Goal: Task Accomplishment & Management: Use online tool/utility

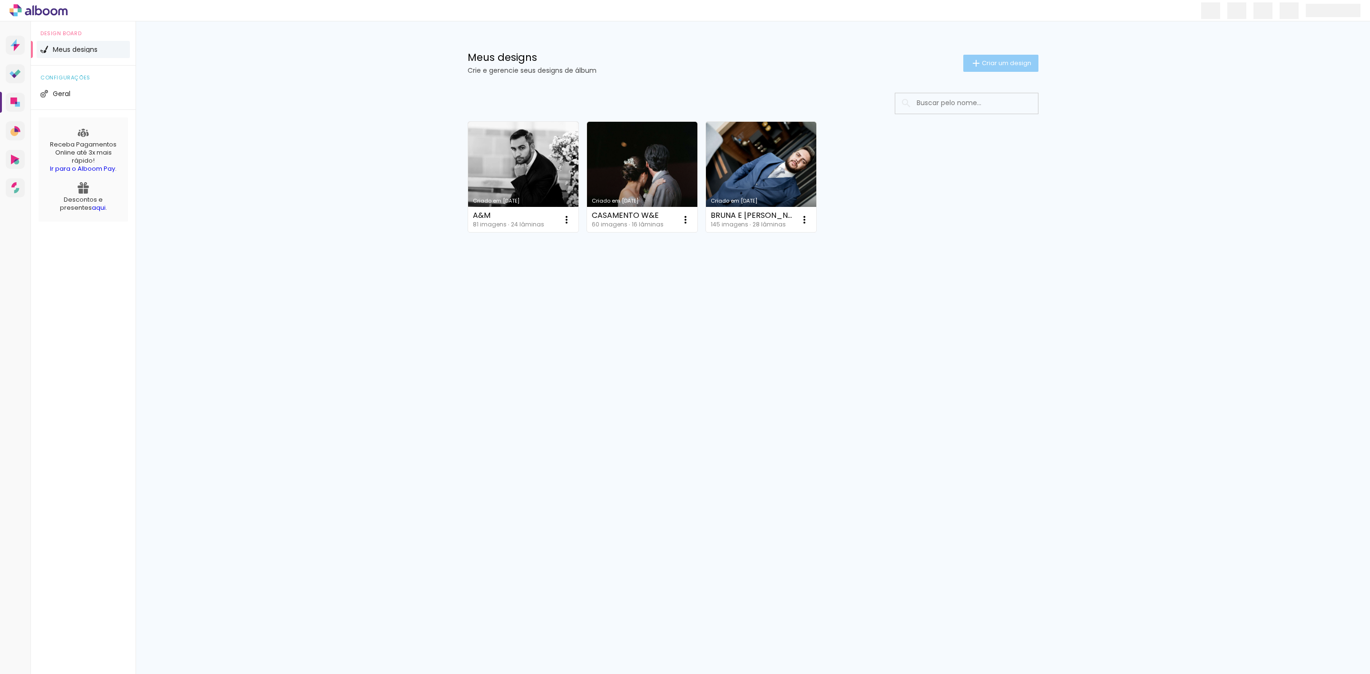
click at [989, 66] on span "Criar um design" at bounding box center [1006, 63] width 49 height 6
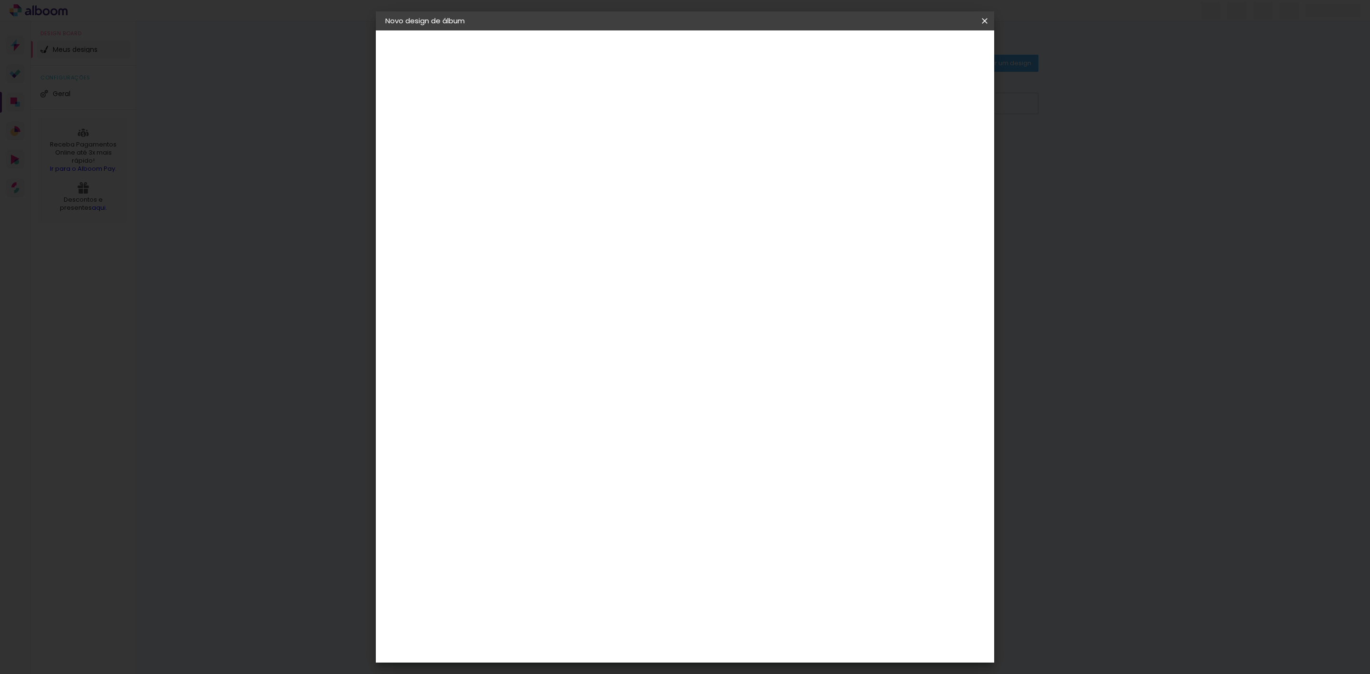
click at [541, 133] on input at bounding box center [541, 127] width 0 height 15
type input "[PERSON_NAME]"
type paper-input "milena e adriano"
click at [638, 57] on paper-button "Avançar" at bounding box center [615, 50] width 47 height 16
click at [613, 183] on input at bounding box center [565, 181] width 96 height 12
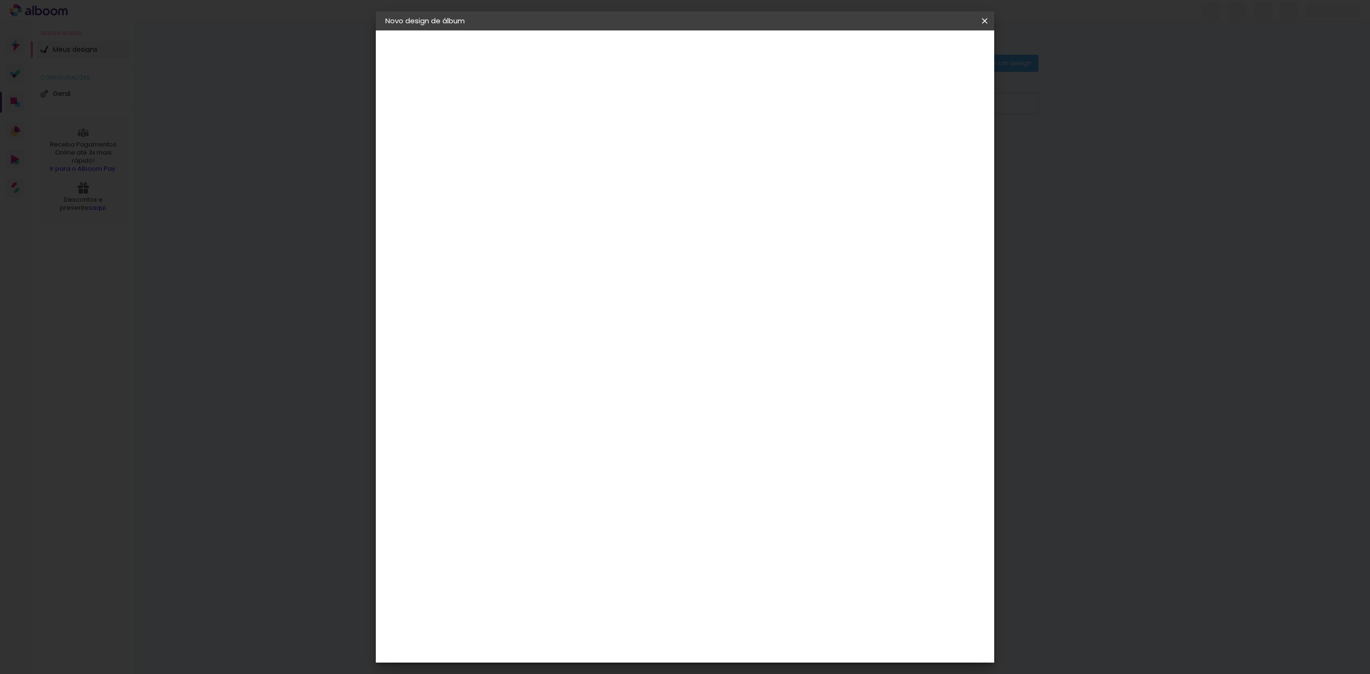
type input "pro"
type paper-input "pro"
click at [572, 347] on div "Proalbuns" at bounding box center [554, 351] width 38 height 8
click at [0, 0] on slot "Avançar" at bounding box center [0, 0] width 0 height 0
click at [605, 371] on span "30 × 30" at bounding box center [583, 381] width 44 height 20
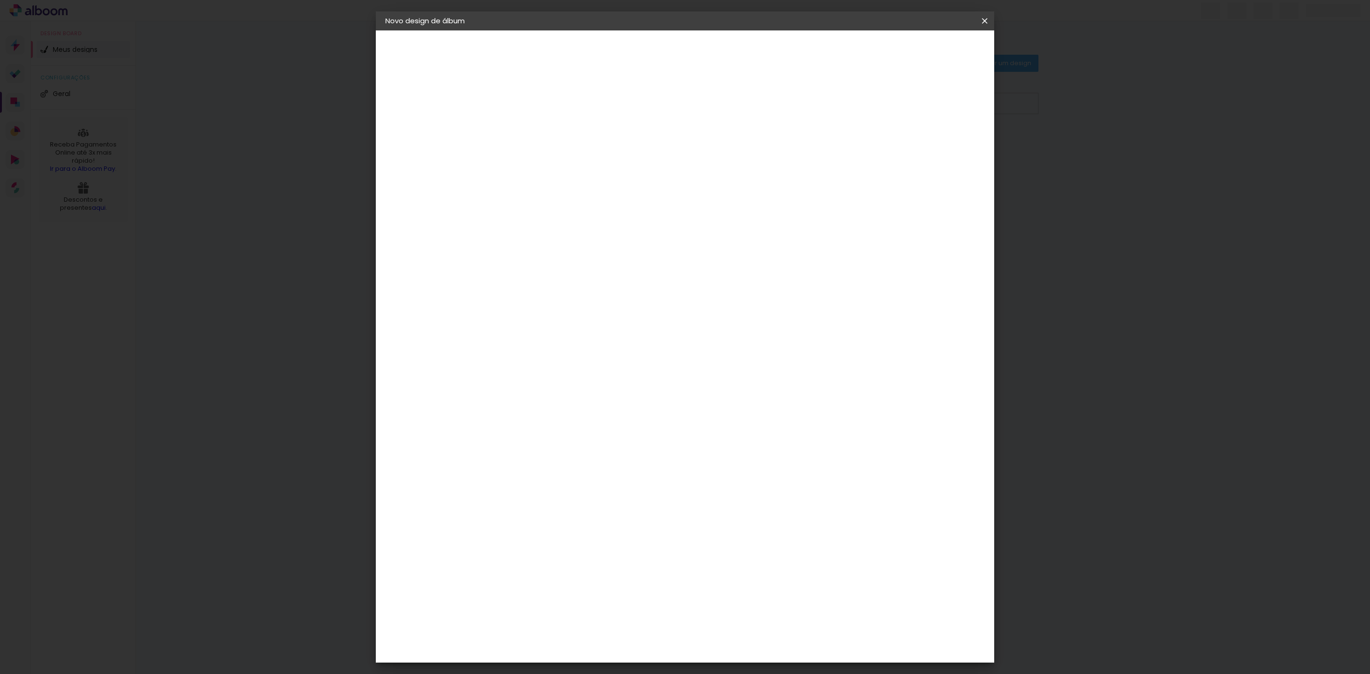
click at [0, 0] on slot "Avançar" at bounding box center [0, 0] width 0 height 0
click at [868, 98] on div at bounding box center [863, 102] width 9 height 9
type paper-checkbox "on"
click at [921, 47] on span "Iniciar design" at bounding box center [899, 50] width 43 height 7
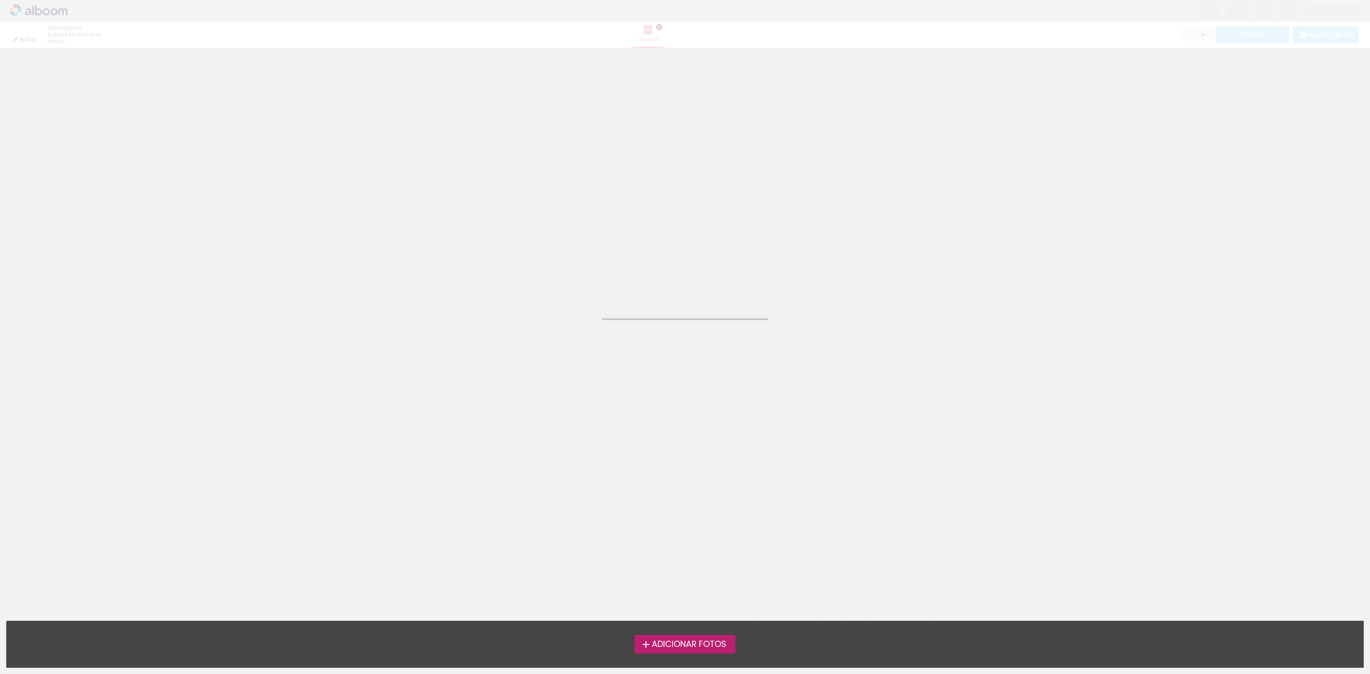
click at [711, 640] on span "Adicionar Fotos" at bounding box center [689, 644] width 75 height 9
click at [0, 0] on input "file" at bounding box center [0, 0] width 0 height 0
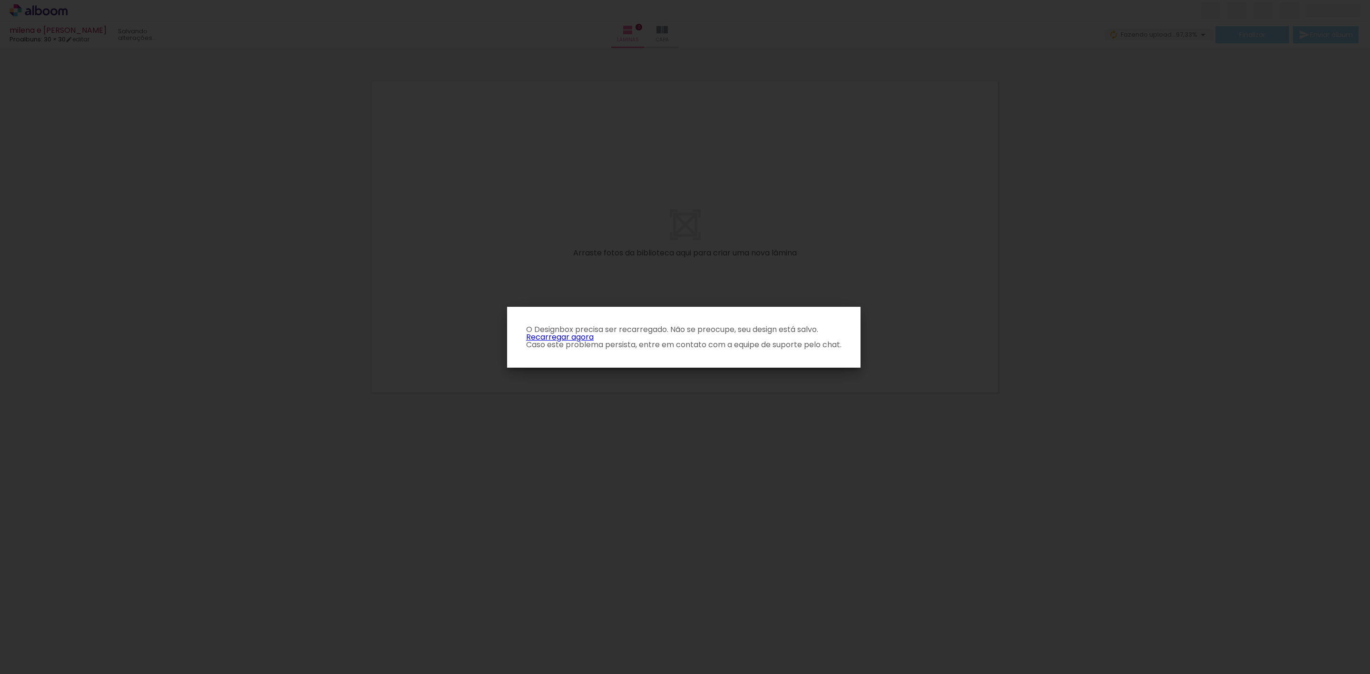
click at [839, 427] on iron-overlay-backdrop at bounding box center [685, 337] width 1370 height 674
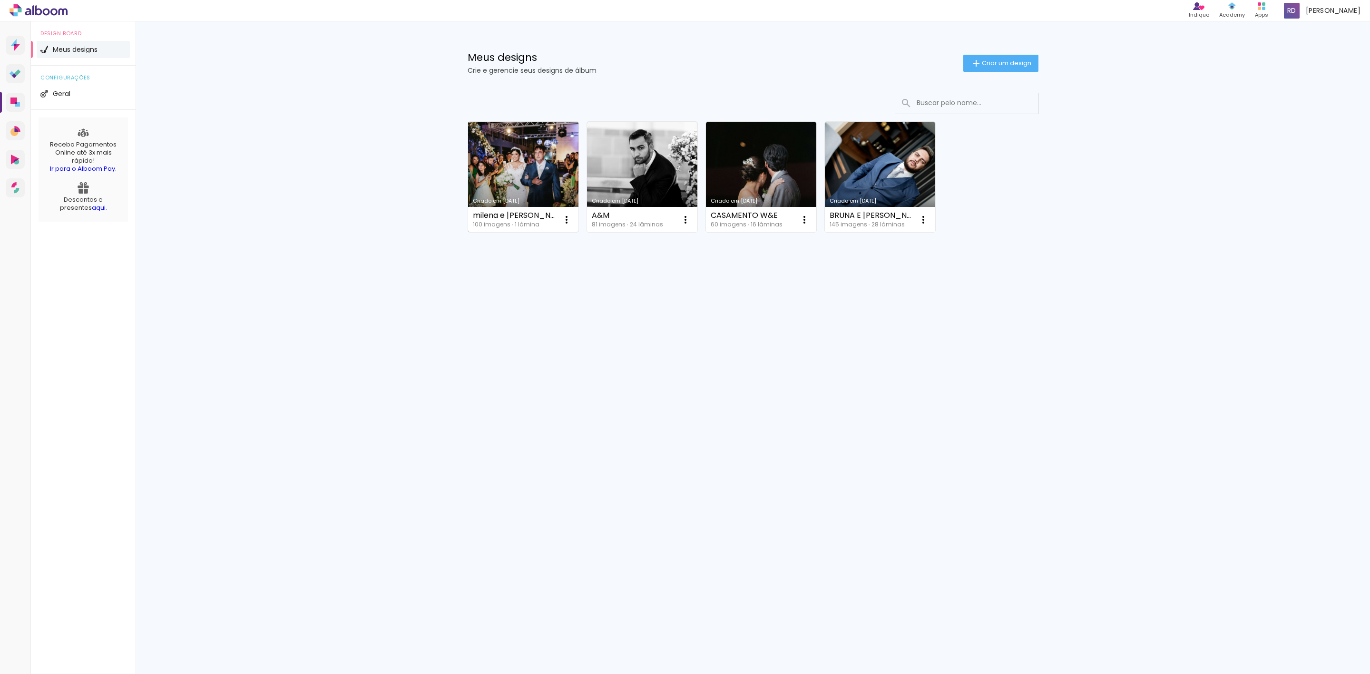
click at [530, 155] on link "Criado em [DATE]" at bounding box center [523, 177] width 110 height 110
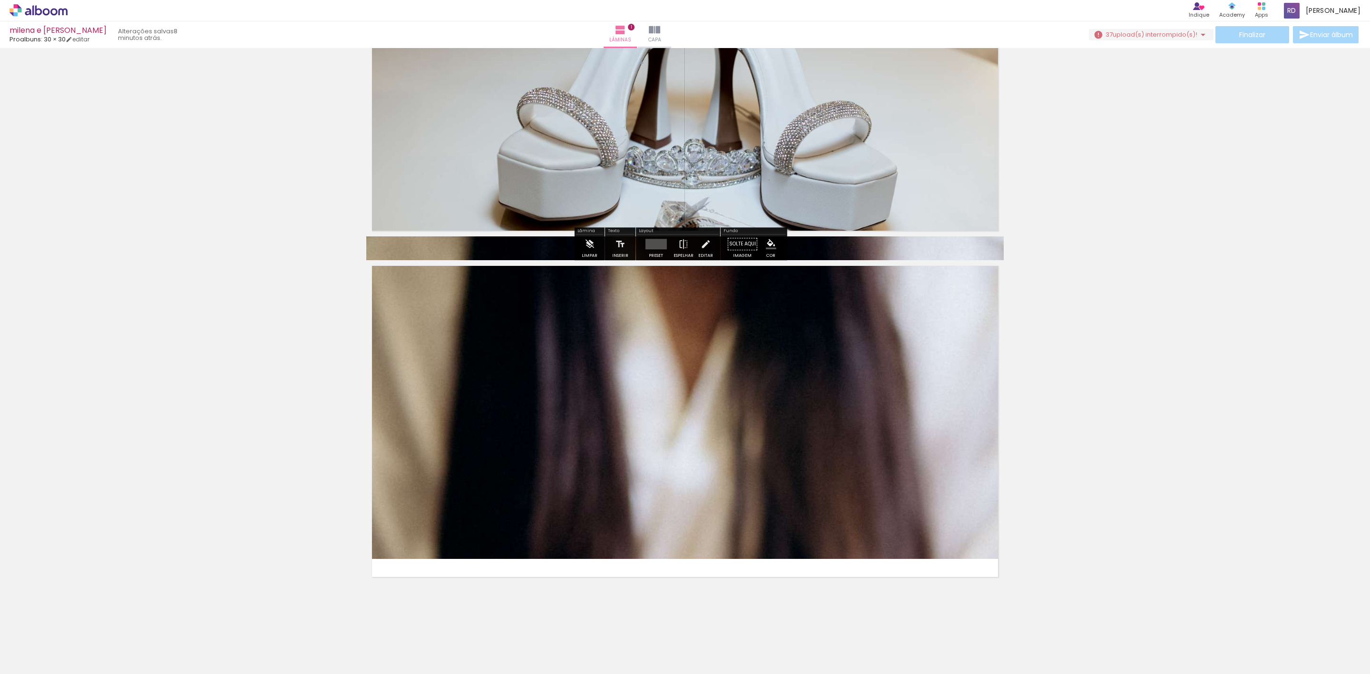
scroll to position [163, 0]
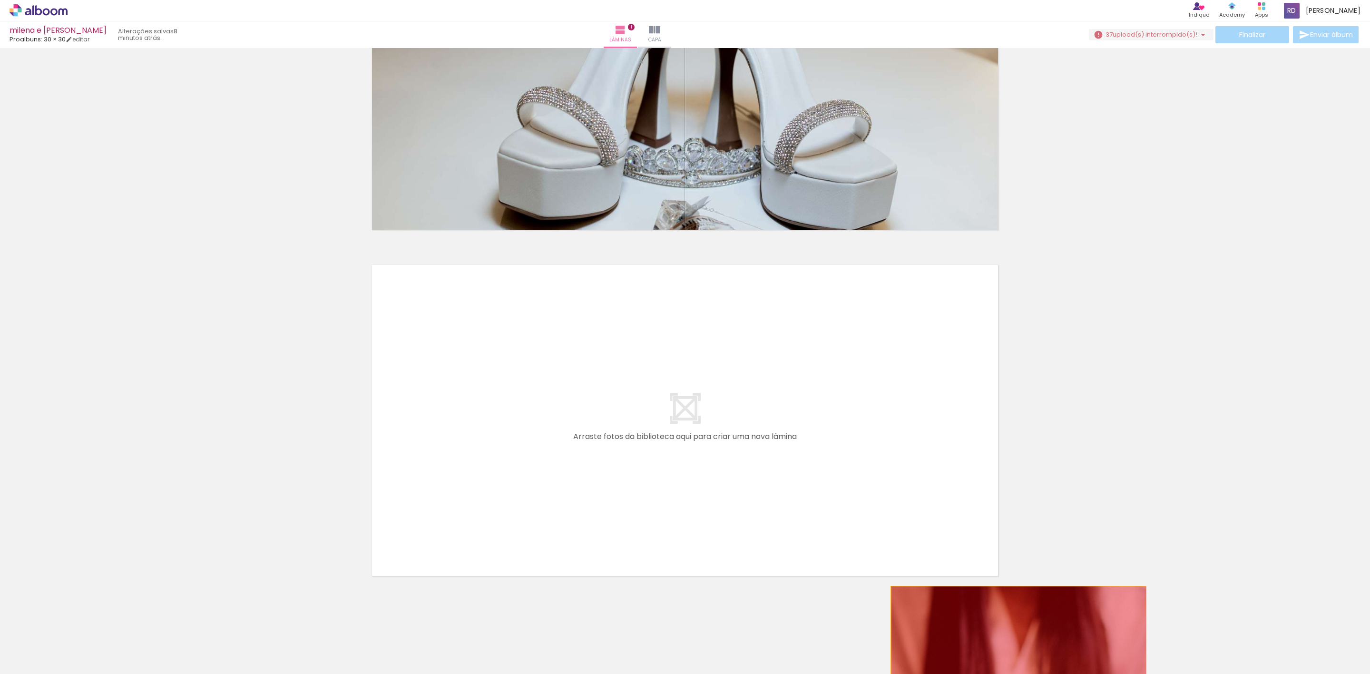
drag, startPoint x: 768, startPoint y: 421, endPoint x: 1013, endPoint y: 651, distance: 335.5
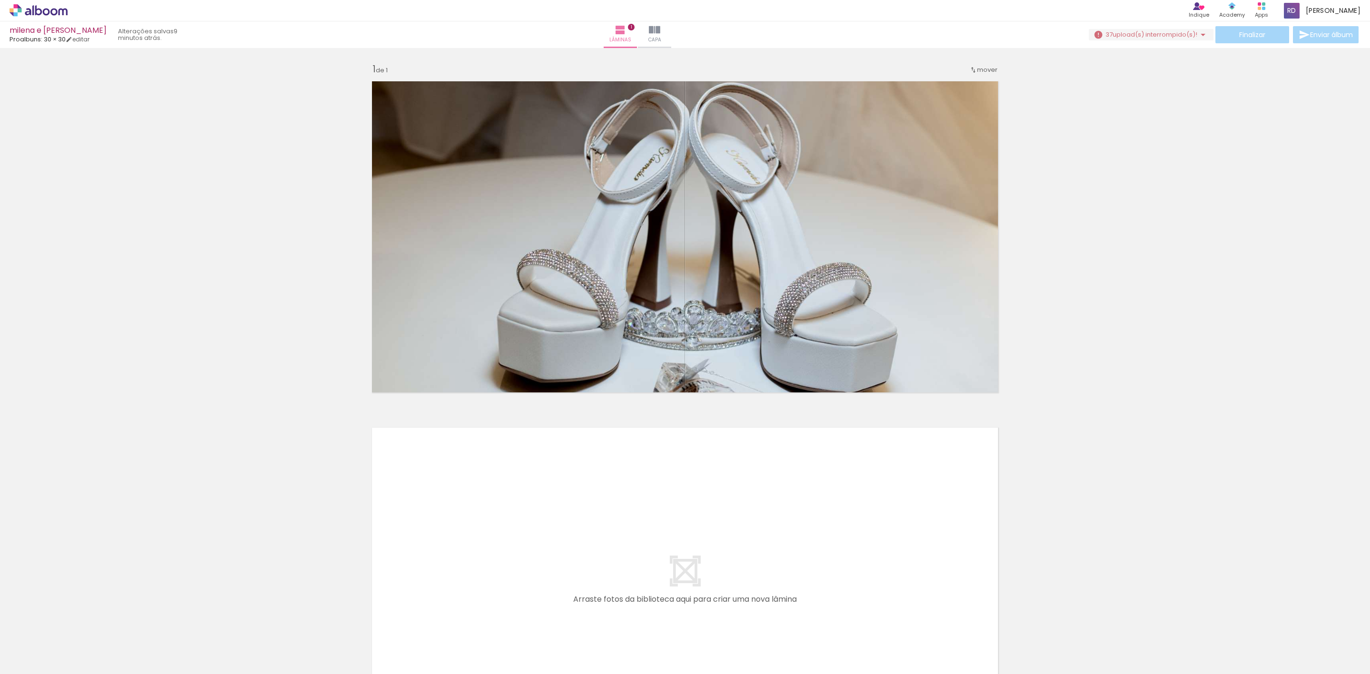
scroll to position [0, 3735]
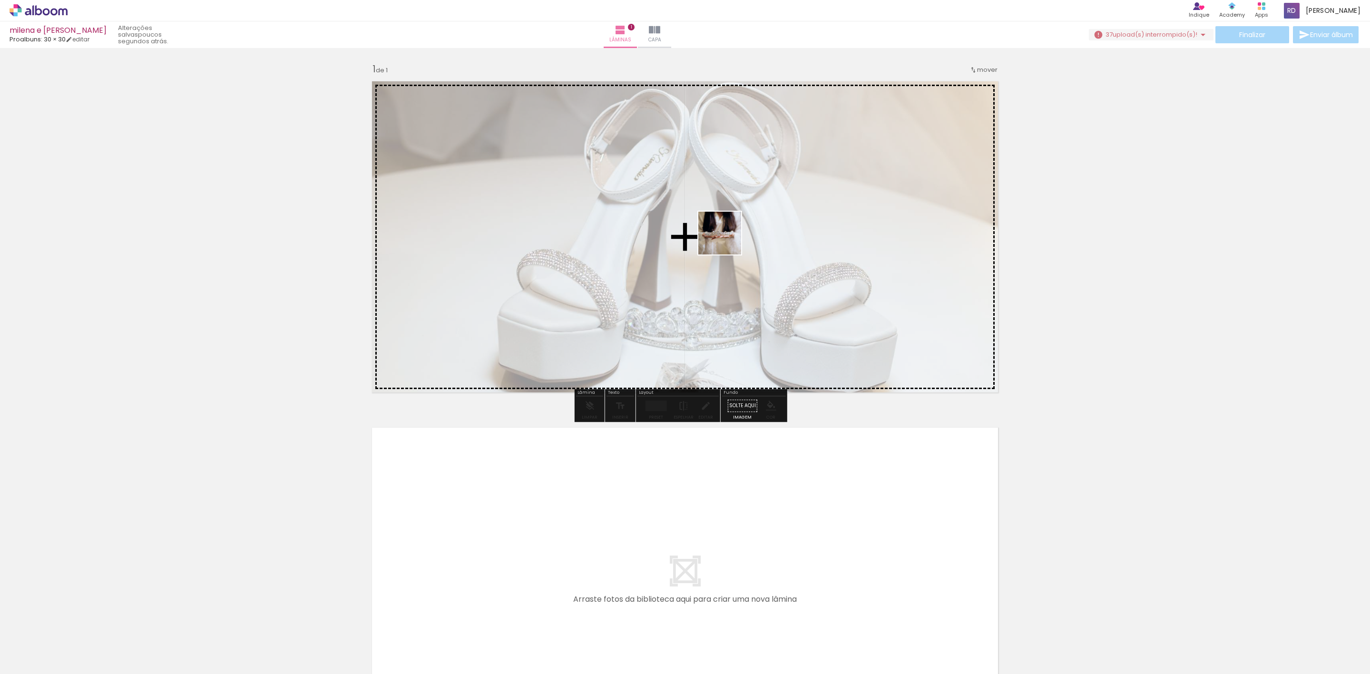
drag, startPoint x: 889, startPoint y: 653, endPoint x: 722, endPoint y: 240, distance: 444.9
click at [722, 240] on quentale-workspace at bounding box center [685, 337] width 1370 height 674
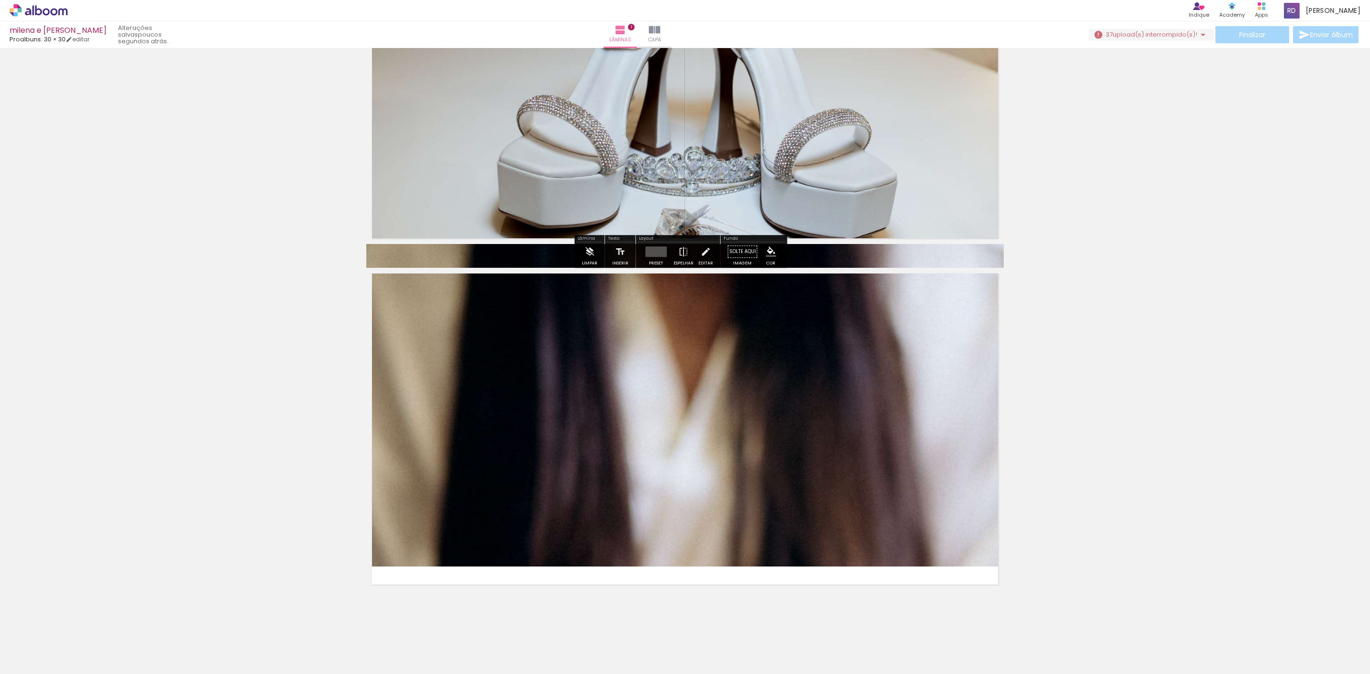
scroll to position [163, 0]
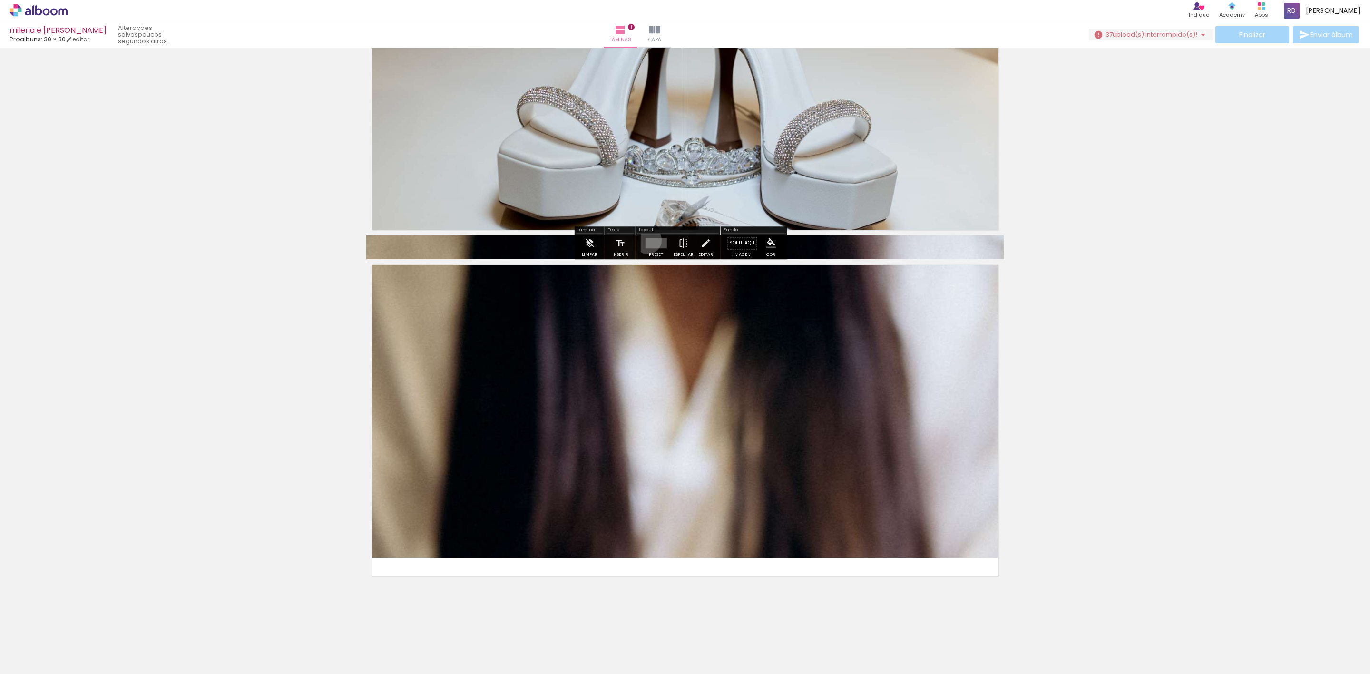
click at [645, 241] on quentale-layouter at bounding box center [655, 243] width 21 height 10
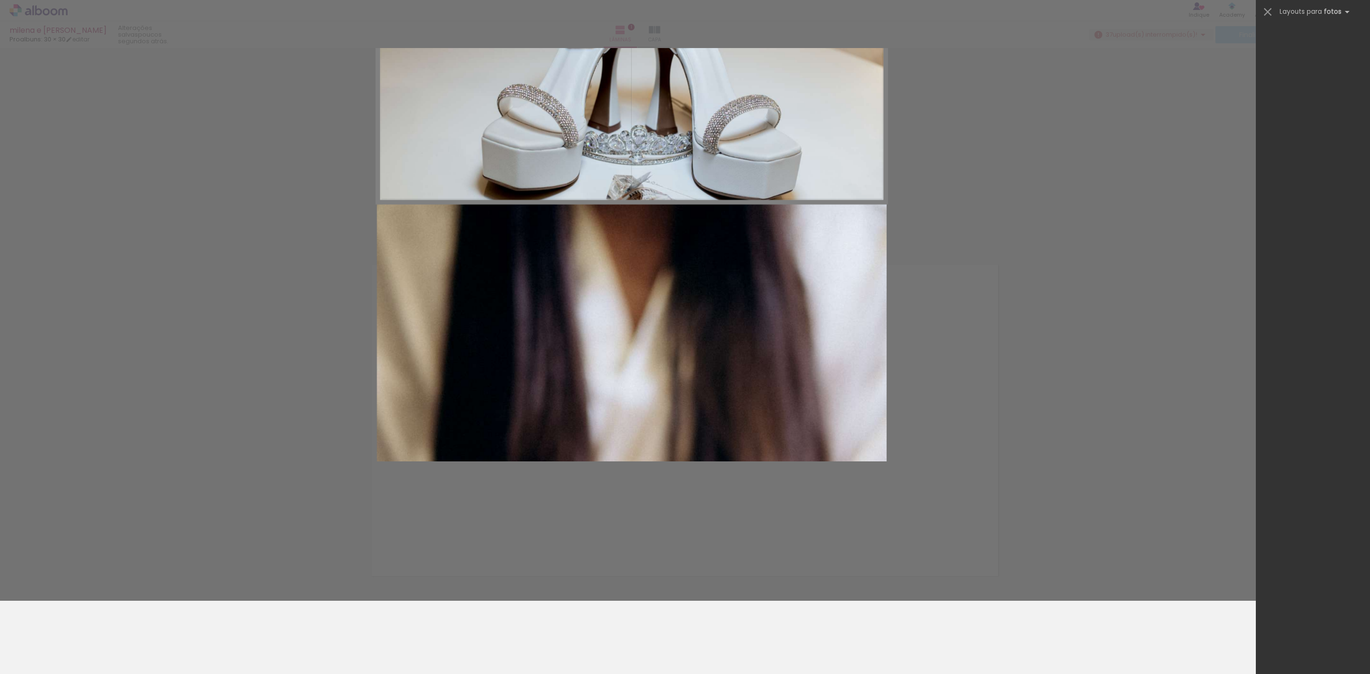
scroll to position [0, 0]
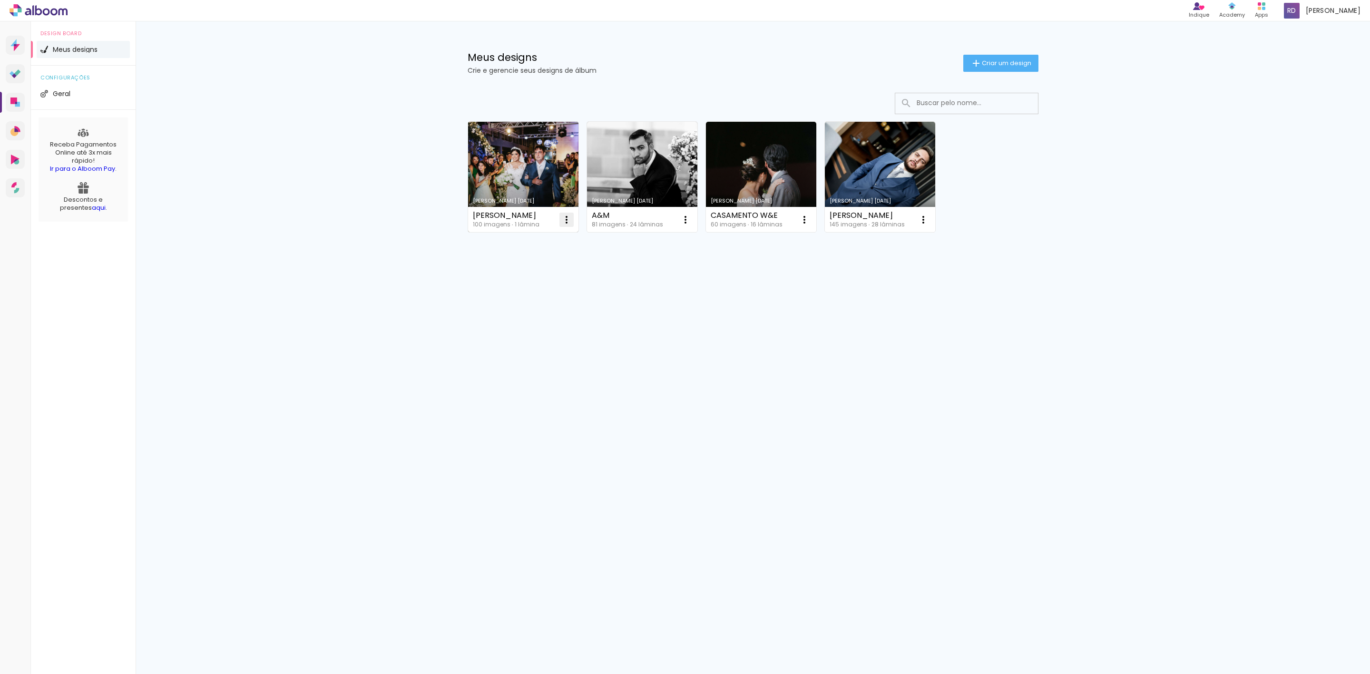
click at [568, 220] on iron-icon at bounding box center [566, 219] width 11 height 11
click at [530, 283] on paper-item "Excluir" at bounding box center [529, 283] width 94 height 19
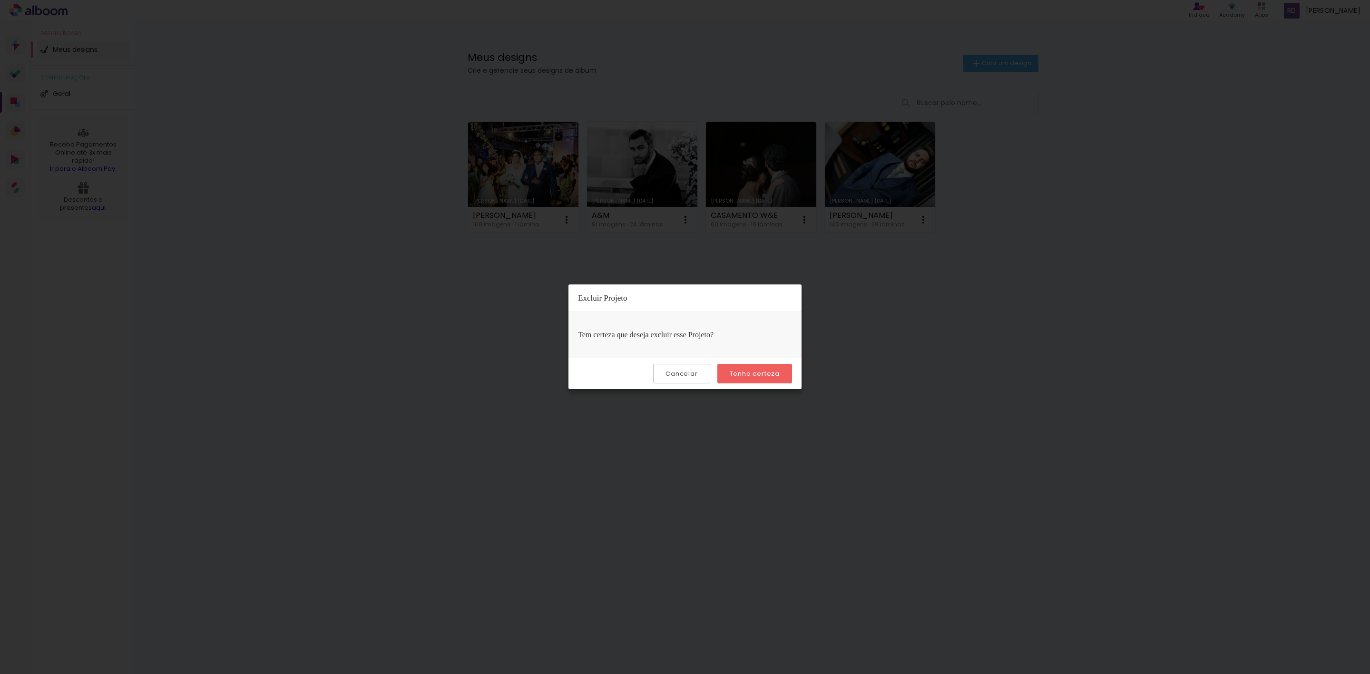
click at [0, 0] on slot "Tenho certeza" at bounding box center [0, 0] width 0 height 0
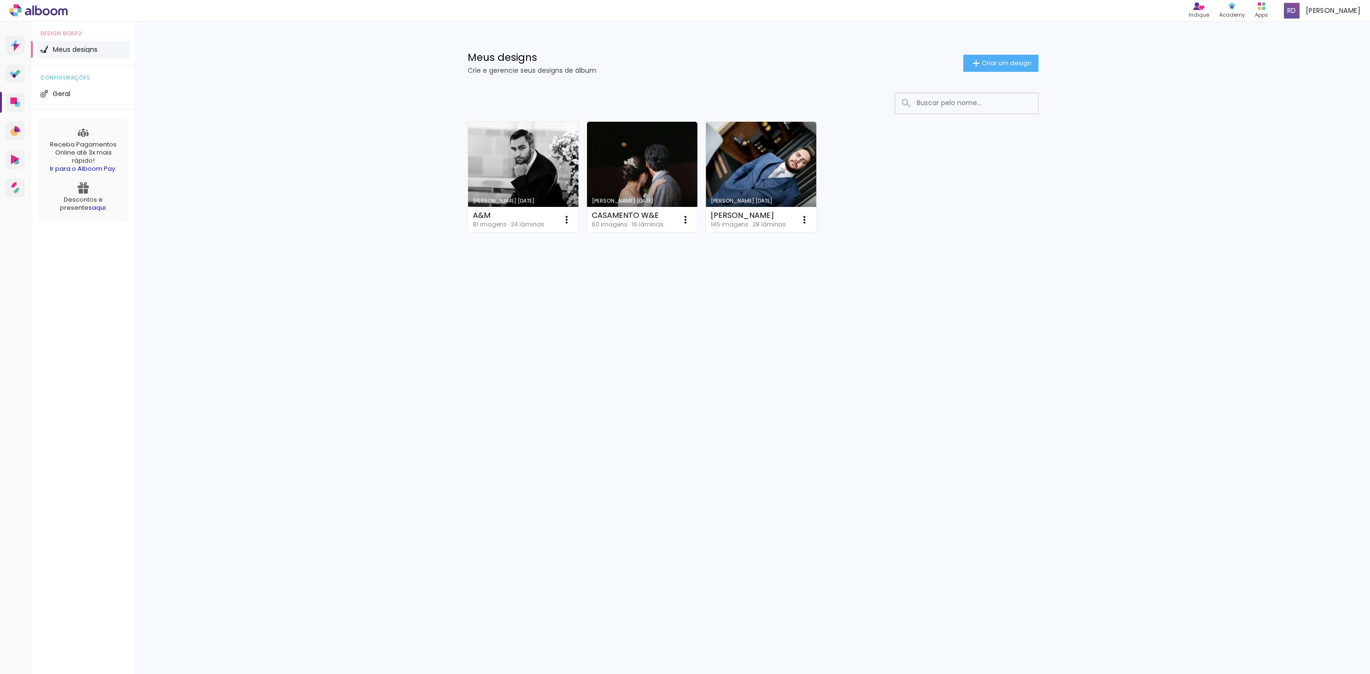
click at [1004, 51] on div "Meus designs Crie e gerencie seus designs de álbum Criar um design" at bounding box center [753, 52] width 618 height 62
click at [1001, 58] on paper-button "Criar um design" at bounding box center [1000, 63] width 75 height 17
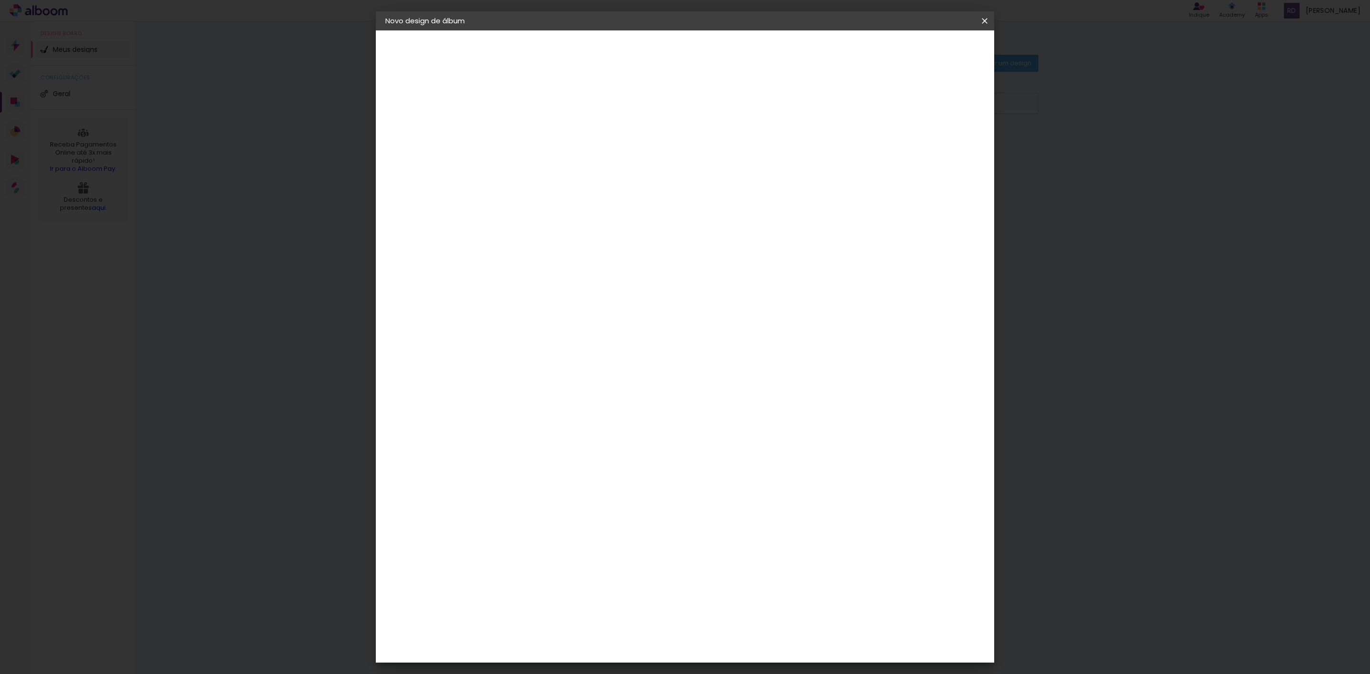
click at [541, 129] on input at bounding box center [541, 127] width 0 height 15
type input "[PERSON_NAME] e [PERSON_NAME]"
type paper-input "[PERSON_NAME] e [PERSON_NAME]"
click at [638, 55] on paper-button "Avançar" at bounding box center [615, 50] width 47 height 16
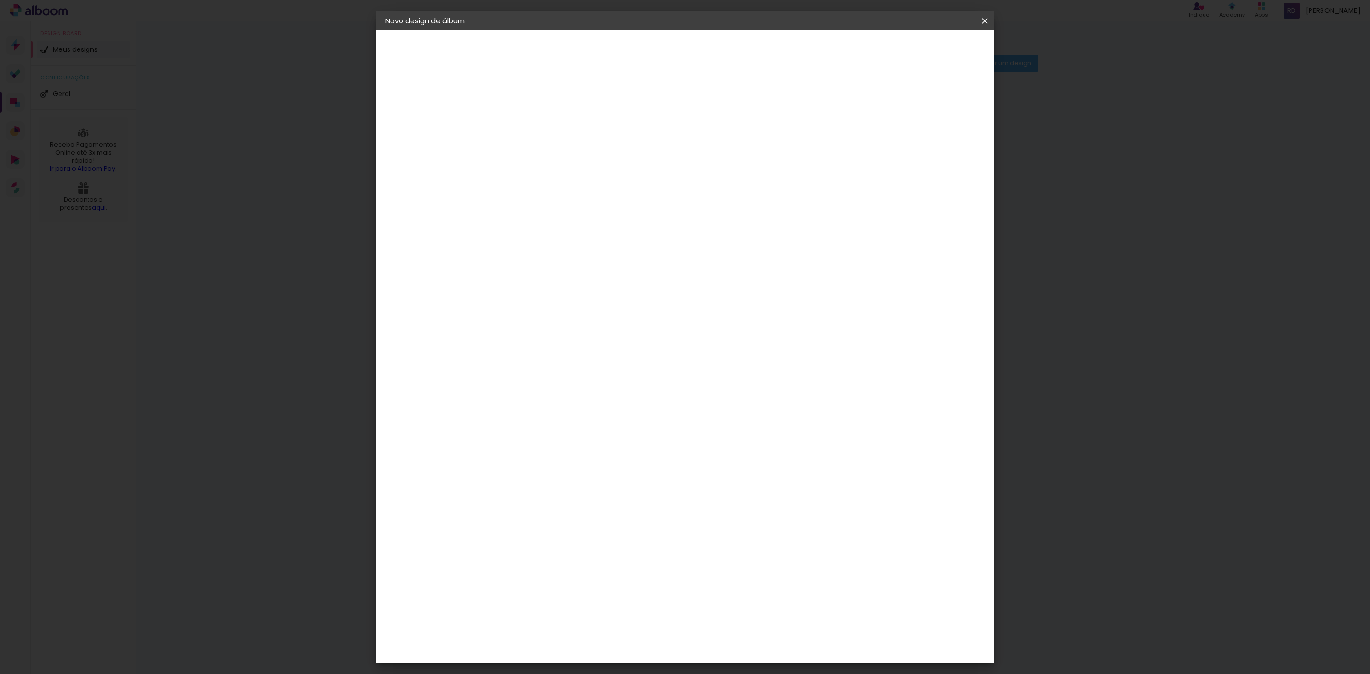
click at [586, 163] on paper-input-container at bounding box center [565, 152] width 103 height 21
click at [586, 177] on input at bounding box center [565, 181] width 96 height 12
type input "pro"
type paper-input "pro"
click at [554, 347] on div "Proalbuns" at bounding box center [554, 351] width 38 height 8
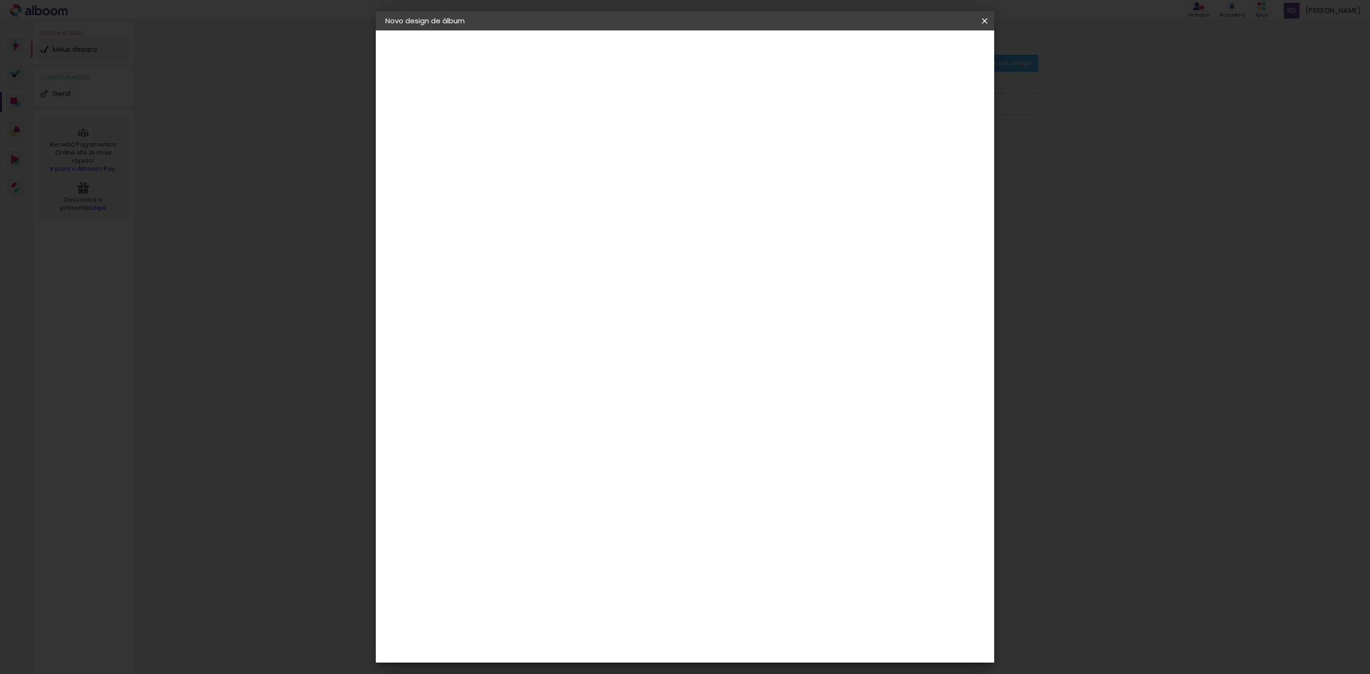
click at [0, 0] on slot "Avançar" at bounding box center [0, 0] width 0 height 0
click at [605, 352] on span "25 × 25" at bounding box center [583, 362] width 44 height 20
click at [605, 371] on span "30 × 30" at bounding box center [583, 381] width 44 height 20
click at [0, 0] on slot "Avançar" at bounding box center [0, 0] width 0 height 0
click at [868, 107] on div at bounding box center [863, 102] width 9 height 9
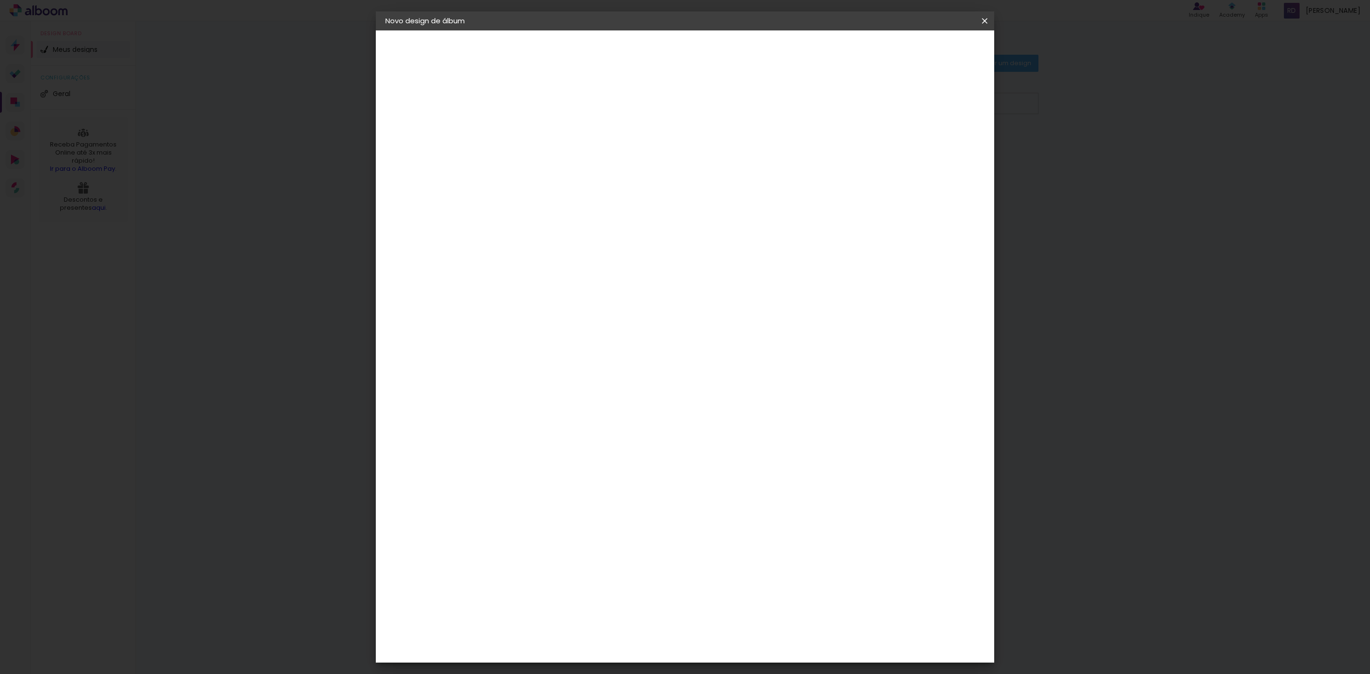
type paper-checkbox "on"
click at [921, 50] on span "Iniciar design" at bounding box center [899, 50] width 43 height 7
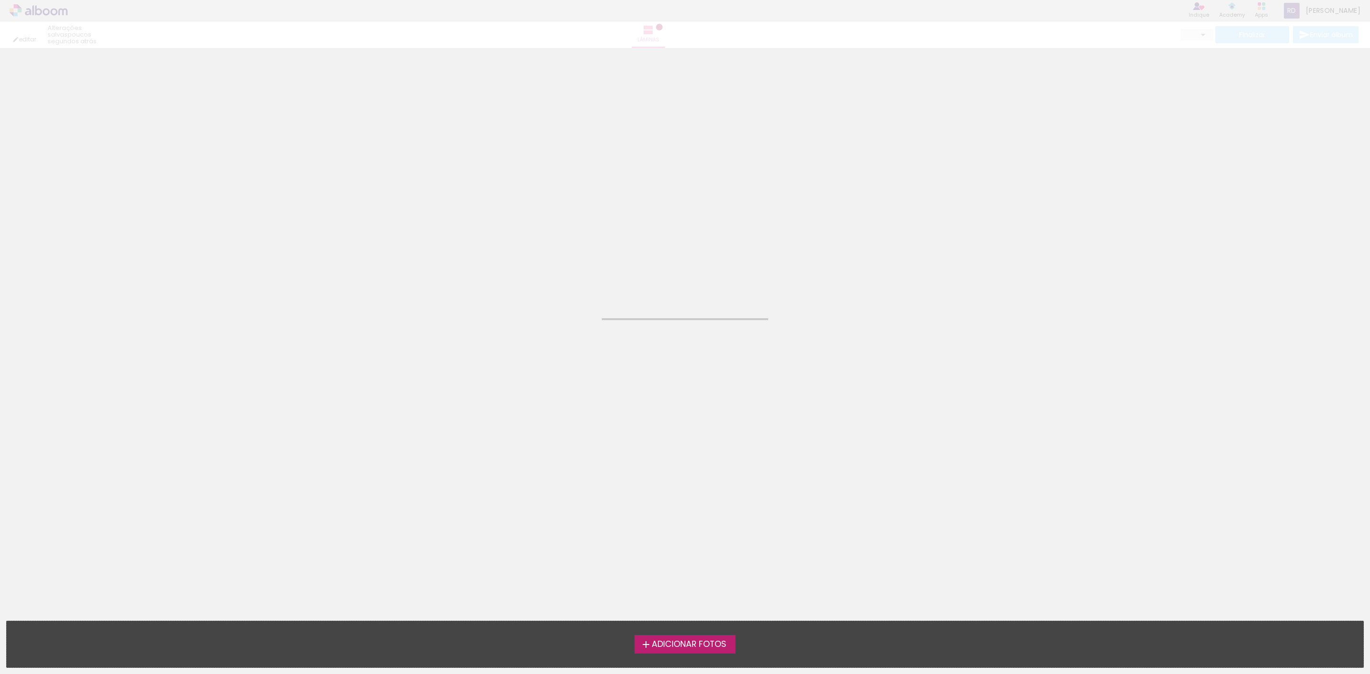
click at [711, 644] on span "Adicionar Fotos" at bounding box center [689, 644] width 75 height 9
click at [0, 0] on input "file" at bounding box center [0, 0] width 0 height 0
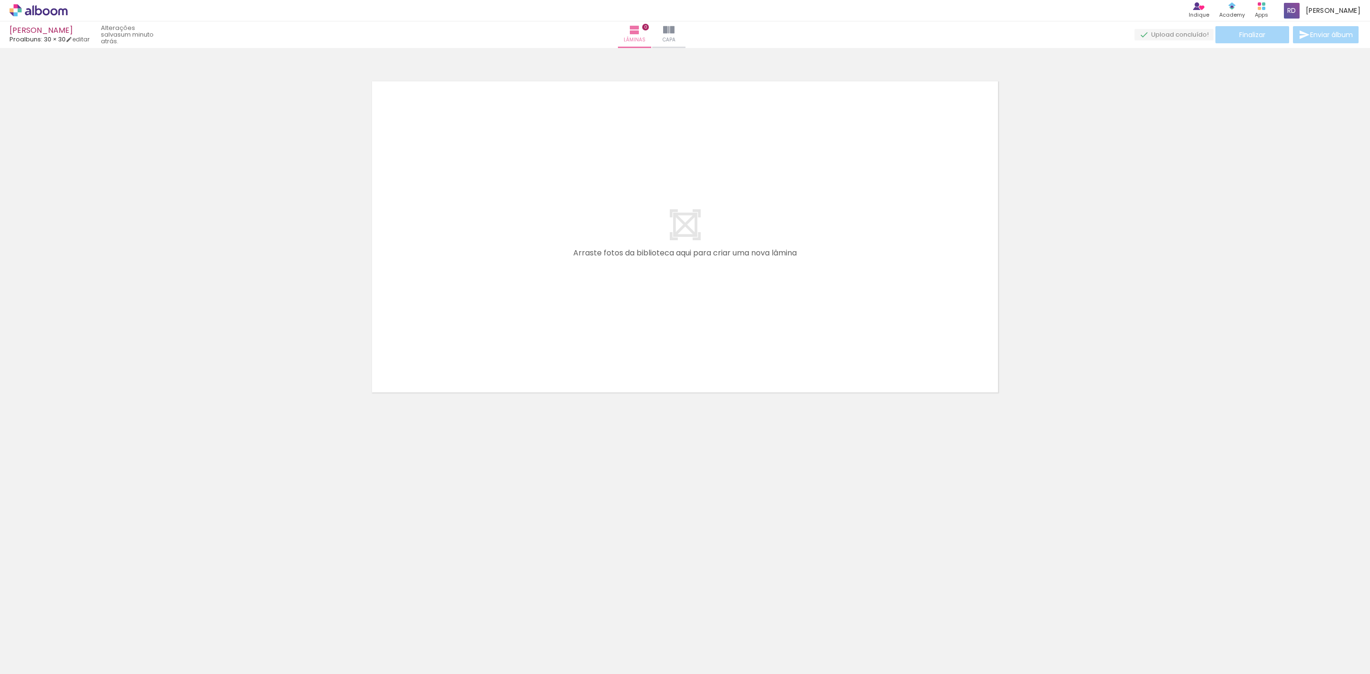
scroll to position [0, 3619]
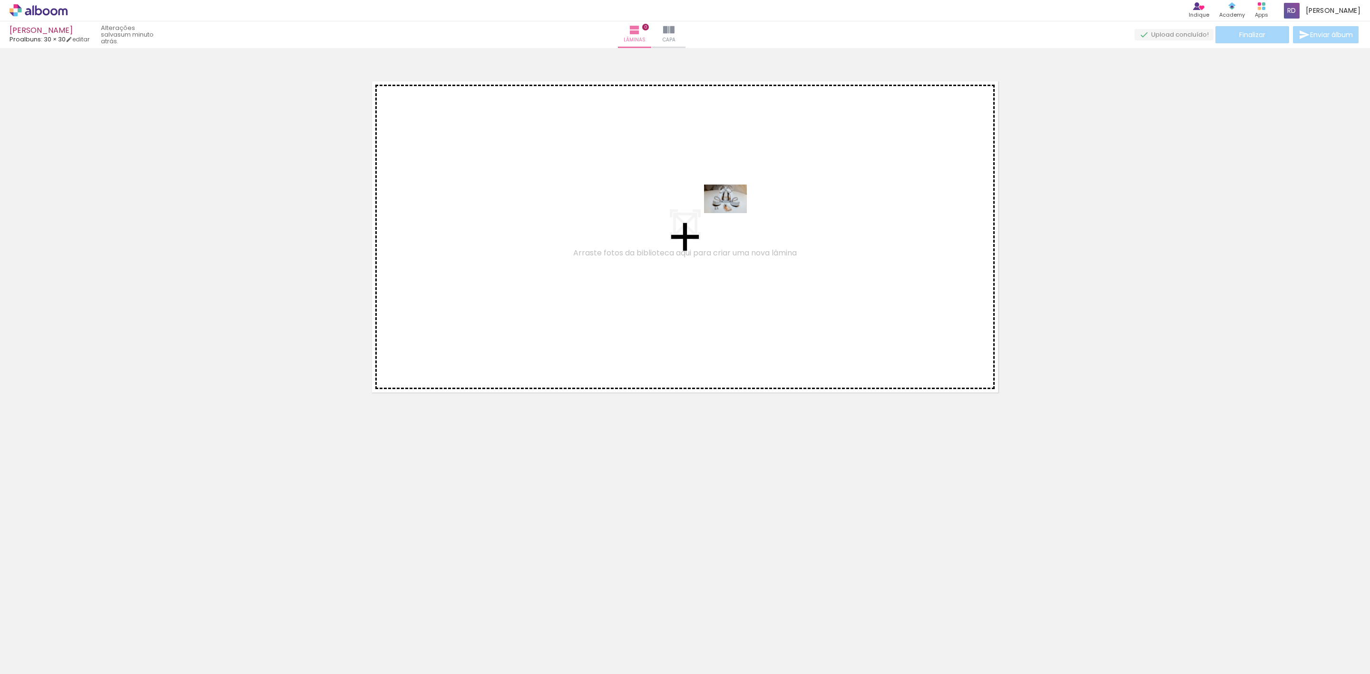
drag, startPoint x: 1056, startPoint y: 641, endPoint x: 733, endPoint y: 213, distance: 536.5
click at [733, 213] on quentale-workspace at bounding box center [685, 337] width 1370 height 674
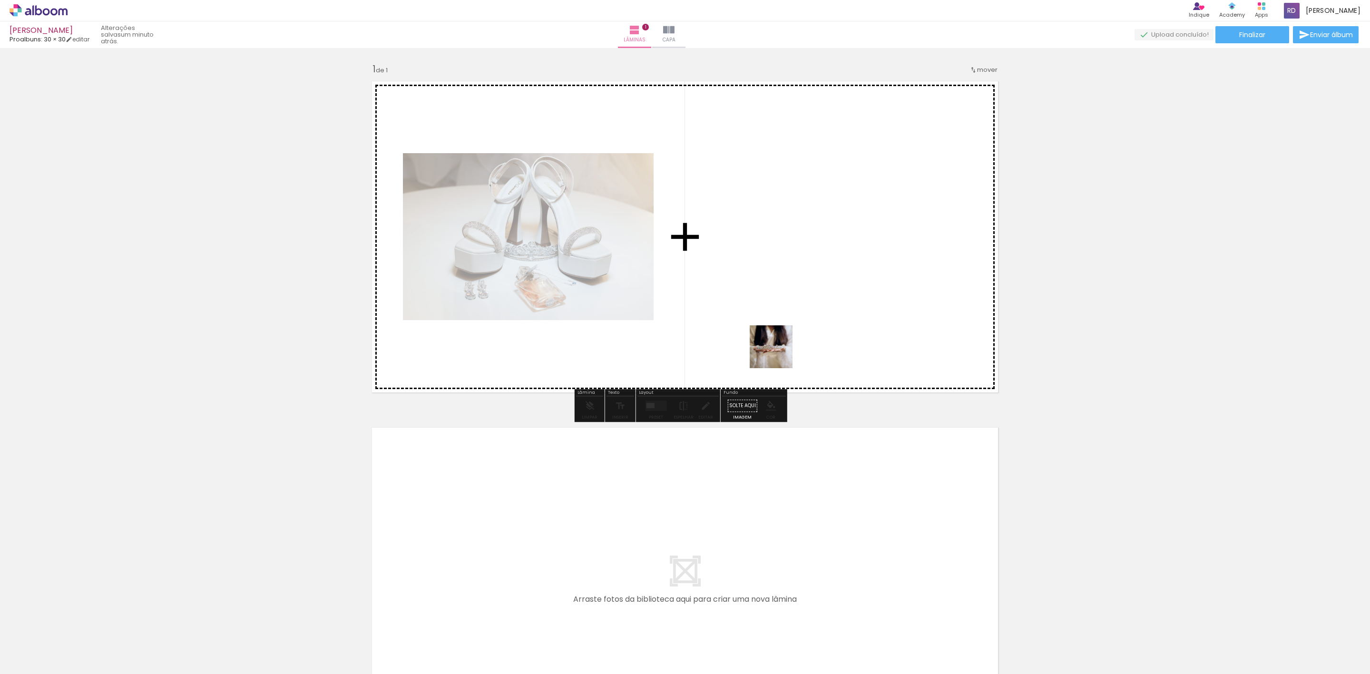
drag, startPoint x: 1013, startPoint y: 648, endPoint x: 680, endPoint y: 256, distance: 514.6
click at [680, 256] on quentale-workspace at bounding box center [685, 337] width 1370 height 674
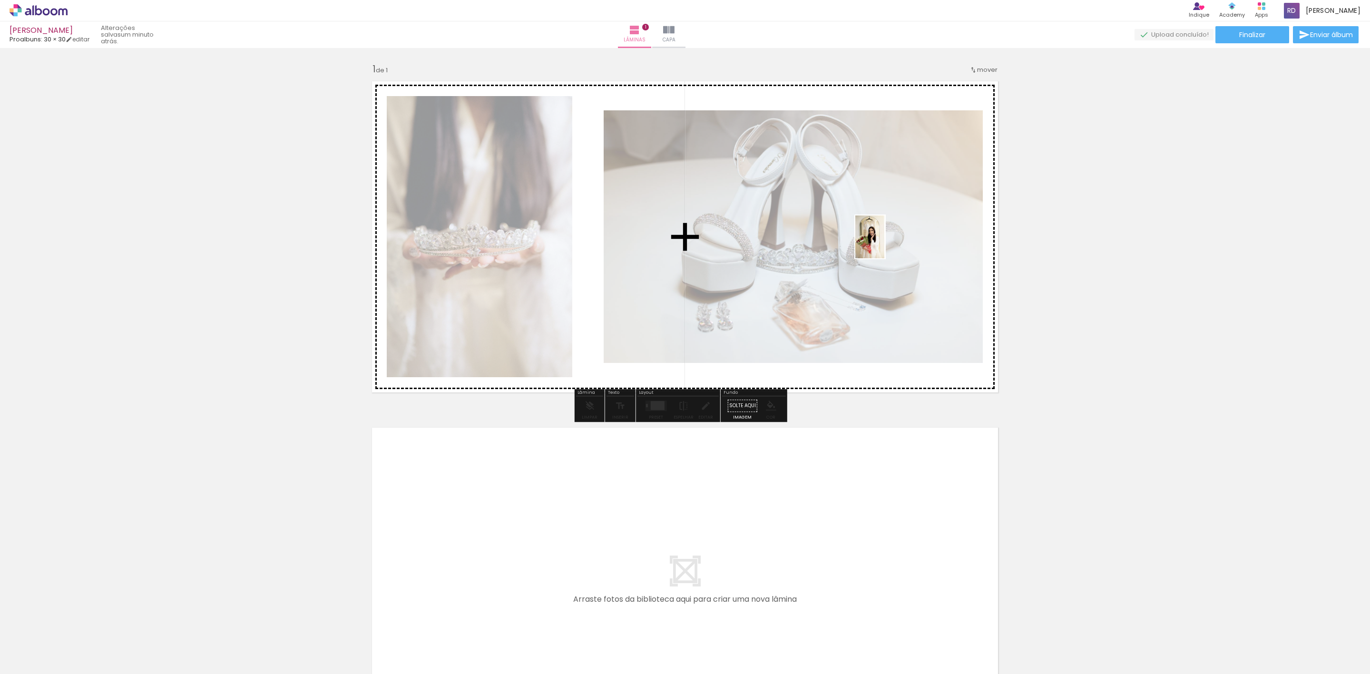
drag, startPoint x: 1172, startPoint y: 647, endPoint x: 884, endPoint y: 244, distance: 495.1
click at [884, 244] on quentale-workspace at bounding box center [685, 337] width 1370 height 674
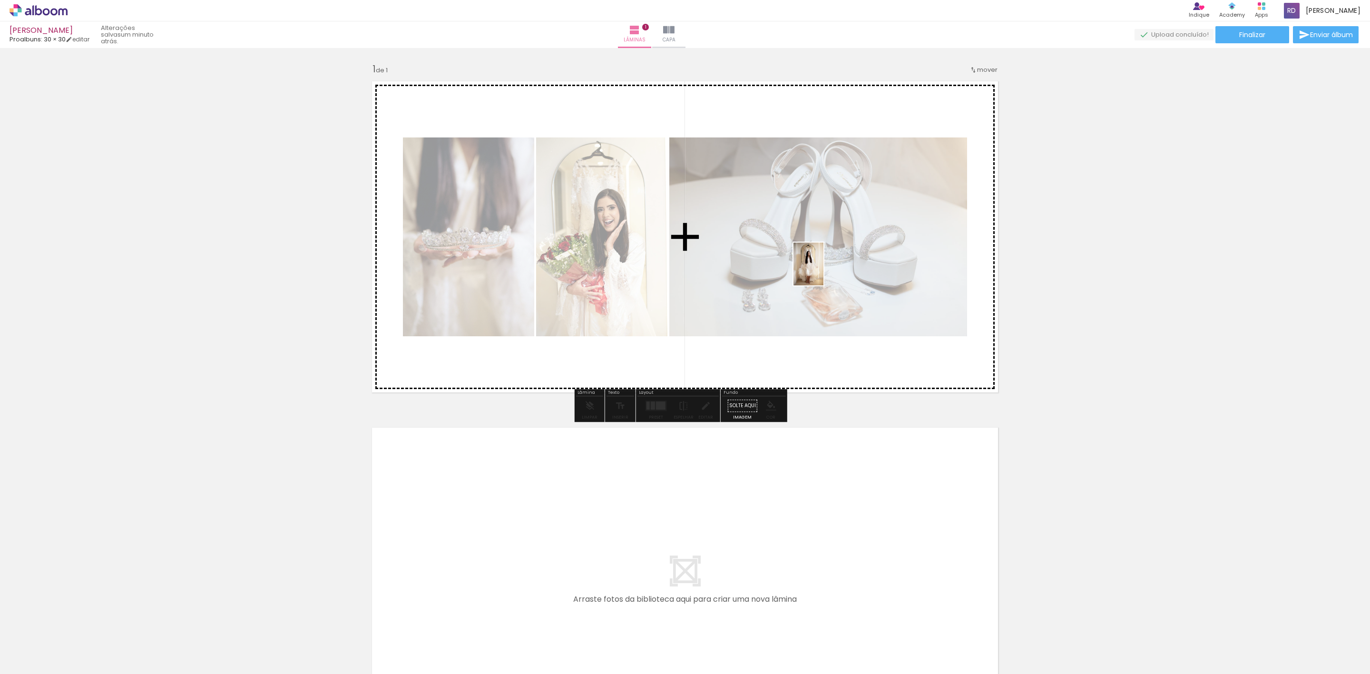
drag, startPoint x: 798, startPoint y: 660, endPoint x: 822, endPoint y: 271, distance: 389.4
click at [822, 271] on quentale-workspace at bounding box center [685, 337] width 1370 height 674
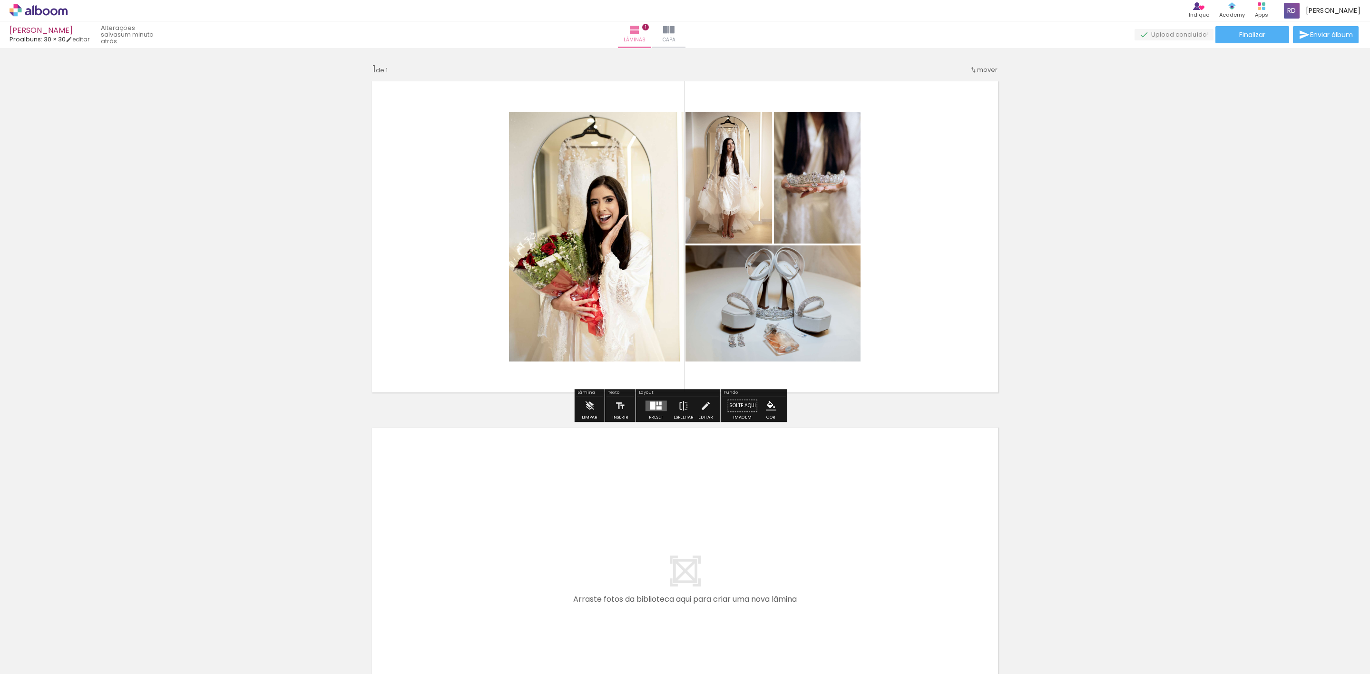
click at [656, 406] on div at bounding box center [658, 407] width 5 height 3
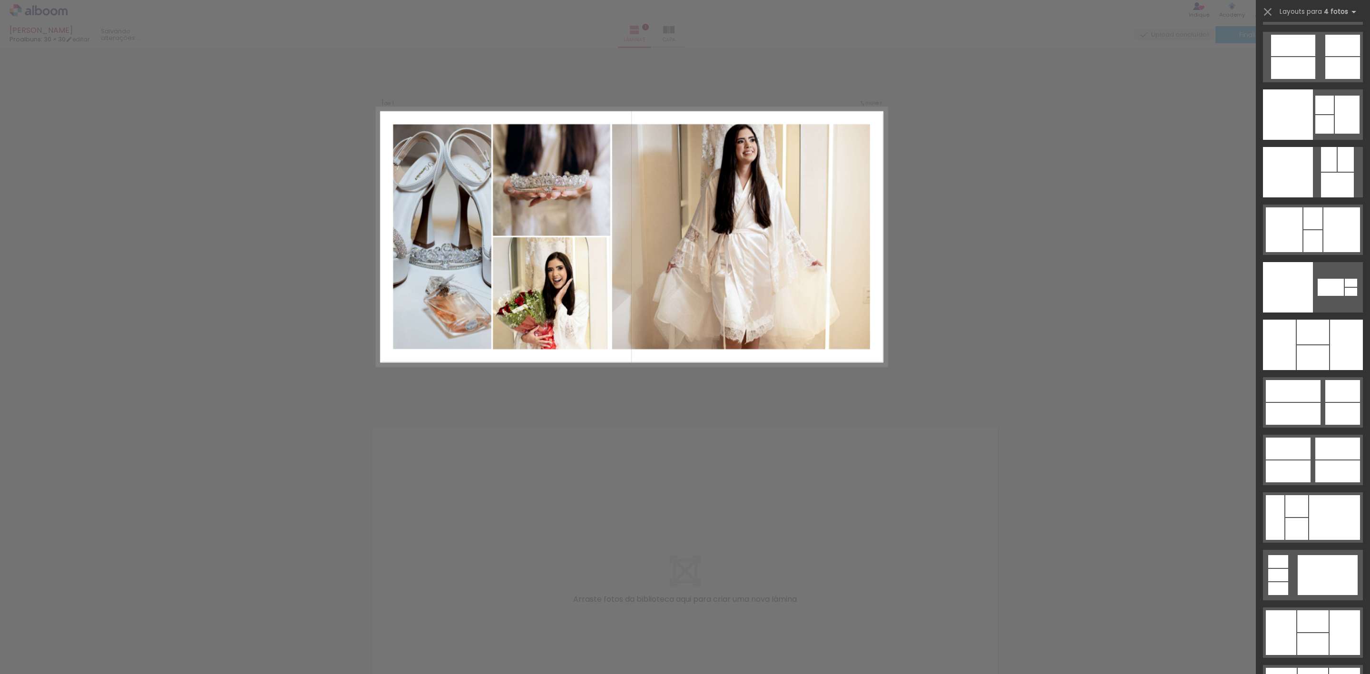
scroll to position [19478, 0]
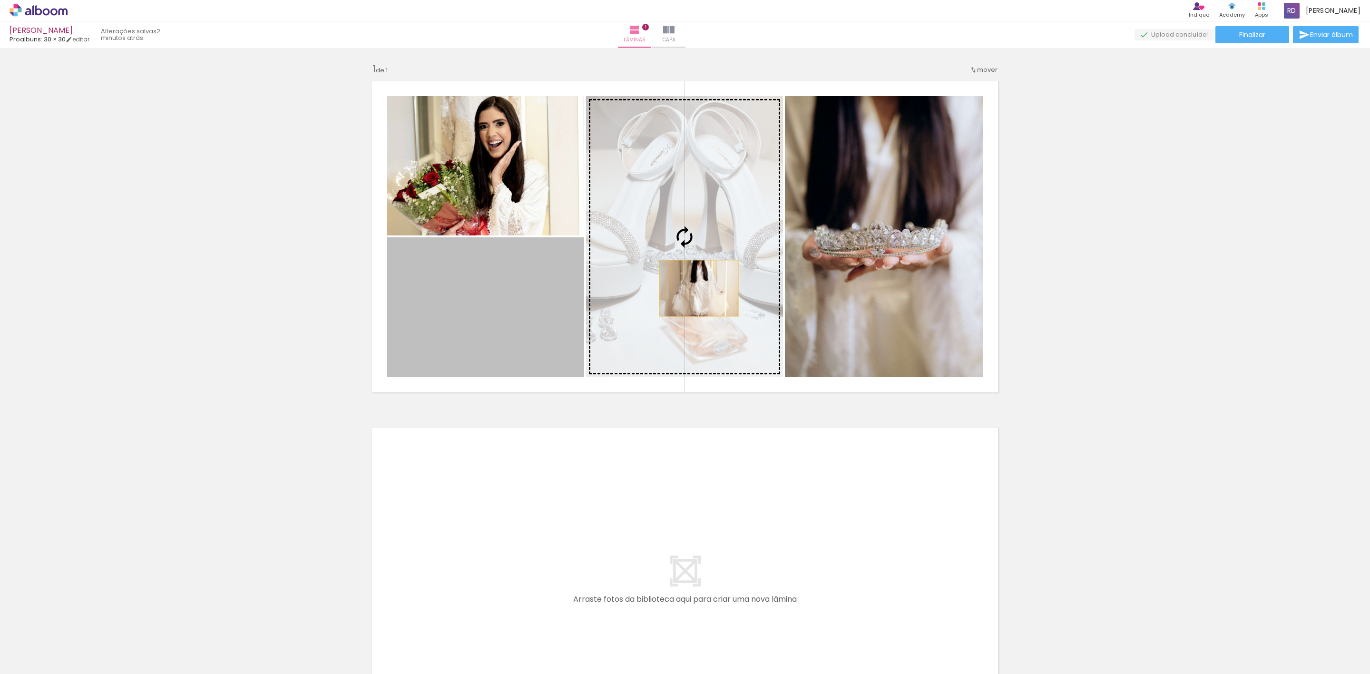
drag, startPoint x: 453, startPoint y: 317, endPoint x: 701, endPoint y: 284, distance: 249.9
click at [0, 0] on slot at bounding box center [0, 0] width 0 height 0
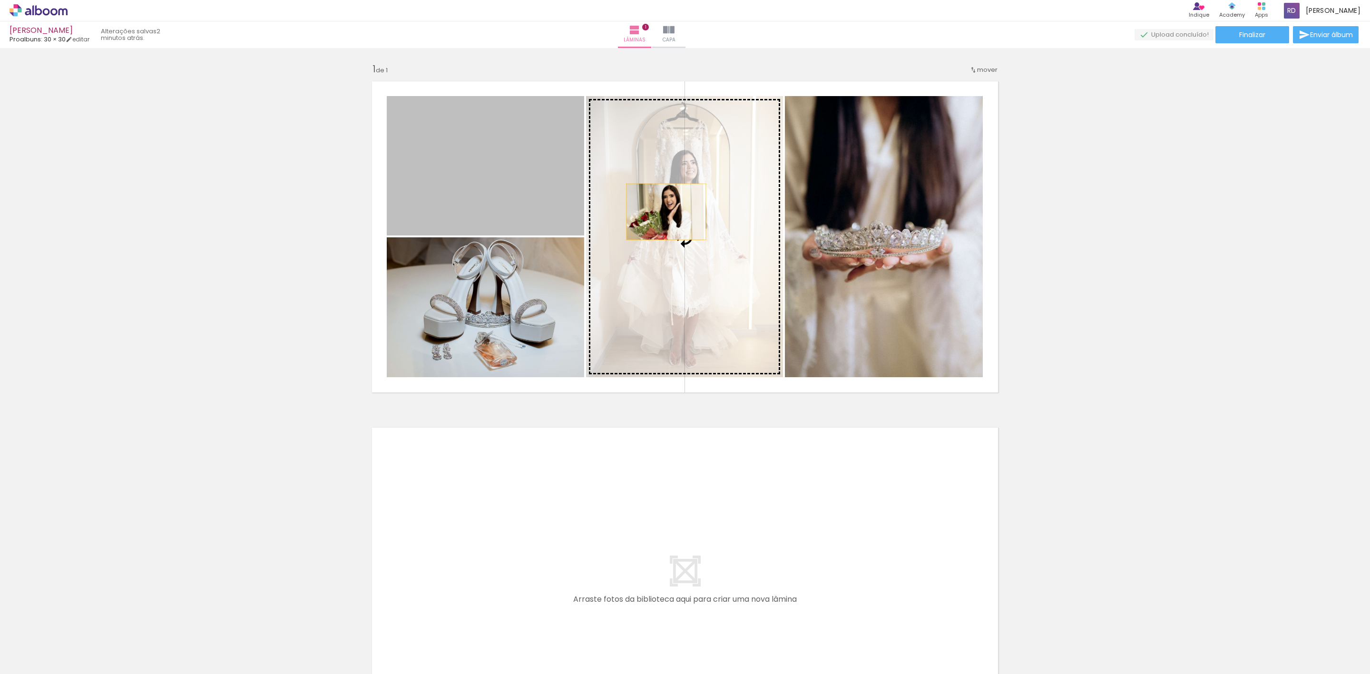
drag, startPoint x: 462, startPoint y: 180, endPoint x: 661, endPoint y: 212, distance: 200.9
click at [0, 0] on slot at bounding box center [0, 0] width 0 height 0
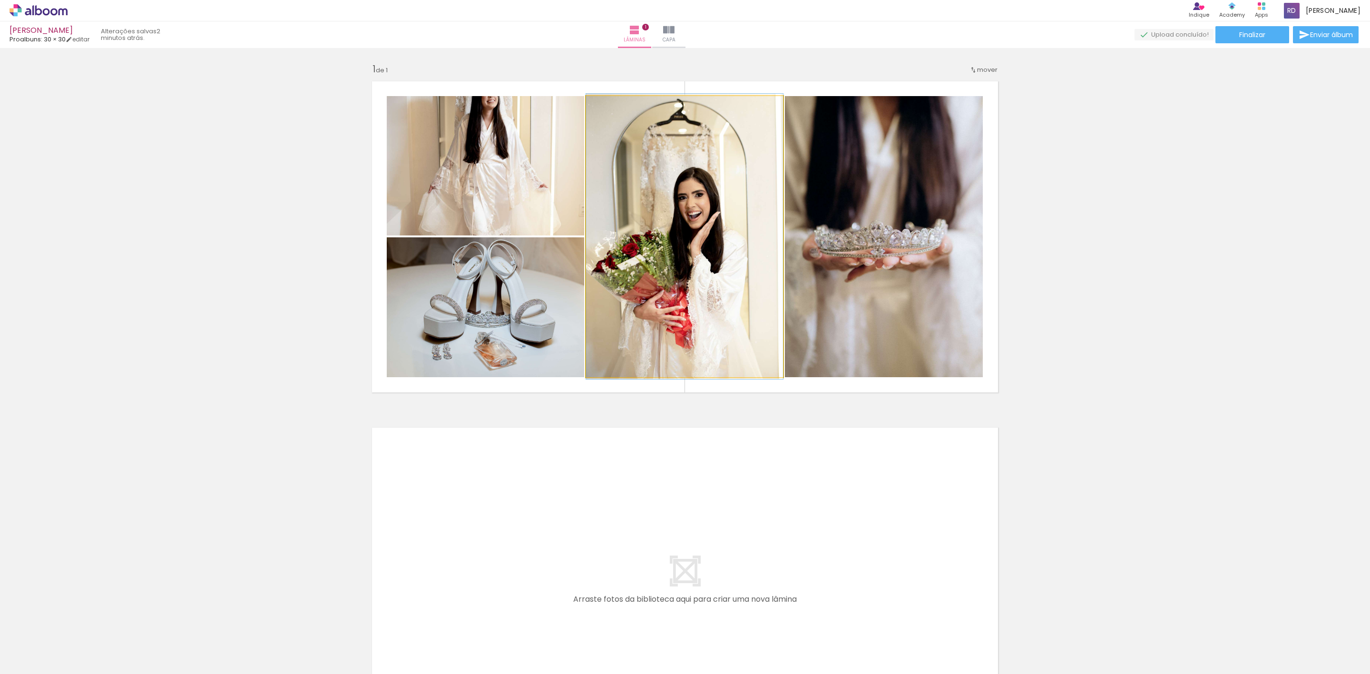
drag, startPoint x: 666, startPoint y: 250, endPoint x: 680, endPoint y: 250, distance: 13.3
drag, startPoint x: 705, startPoint y: 253, endPoint x: 690, endPoint y: 253, distance: 15.2
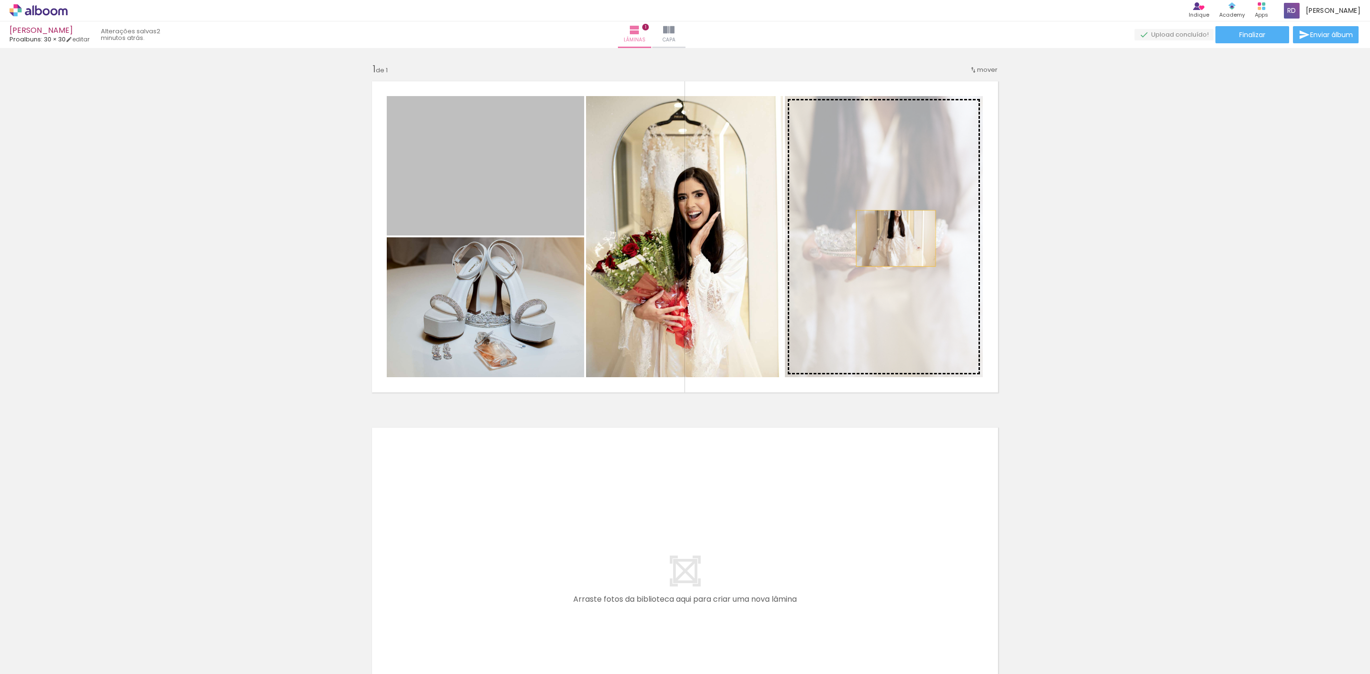
drag, startPoint x: 466, startPoint y: 178, endPoint x: 890, endPoint y: 238, distance: 429.0
click at [0, 0] on slot at bounding box center [0, 0] width 0 height 0
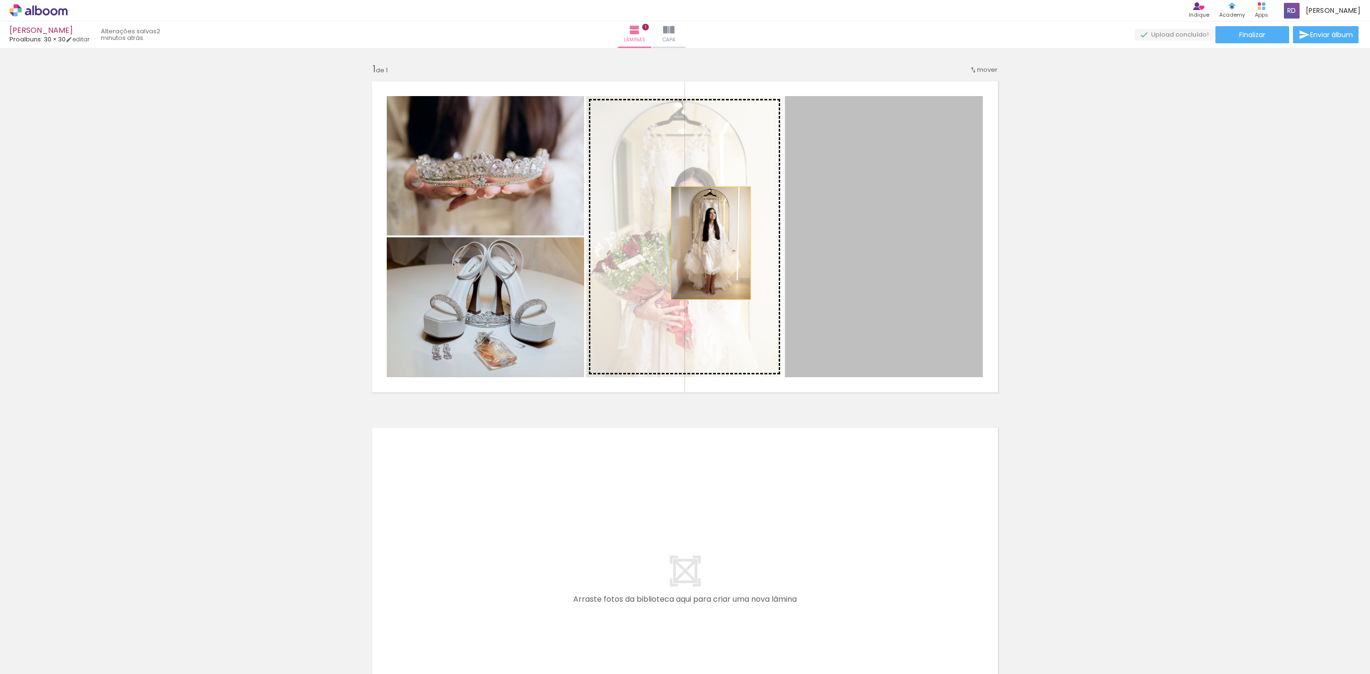
drag, startPoint x: 902, startPoint y: 254, endPoint x: 705, endPoint y: 243, distance: 197.7
click at [0, 0] on slot at bounding box center [0, 0] width 0 height 0
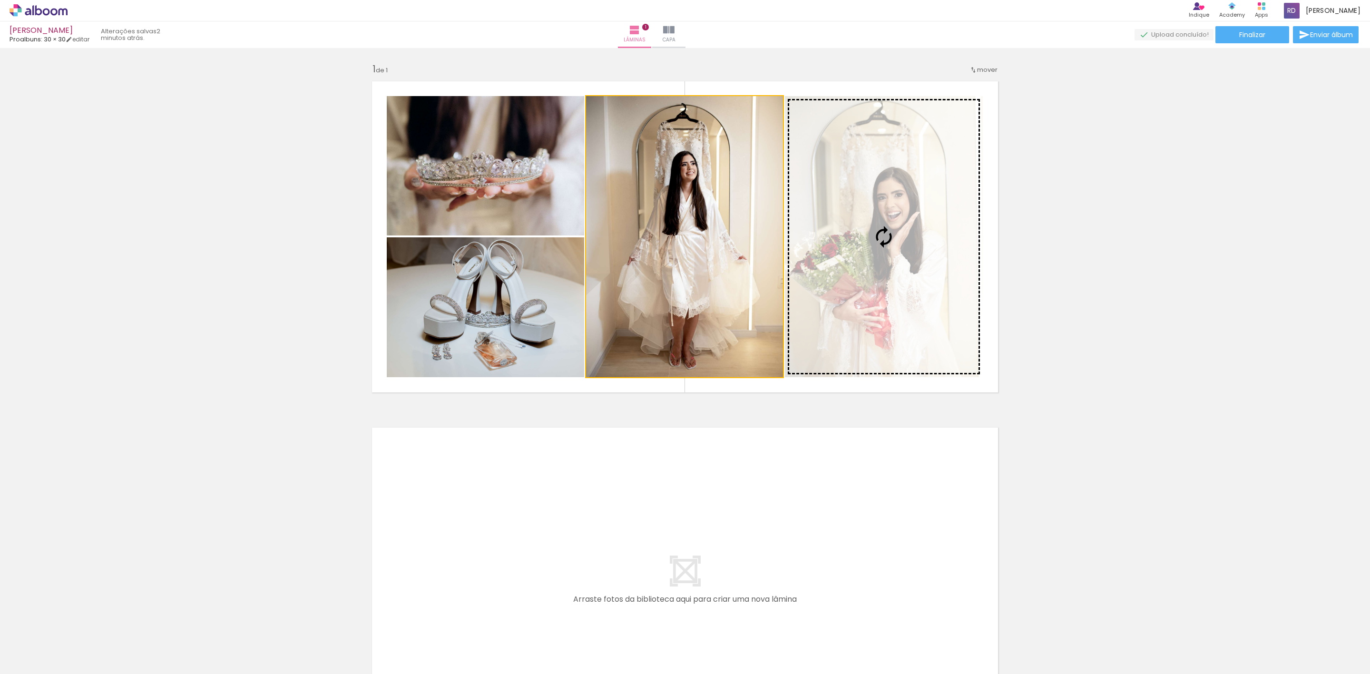
drag, startPoint x: 702, startPoint y: 239, endPoint x: 832, endPoint y: 242, distance: 130.4
click at [0, 0] on slot at bounding box center [0, 0] width 0 height 0
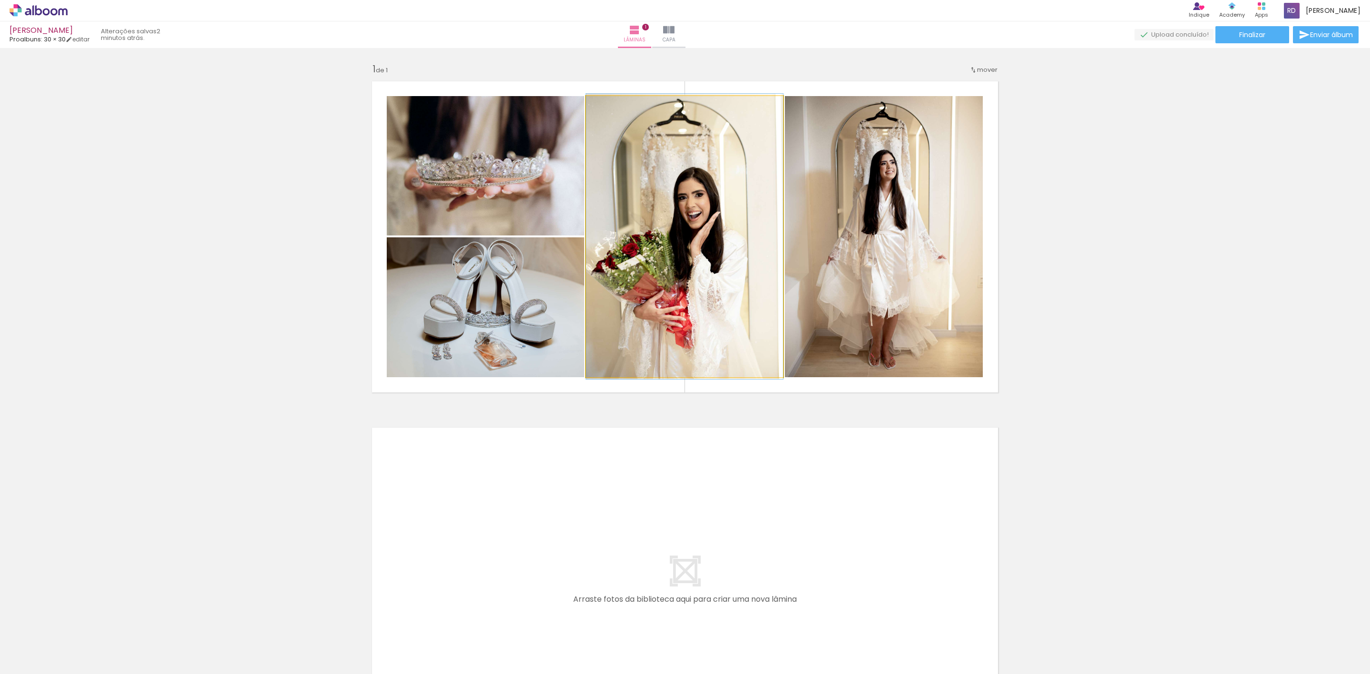
drag, startPoint x: 681, startPoint y: 234, endPoint x: 709, endPoint y: 234, distance: 28.1
click at [732, 237] on quentale-photo at bounding box center [684, 236] width 197 height 281
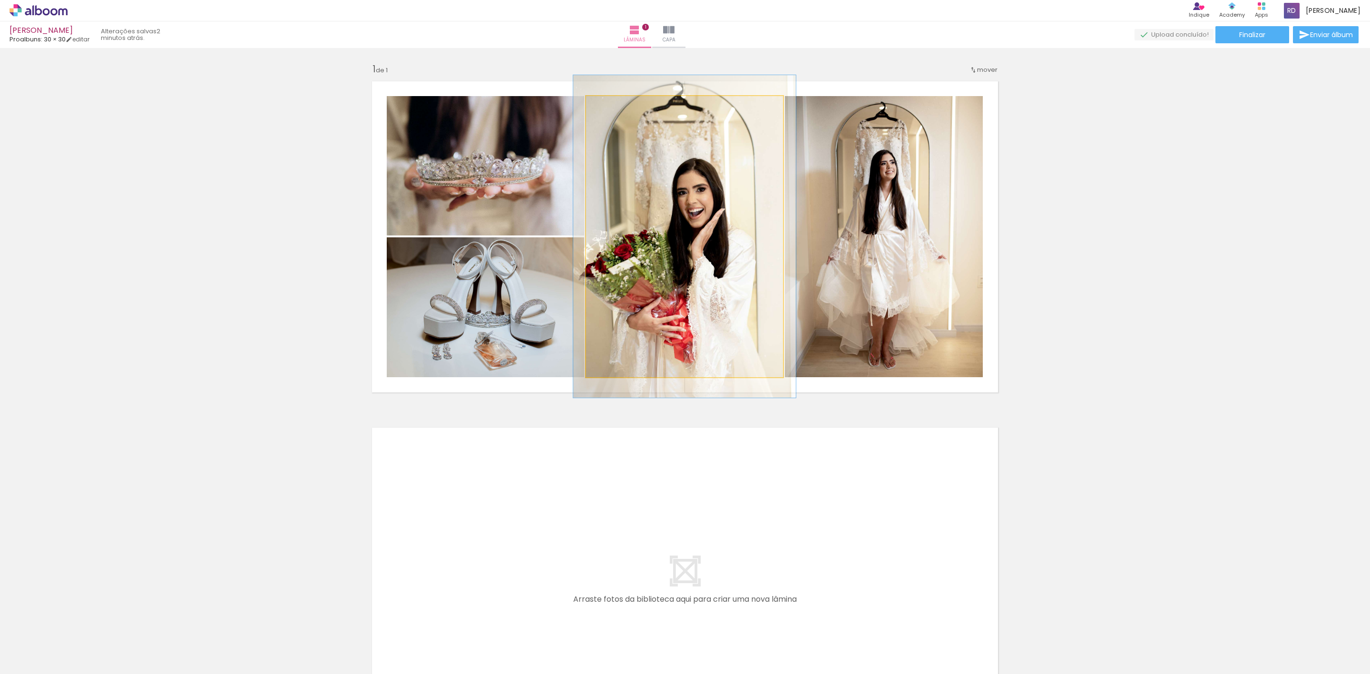
click at [605, 106] on div at bounding box center [612, 105] width 15 height 15
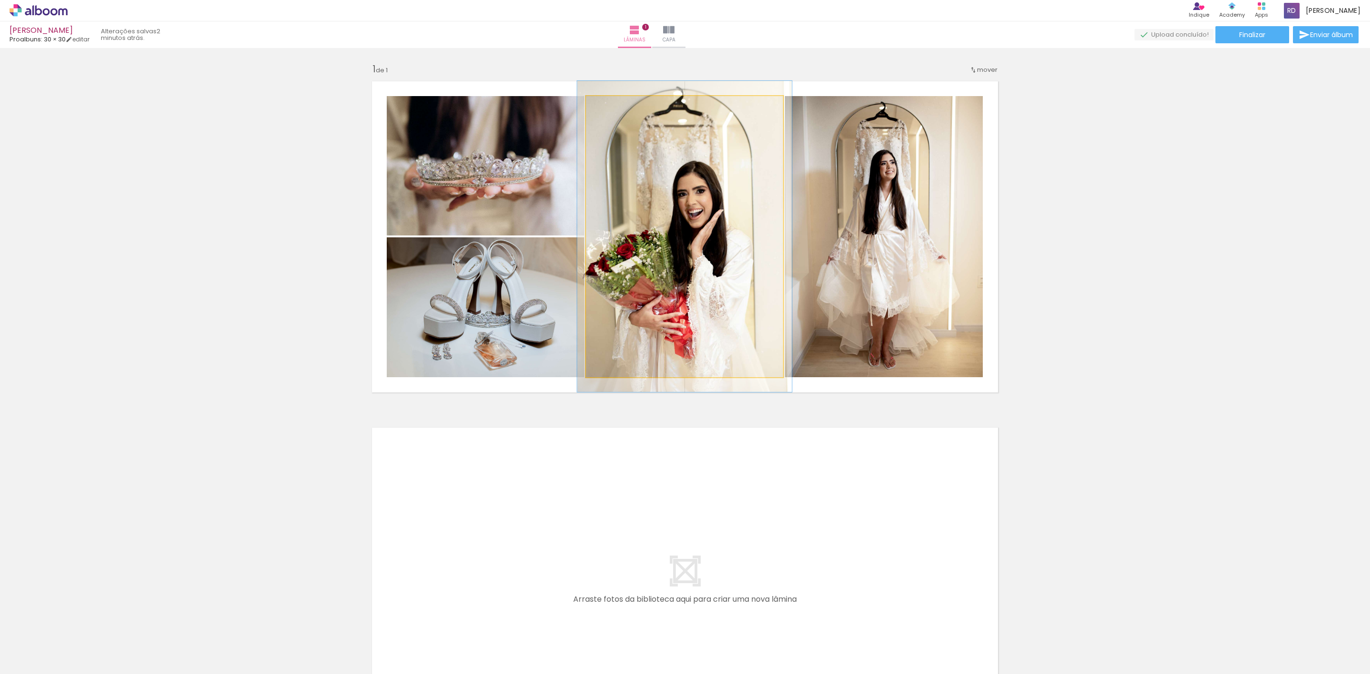
click at [608, 106] on div at bounding box center [611, 106] width 9 height 9
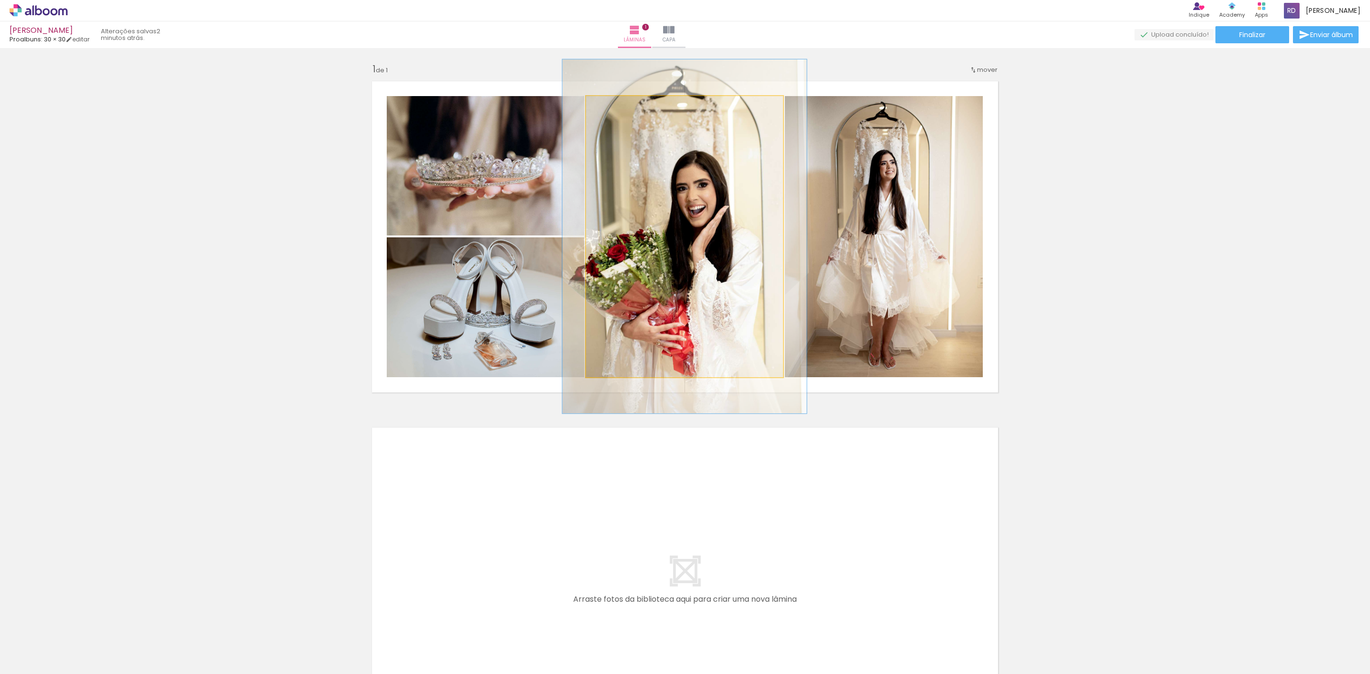
drag, startPoint x: 608, startPoint y: 107, endPoint x: 614, endPoint y: 107, distance: 5.7
type paper-slider "124"
click at [614, 107] on div at bounding box center [617, 106] width 9 height 9
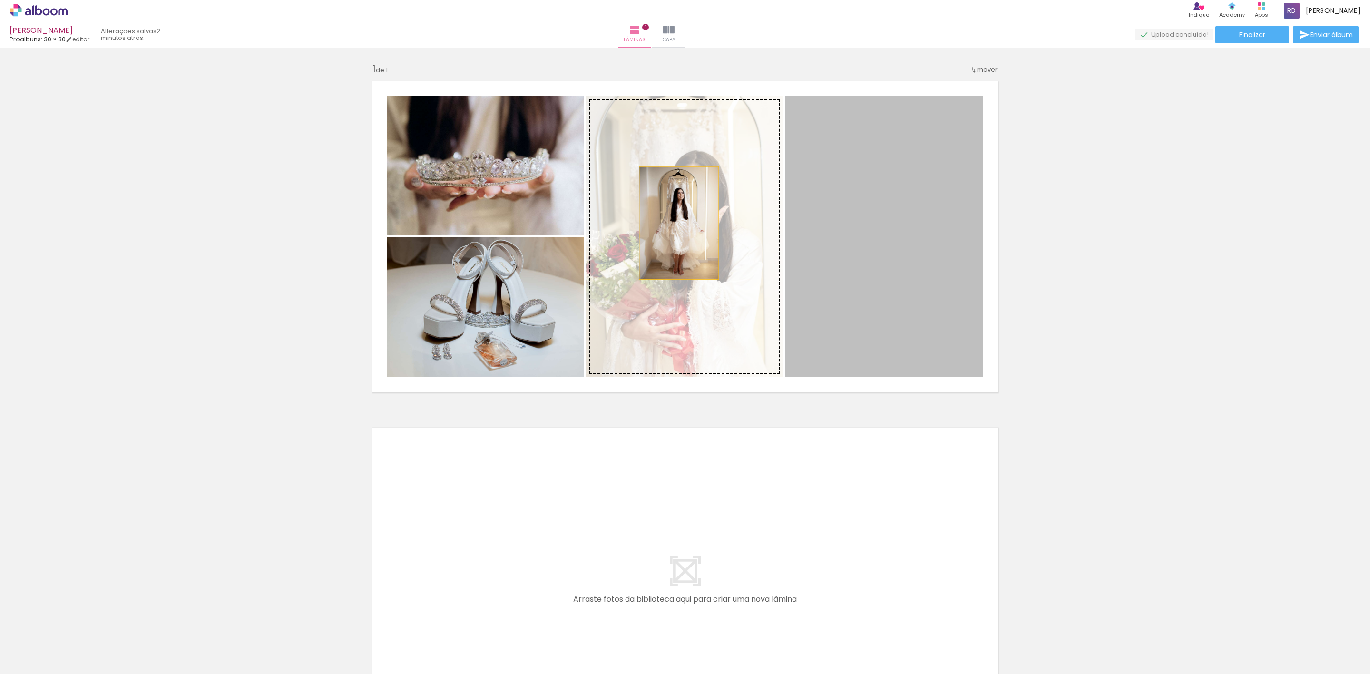
drag, startPoint x: 903, startPoint y: 225, endPoint x: 674, endPoint y: 223, distance: 229.7
click at [0, 0] on slot at bounding box center [0, 0] width 0 height 0
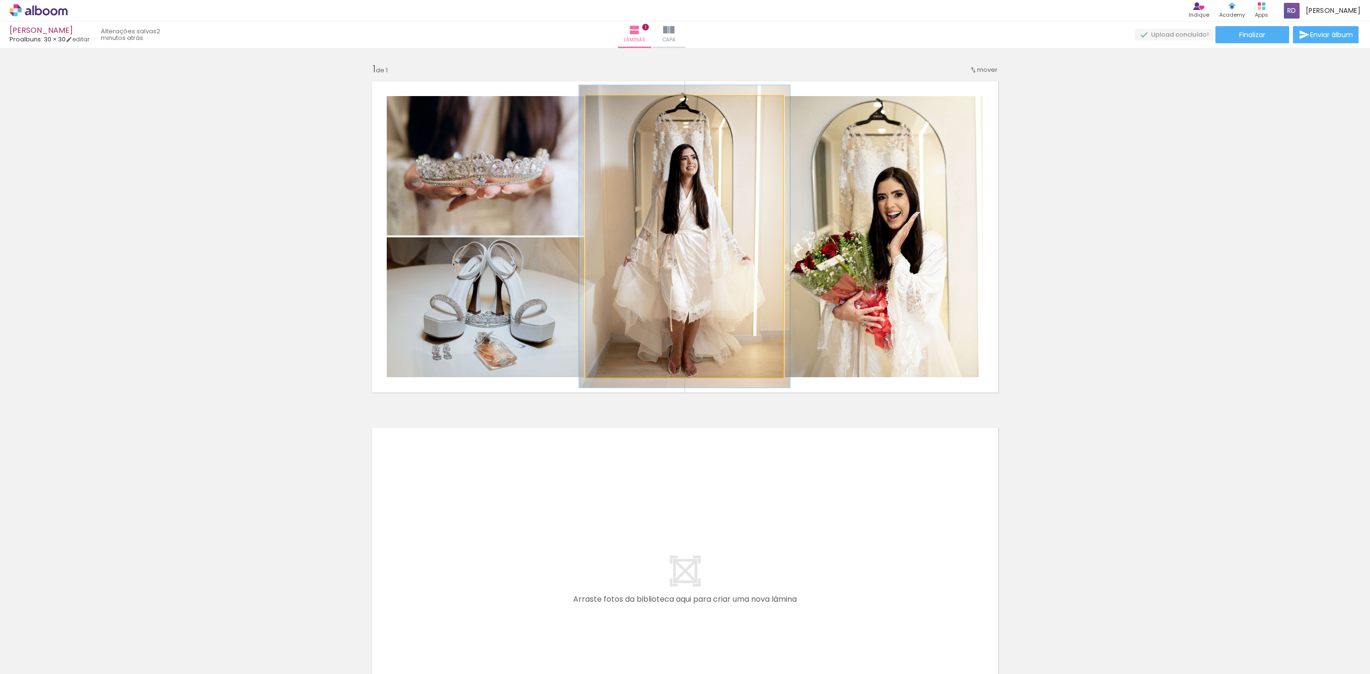
type paper-slider "107"
click at [606, 107] on div at bounding box center [610, 106] width 9 height 9
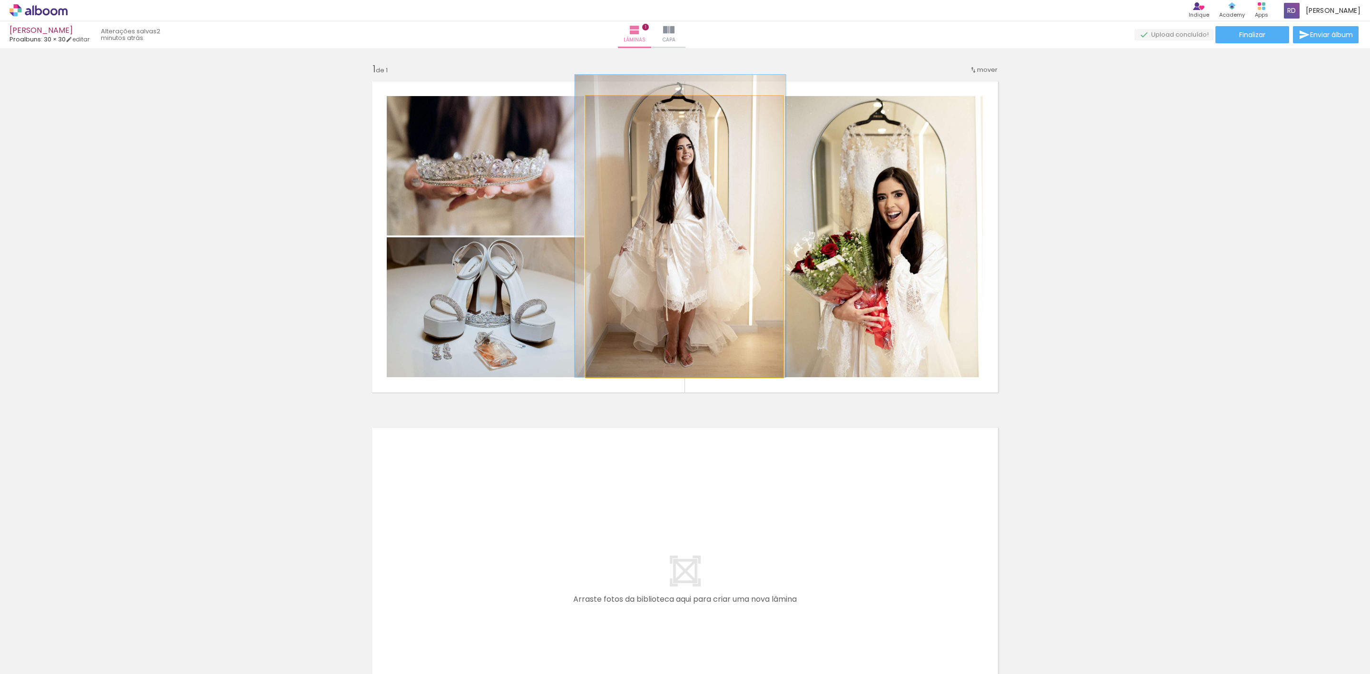
drag, startPoint x: 715, startPoint y: 198, endPoint x: 701, endPoint y: 202, distance: 14.7
click at [708, 205] on quentale-photo at bounding box center [684, 236] width 197 height 281
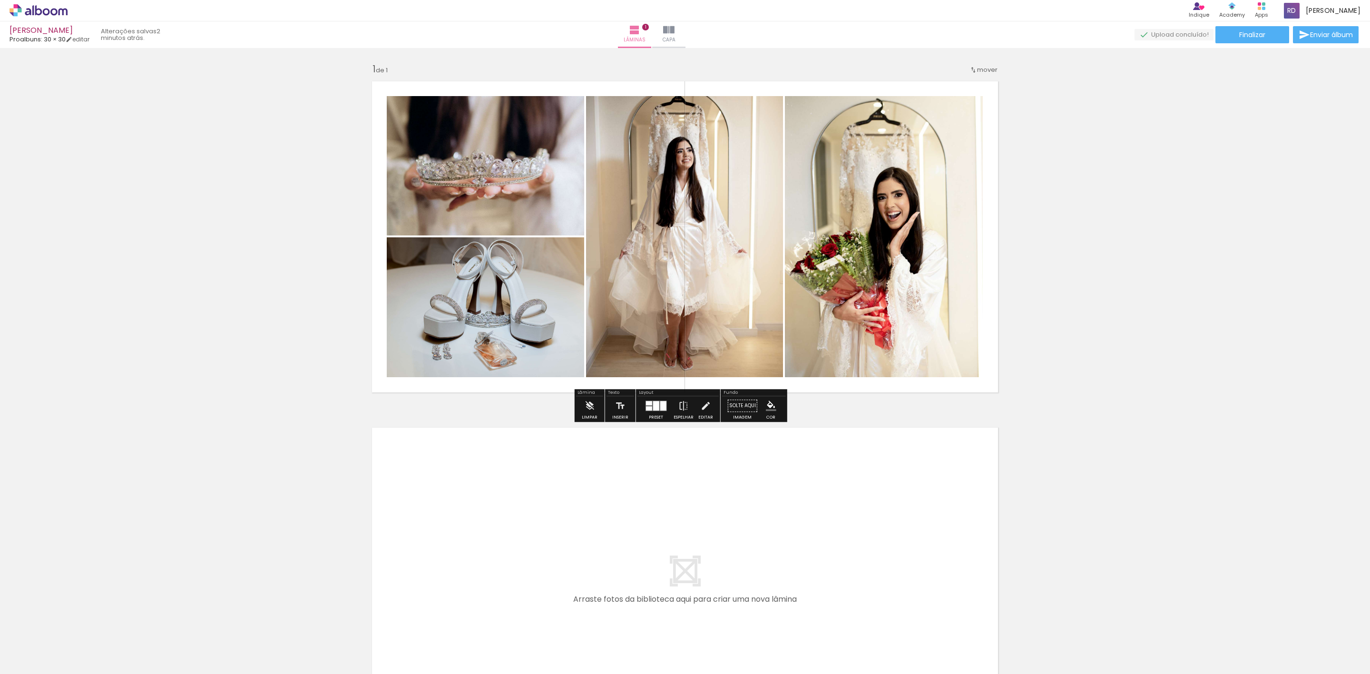
click at [1083, 256] on div "Inserir lâmina 1 de 1" at bounding box center [685, 397] width 1370 height 693
click at [518, 325] on quentale-photo at bounding box center [485, 307] width 197 height 140
click at [1145, 327] on div "Inserir lâmina 1 de 1" at bounding box center [685, 397] width 1370 height 693
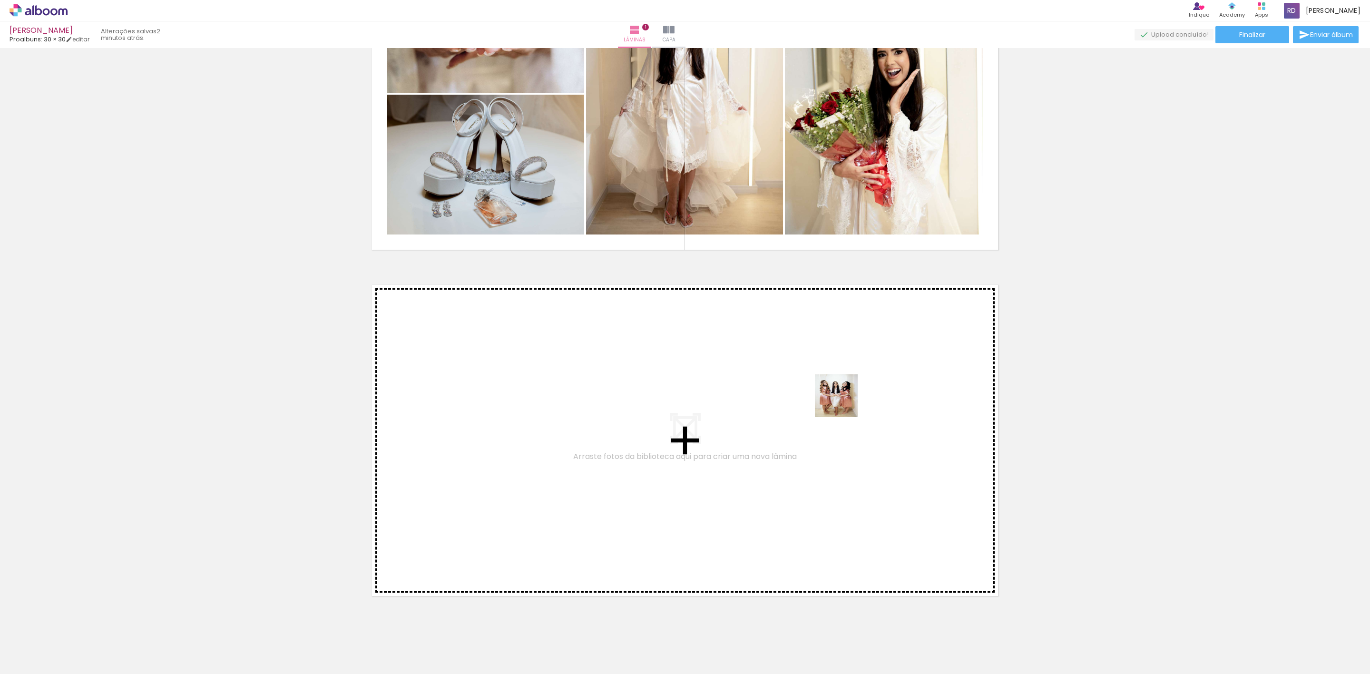
drag, startPoint x: 1114, startPoint y: 645, endPoint x: 843, endPoint y: 403, distance: 363.5
click at [843, 403] on quentale-workspace at bounding box center [685, 337] width 1370 height 674
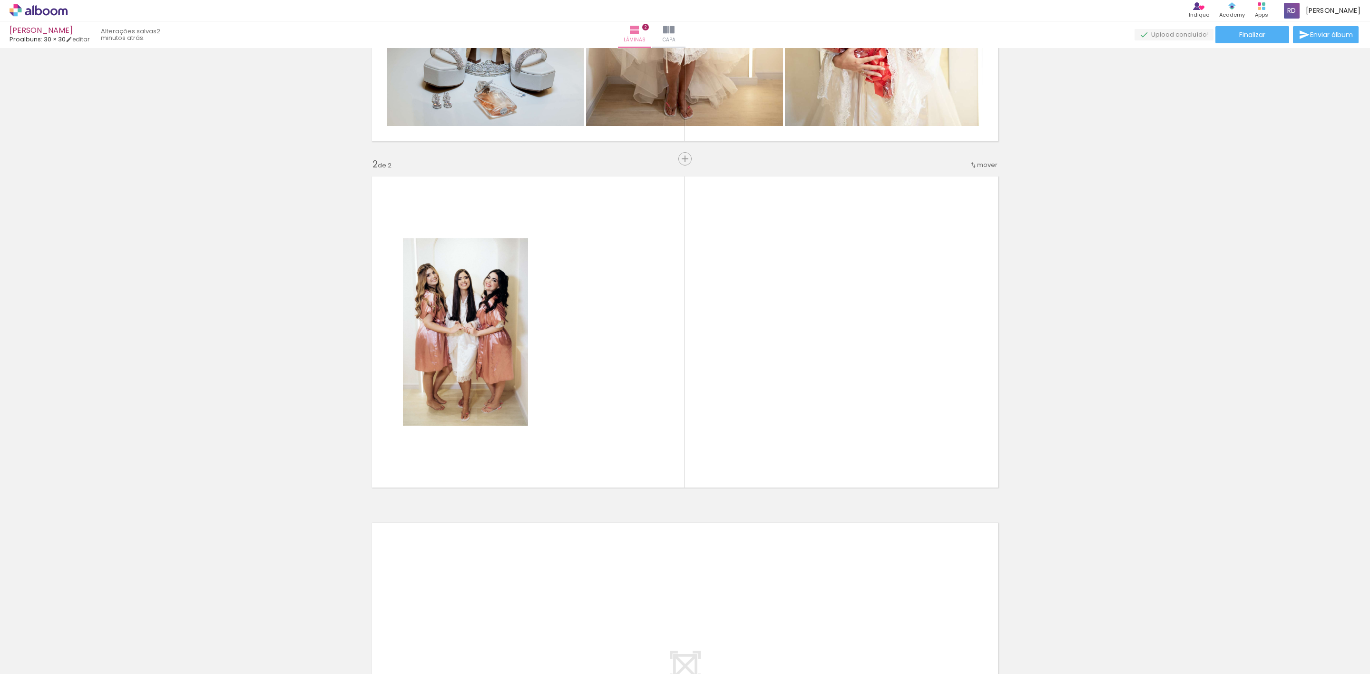
scroll to position [252, 0]
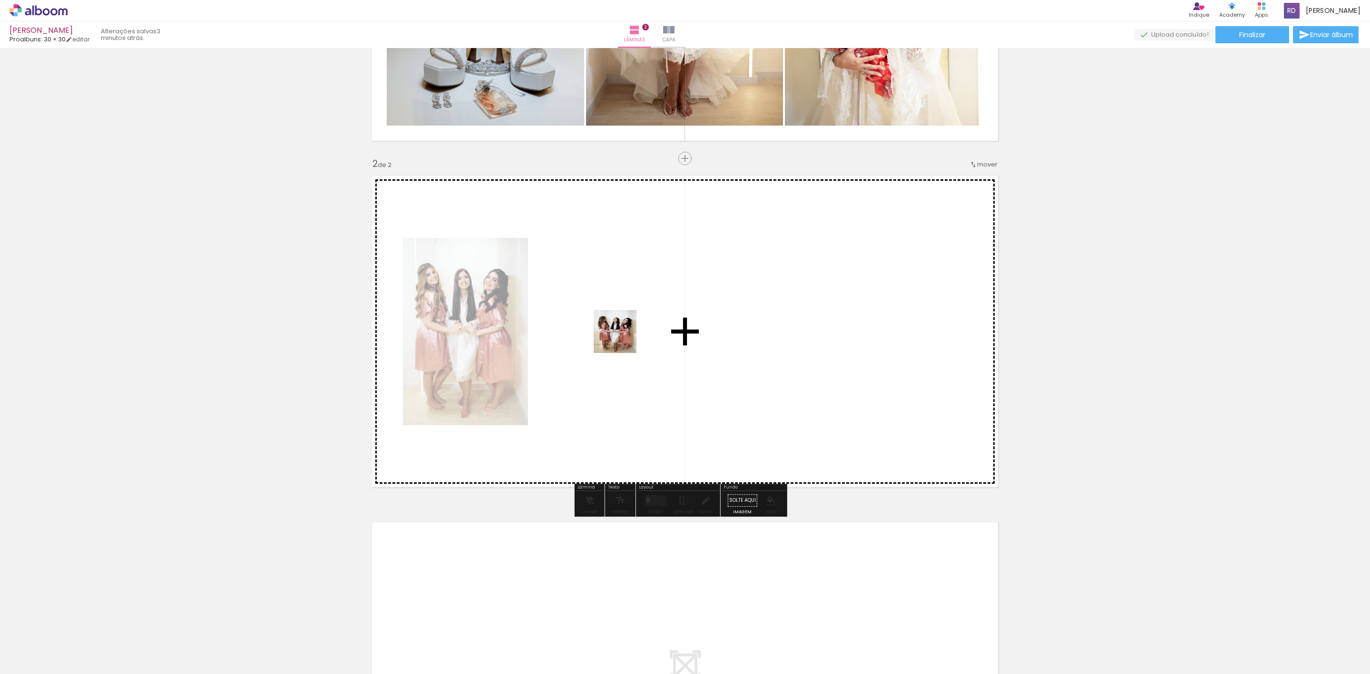
drag, startPoint x: 1224, startPoint y: 654, endPoint x: 671, endPoint y: 390, distance: 612.9
click at [566, 320] on quentale-workspace at bounding box center [685, 337] width 1370 height 674
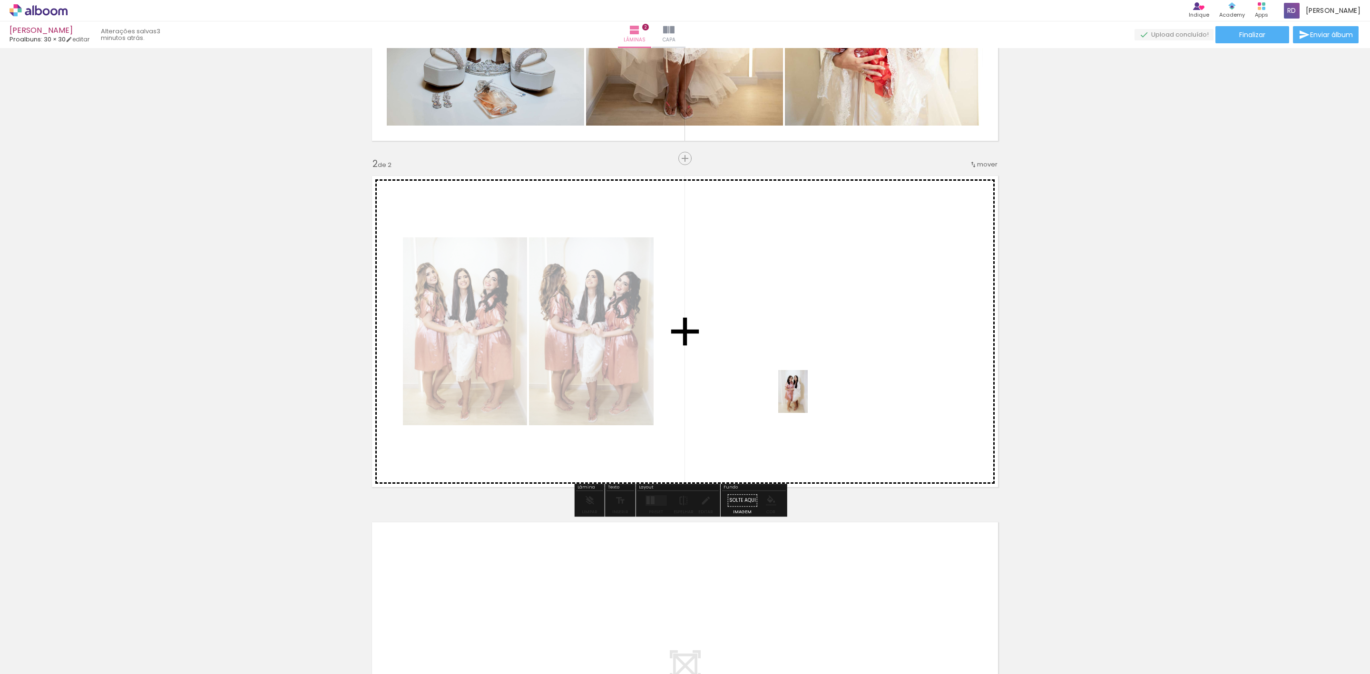
drag, startPoint x: 944, startPoint y: 649, endPoint x: 806, endPoint y: 398, distance: 286.3
click at [806, 398] on quentale-workspace at bounding box center [685, 337] width 1370 height 674
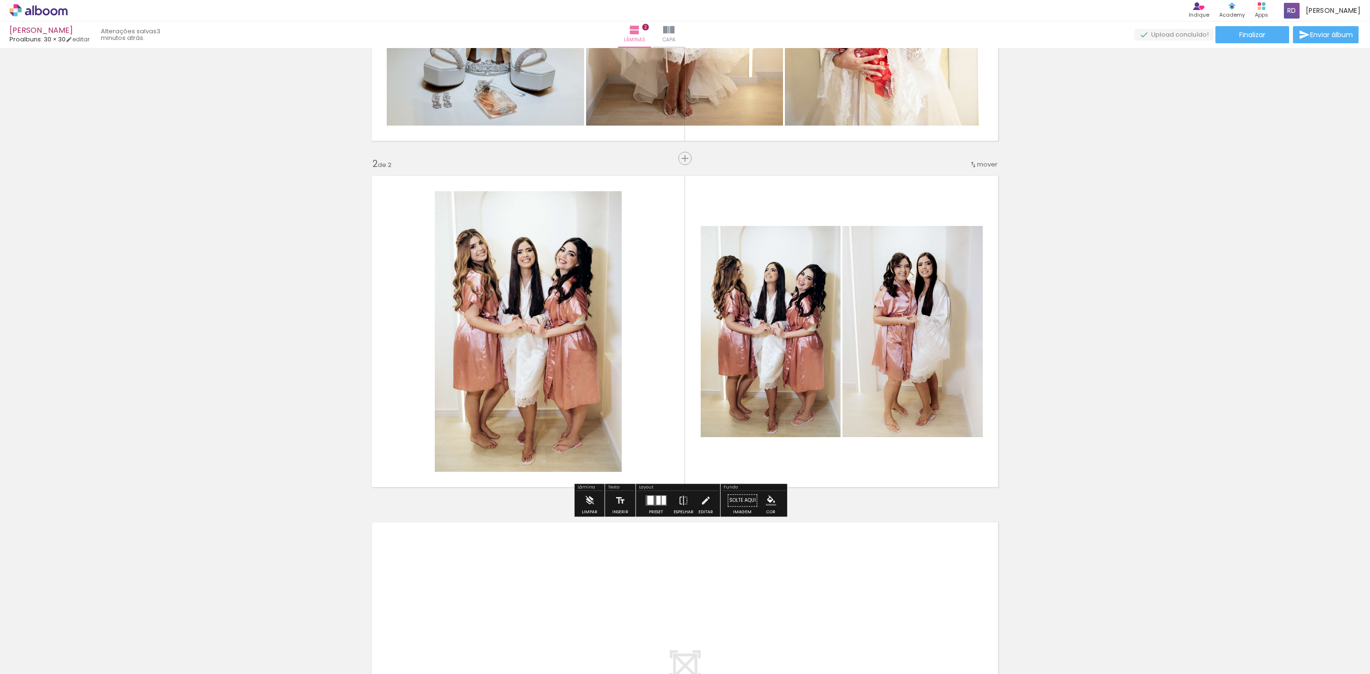
click at [652, 504] on quentale-layouter at bounding box center [655, 500] width 21 height 10
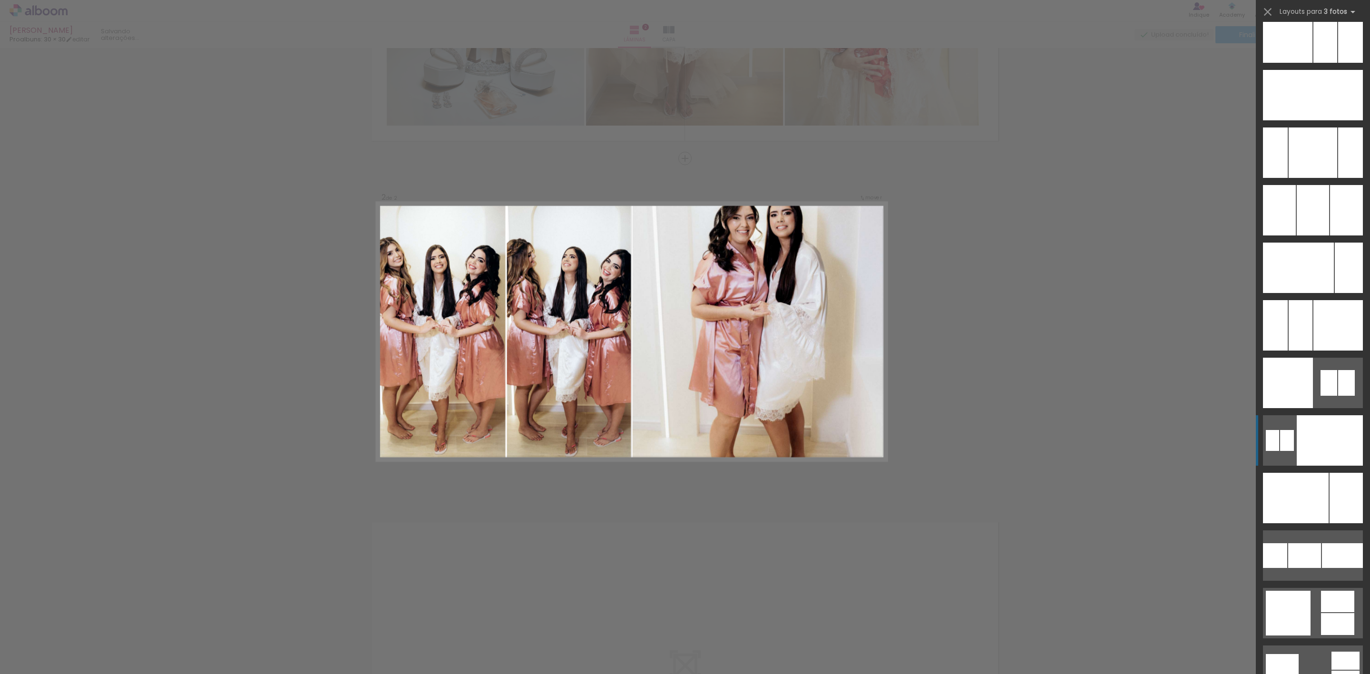
scroll to position [6493, 0]
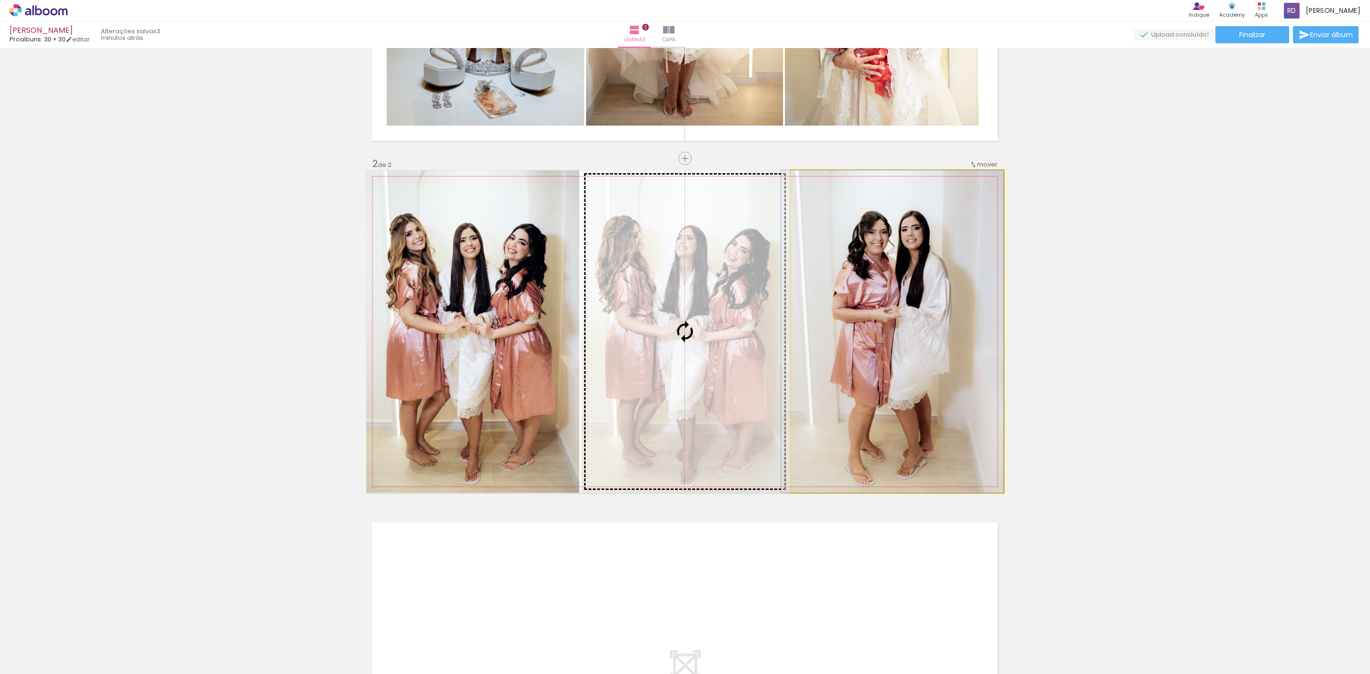
drag, startPoint x: 933, startPoint y: 332, endPoint x: 706, endPoint y: 321, distance: 227.2
click at [0, 0] on slot at bounding box center [0, 0] width 0 height 0
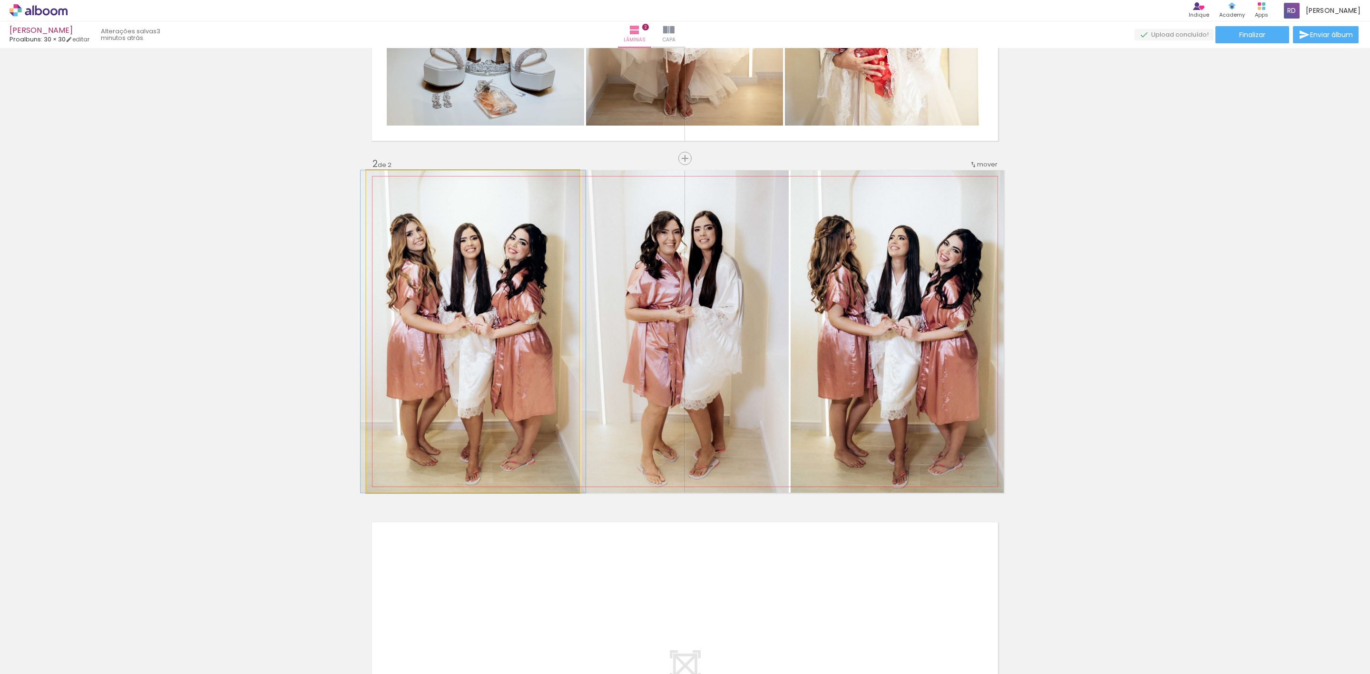
drag, startPoint x: 539, startPoint y: 330, endPoint x: 540, endPoint y: 314, distance: 15.7
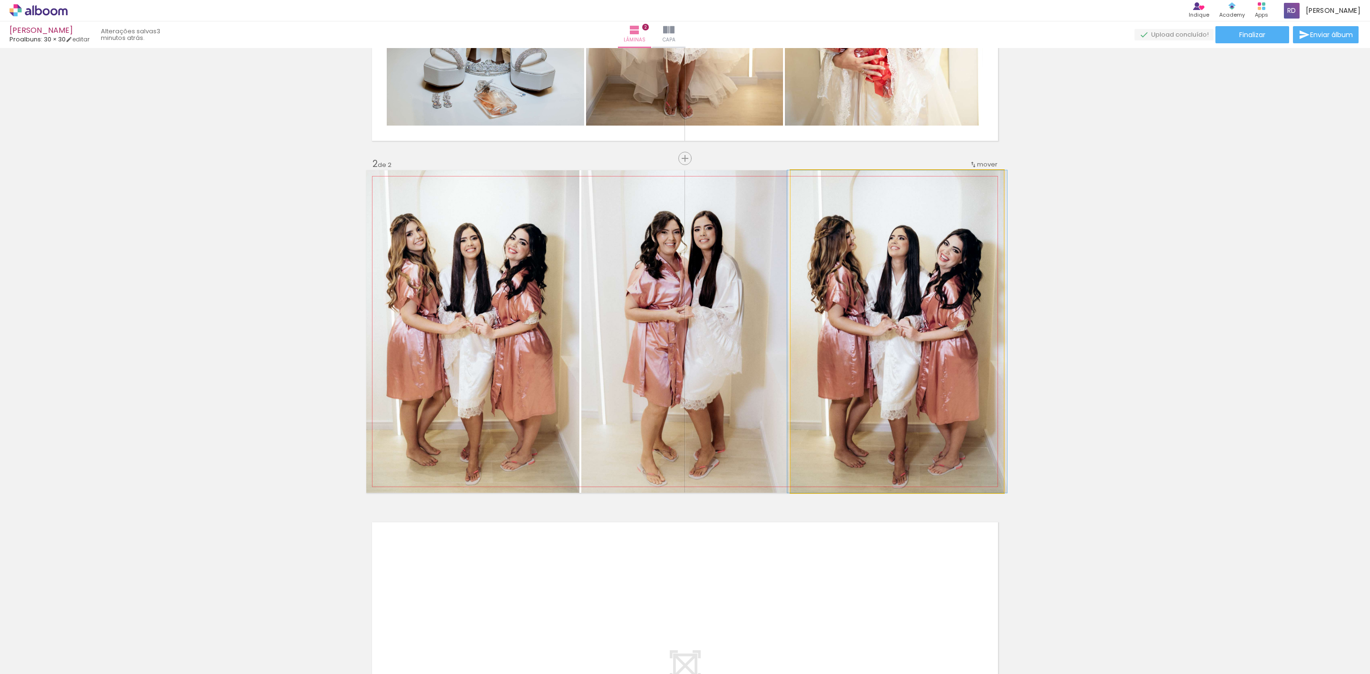
drag, startPoint x: 928, startPoint y: 347, endPoint x: 928, endPoint y: 321, distance: 26.2
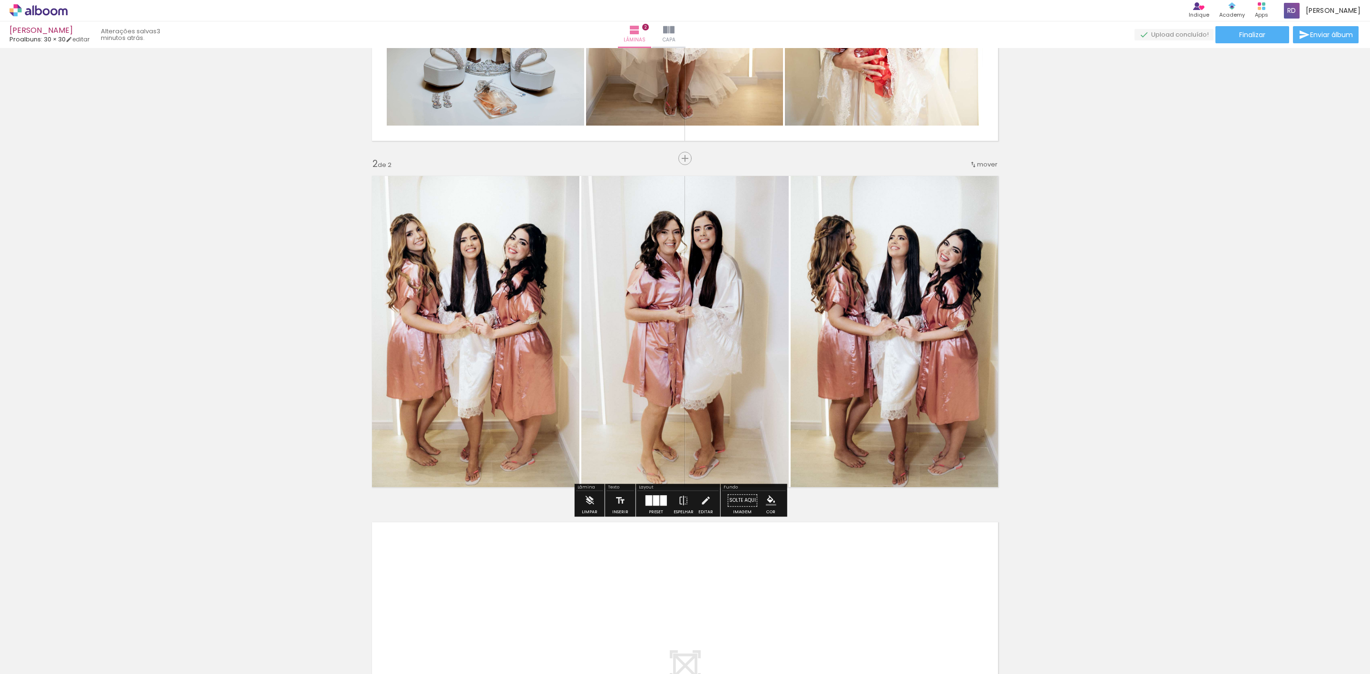
click at [1169, 358] on div "Inserir lâmina 1 de 2 Inserir lâmina 2 de 2" at bounding box center [685, 319] width 1370 height 1039
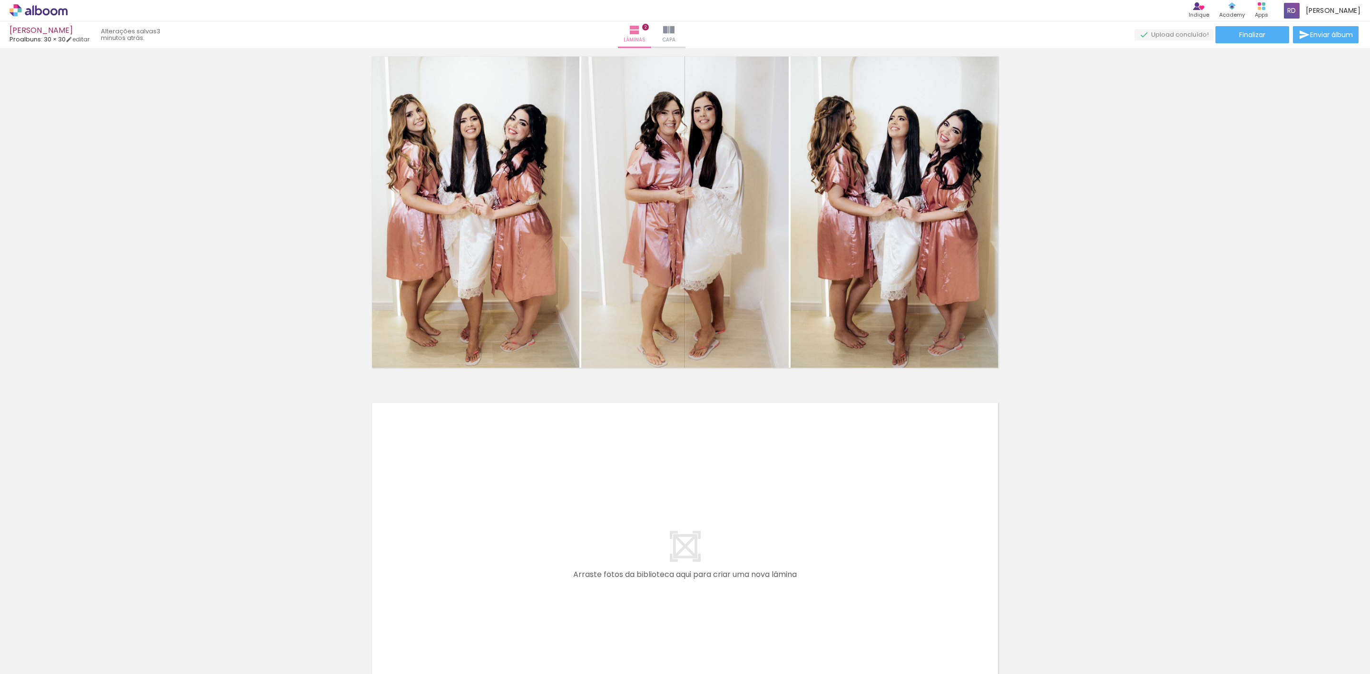
scroll to position [508, 0]
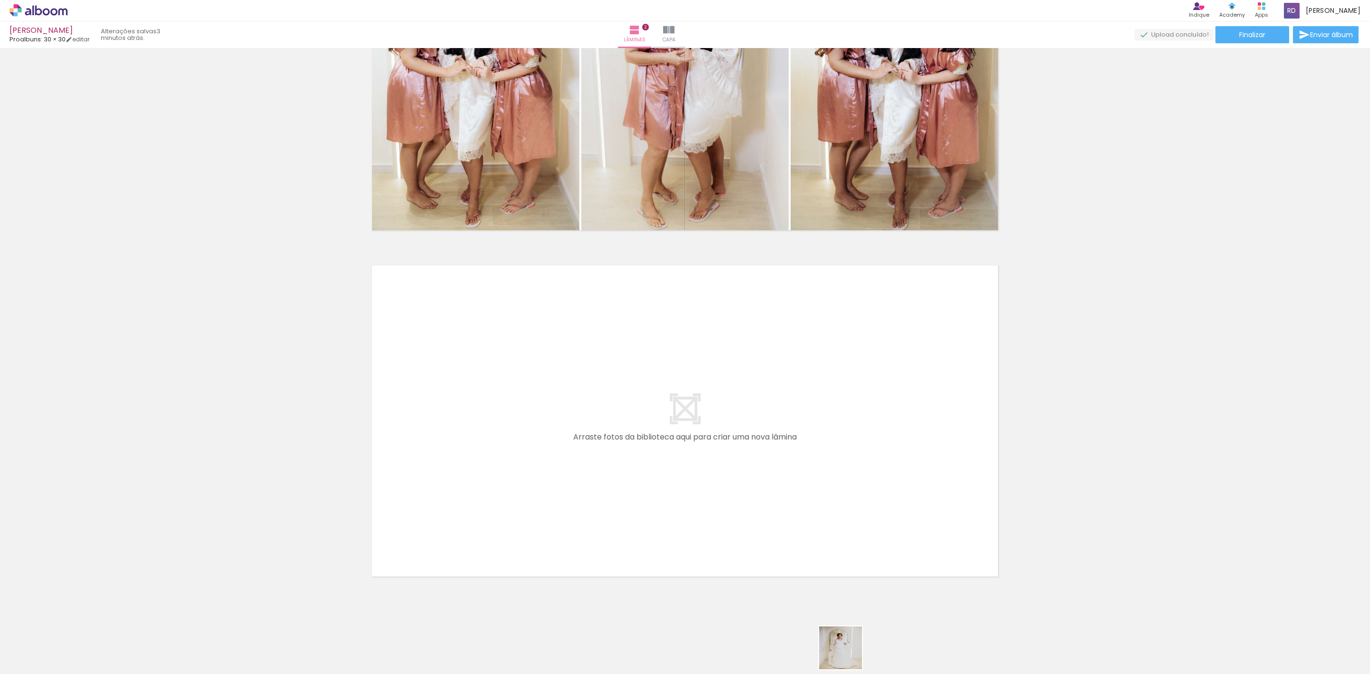
drag, startPoint x: 848, startPoint y: 655, endPoint x: 766, endPoint y: 462, distance: 209.1
click at [766, 462] on quentale-workspace at bounding box center [685, 337] width 1370 height 674
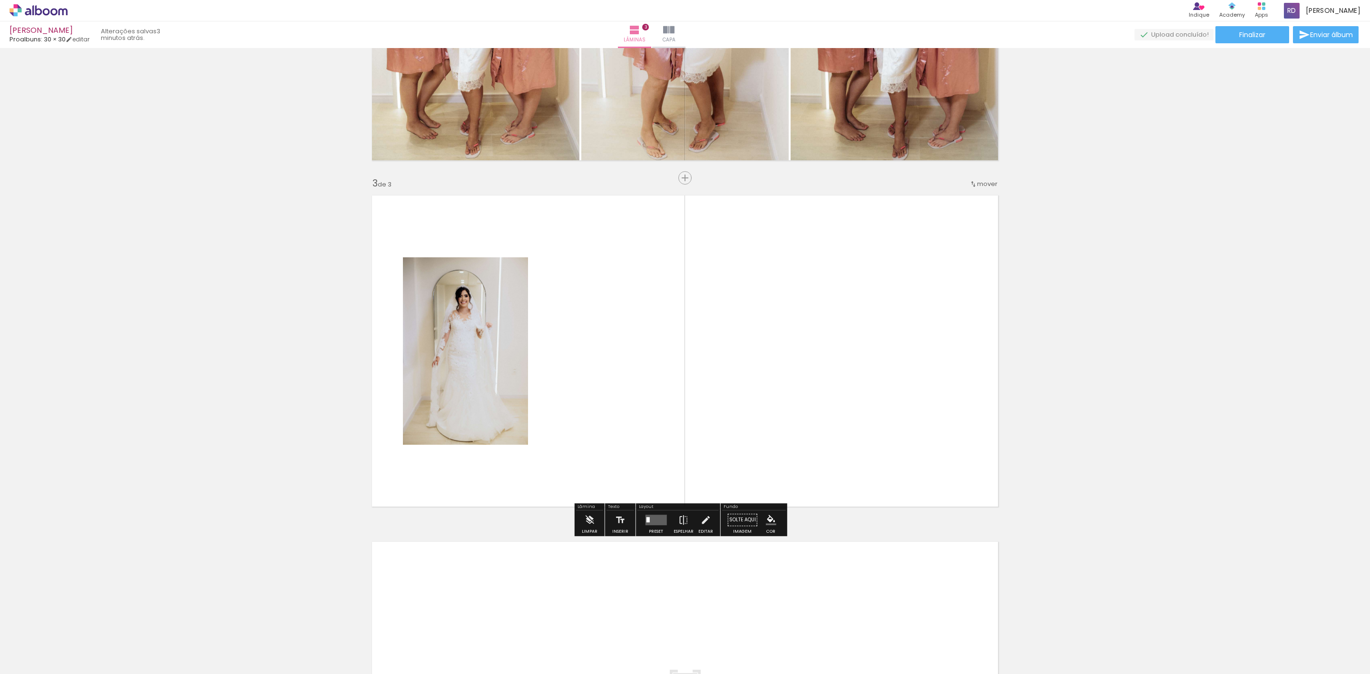
scroll to position [598, 0]
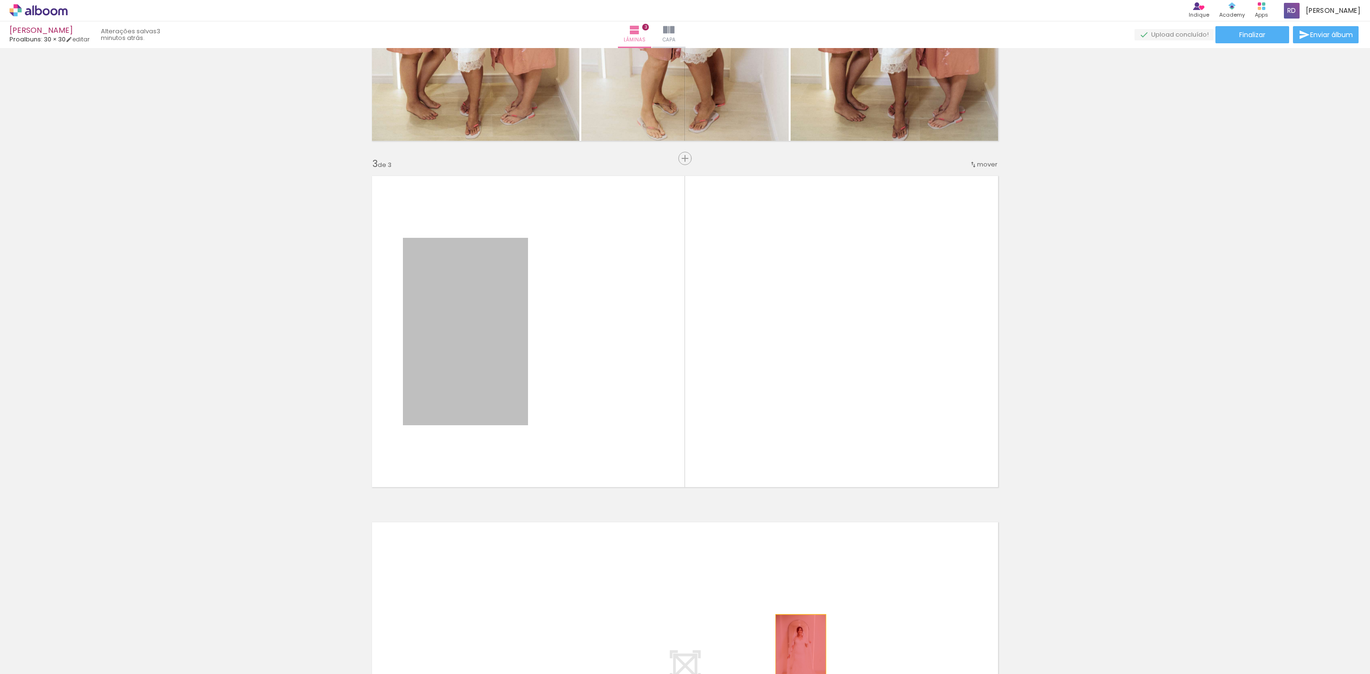
drag, startPoint x: 471, startPoint y: 326, endPoint x: 795, endPoint y: 652, distance: 459.8
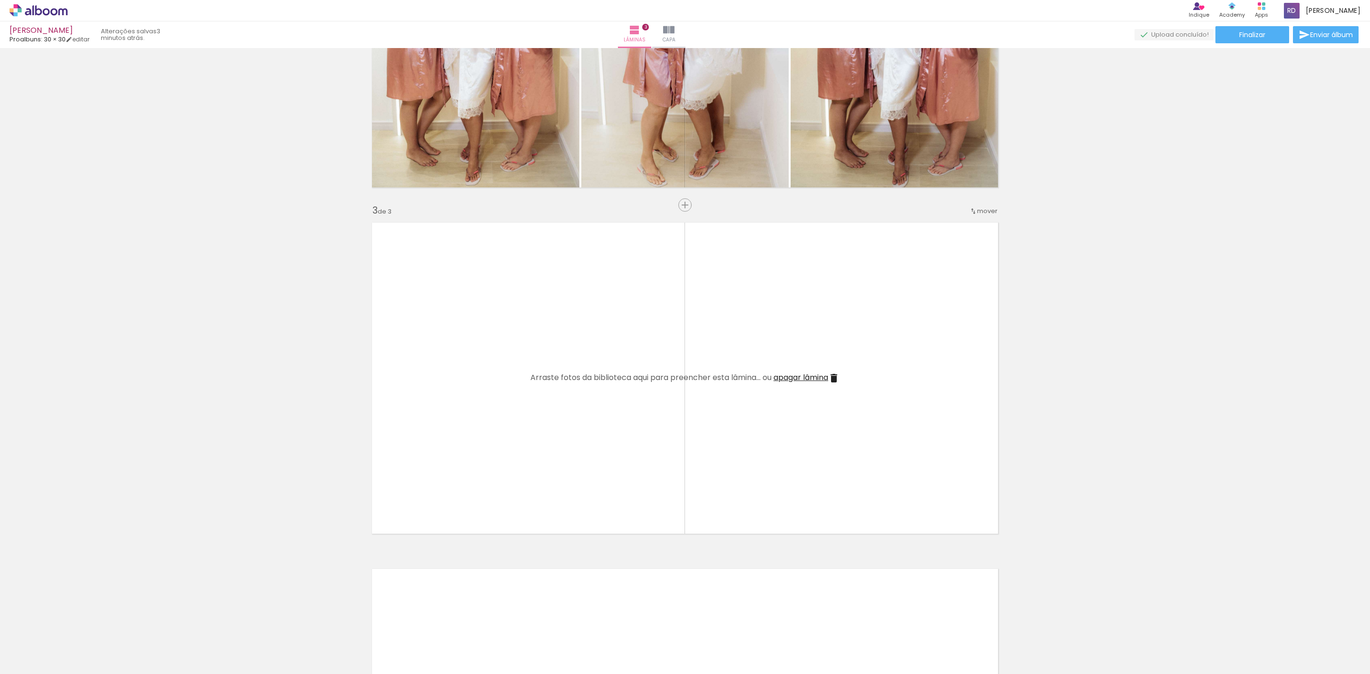
scroll to position [527, 0]
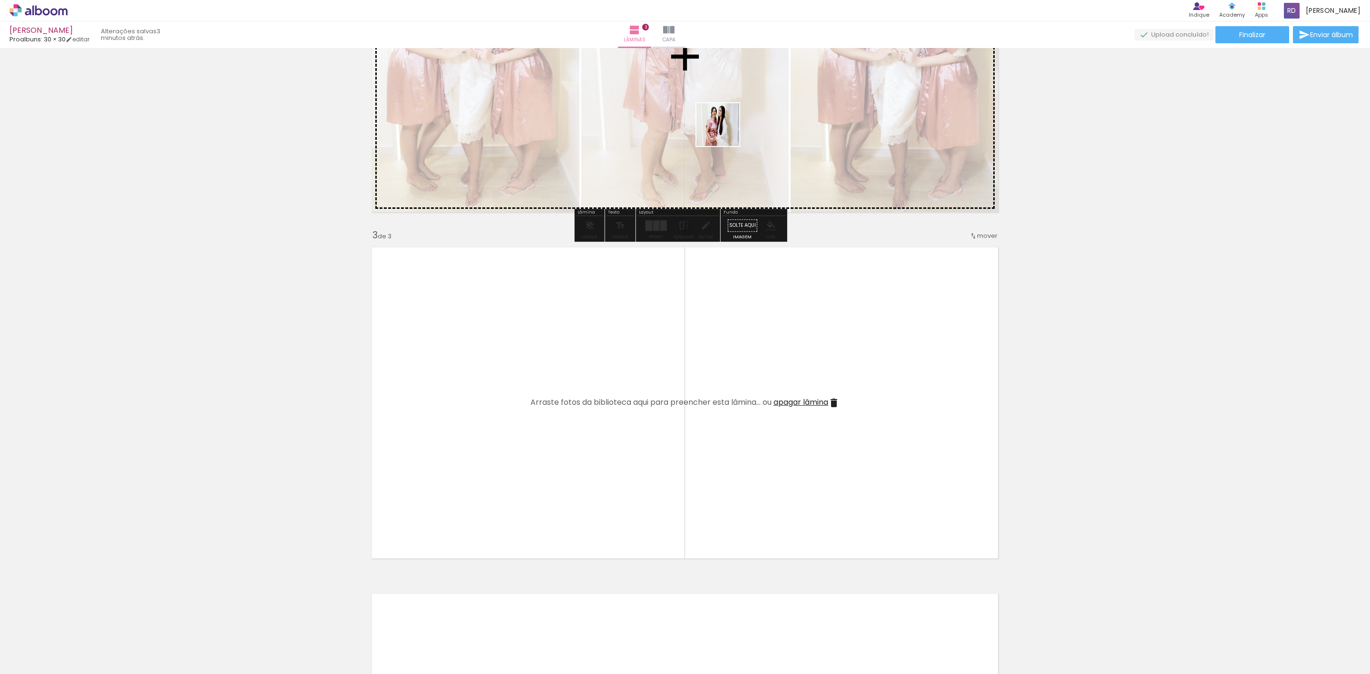
drag, startPoint x: 742, startPoint y: 651, endPoint x: 725, endPoint y: 123, distance: 527.8
click at [725, 123] on quentale-workspace at bounding box center [685, 337] width 1370 height 674
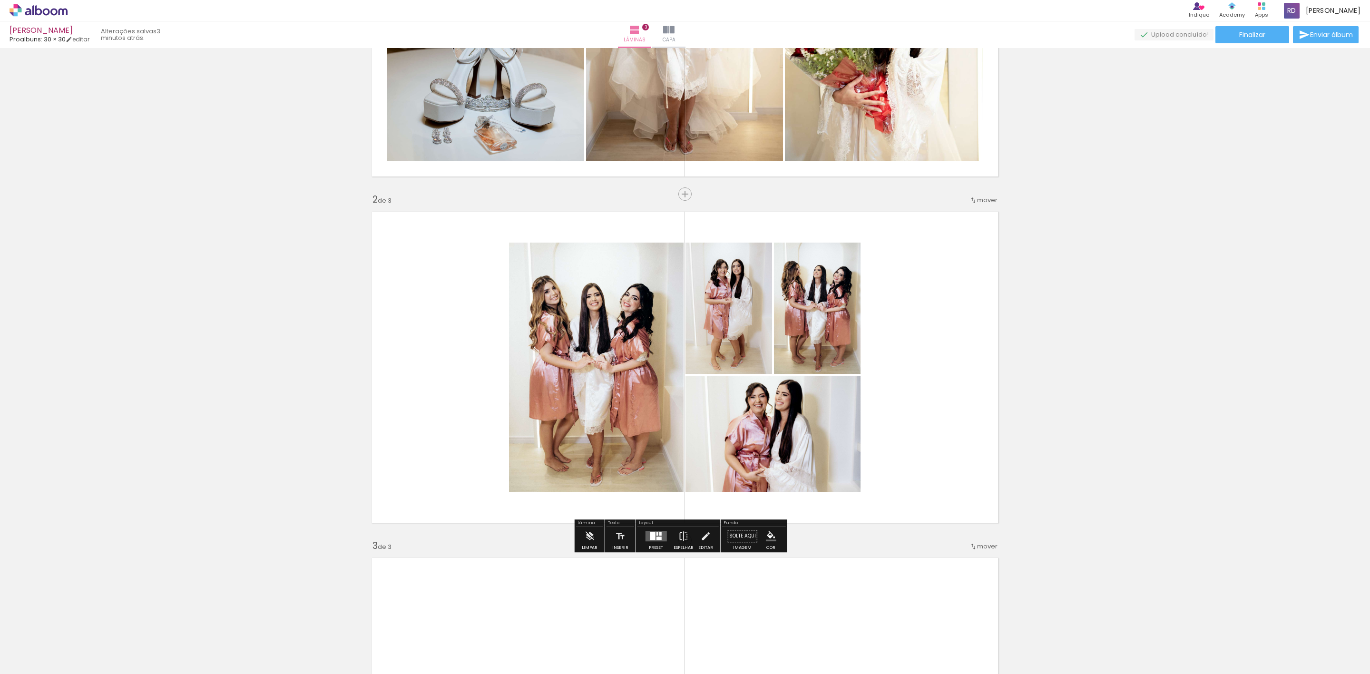
scroll to position [241, 0]
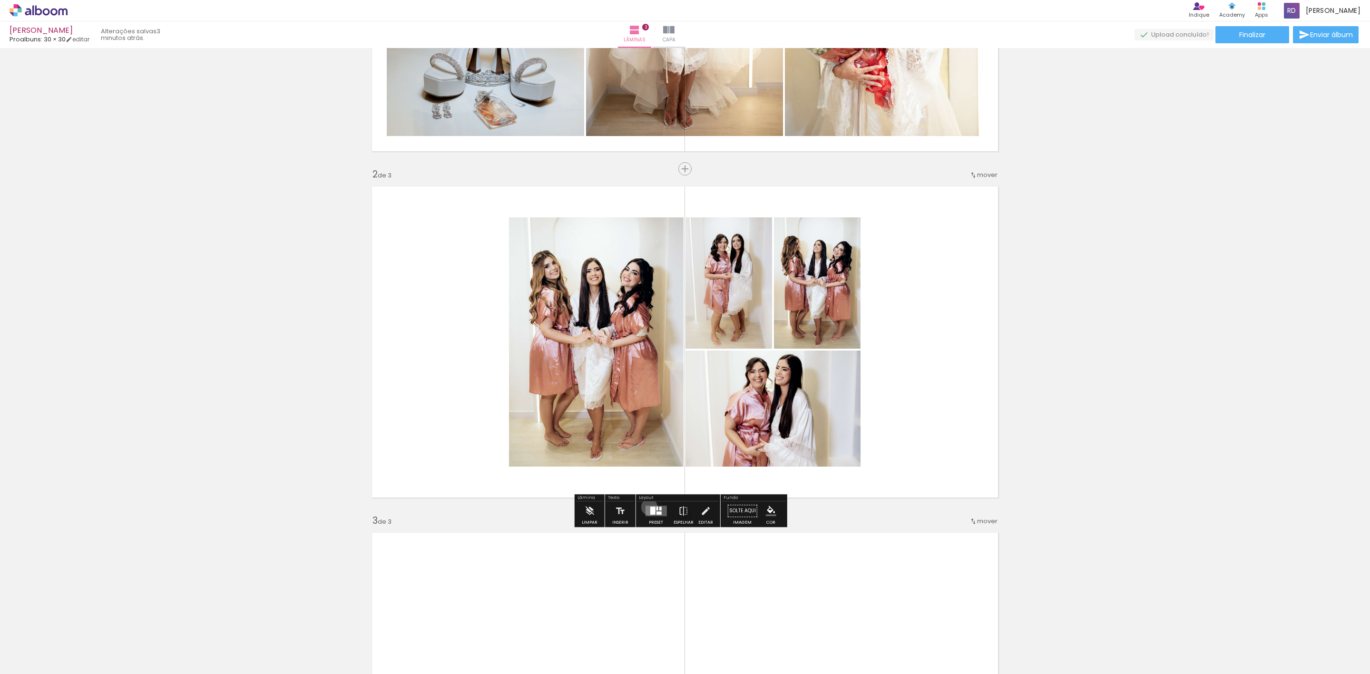
click at [650, 507] on div at bounding box center [652, 511] width 5 height 8
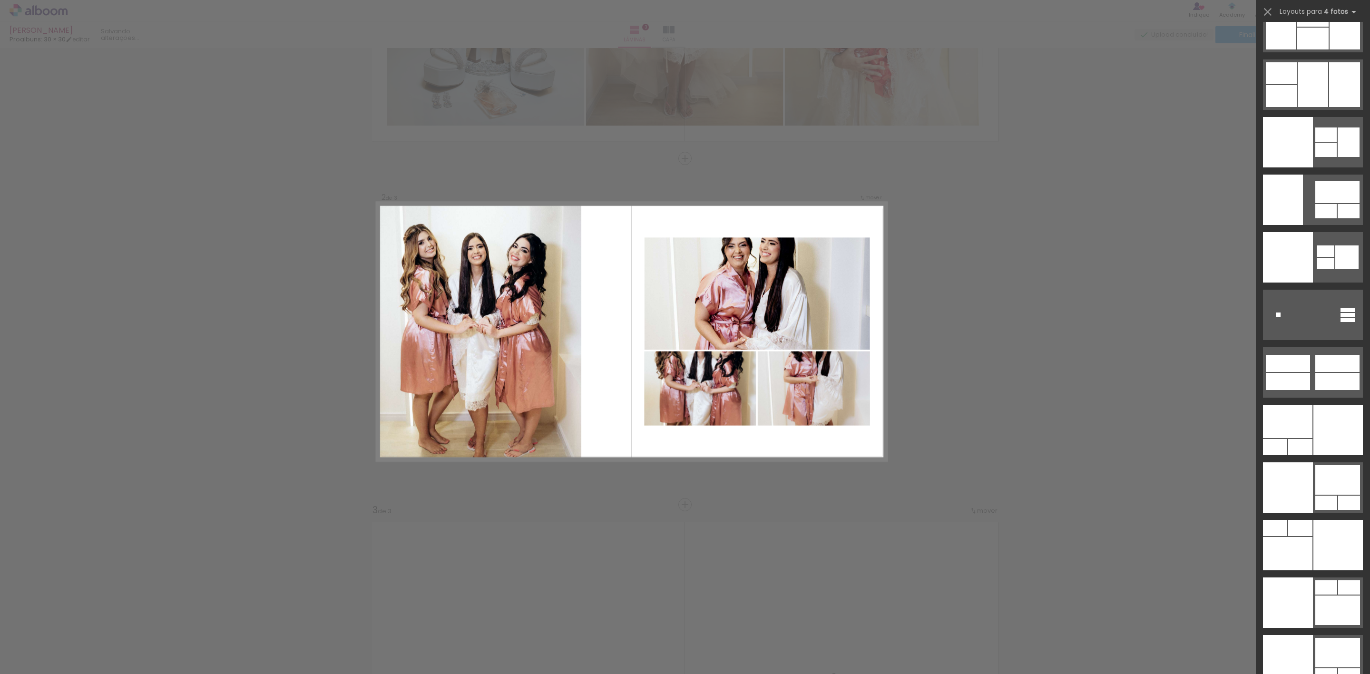
scroll to position [19816, 0]
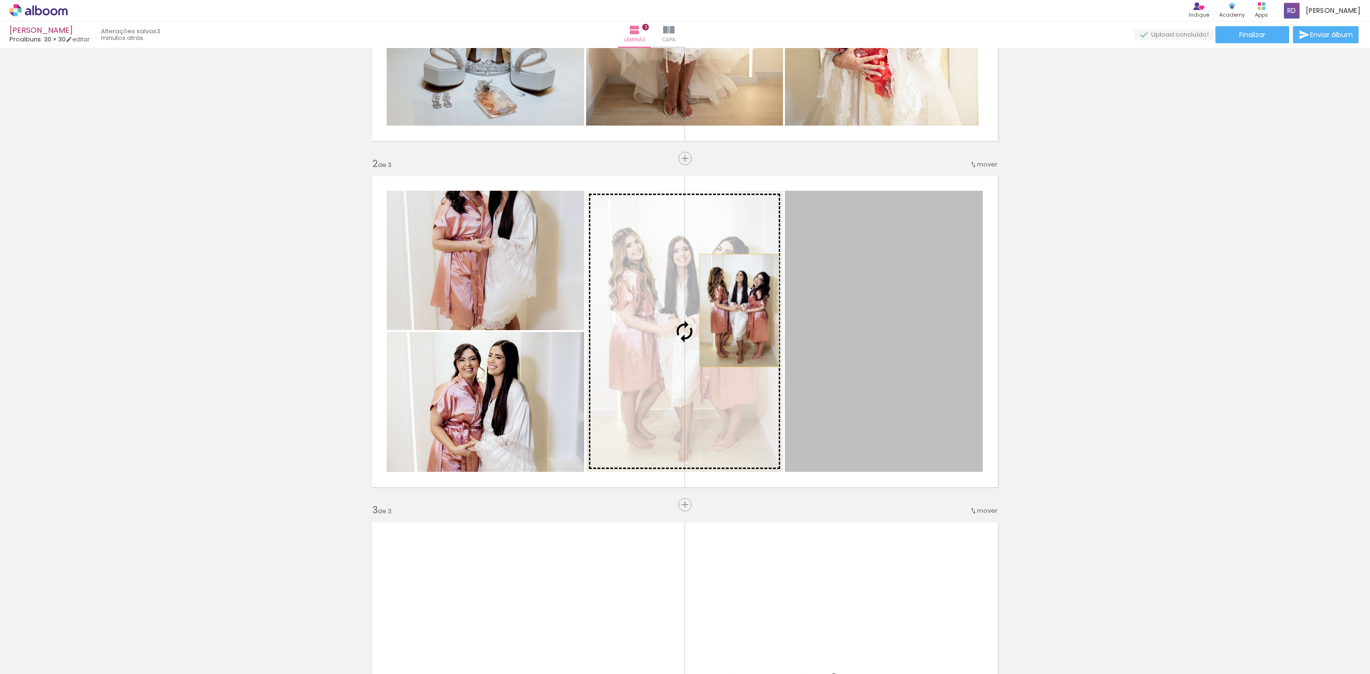
drag, startPoint x: 884, startPoint y: 314, endPoint x: 731, endPoint y: 310, distance: 153.2
click at [0, 0] on slot at bounding box center [0, 0] width 0 height 0
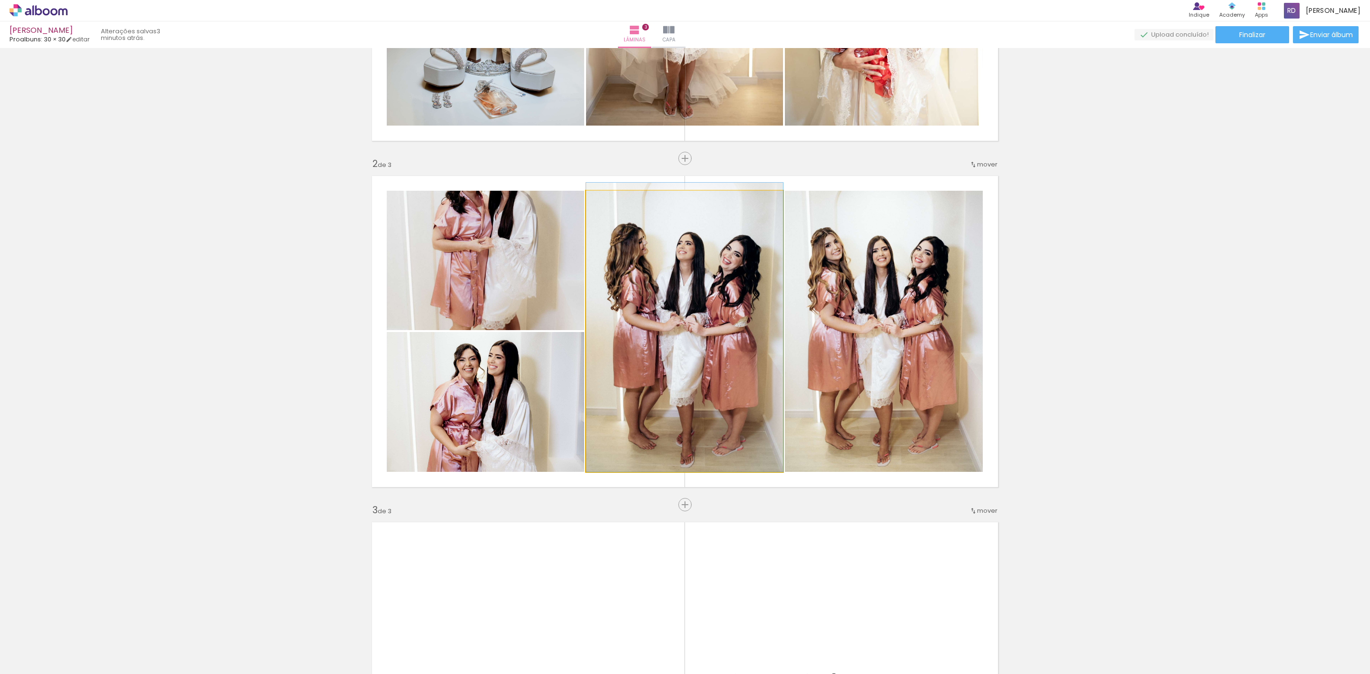
drag, startPoint x: 721, startPoint y: 317, endPoint x: 721, endPoint y: 291, distance: 26.2
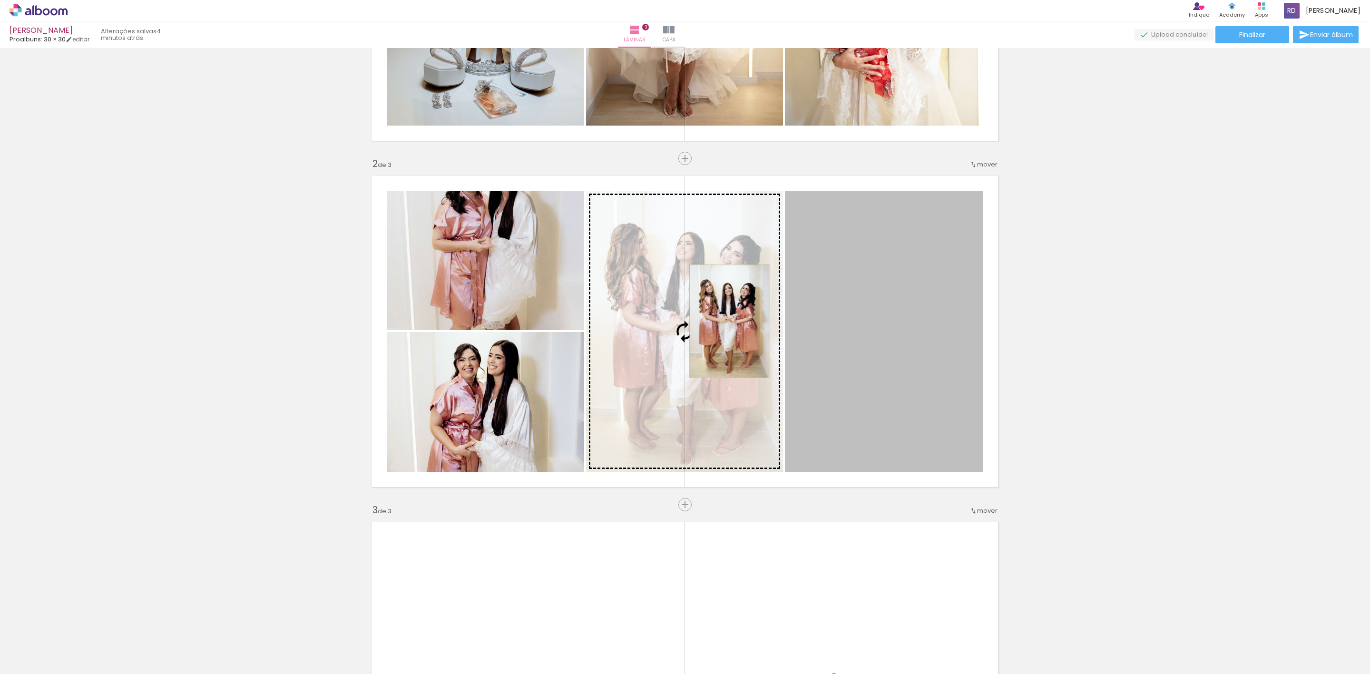
drag, startPoint x: 935, startPoint y: 327, endPoint x: 719, endPoint y: 321, distance: 216.0
click at [0, 0] on slot at bounding box center [0, 0] width 0 height 0
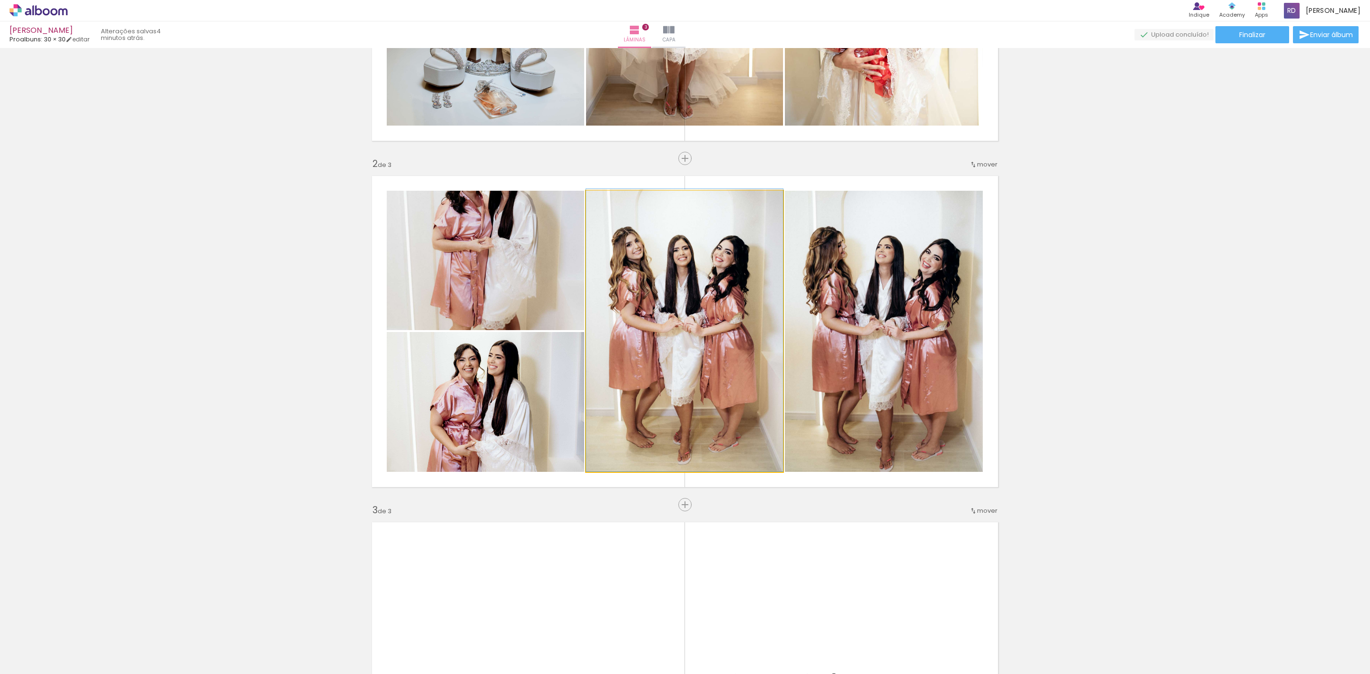
drag, startPoint x: 697, startPoint y: 329, endPoint x: 661, endPoint y: 325, distance: 35.8
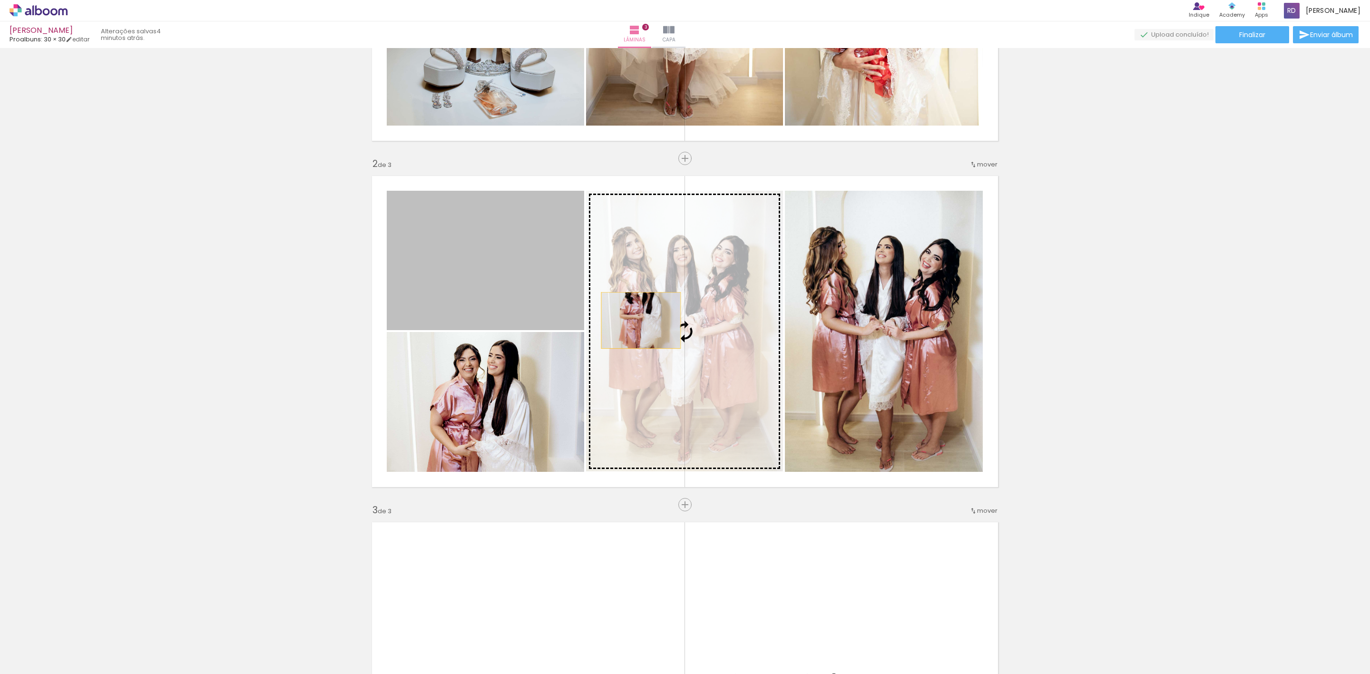
drag, startPoint x: 528, startPoint y: 293, endPoint x: 676, endPoint y: 346, distance: 157.5
click at [0, 0] on slot at bounding box center [0, 0] width 0 height 0
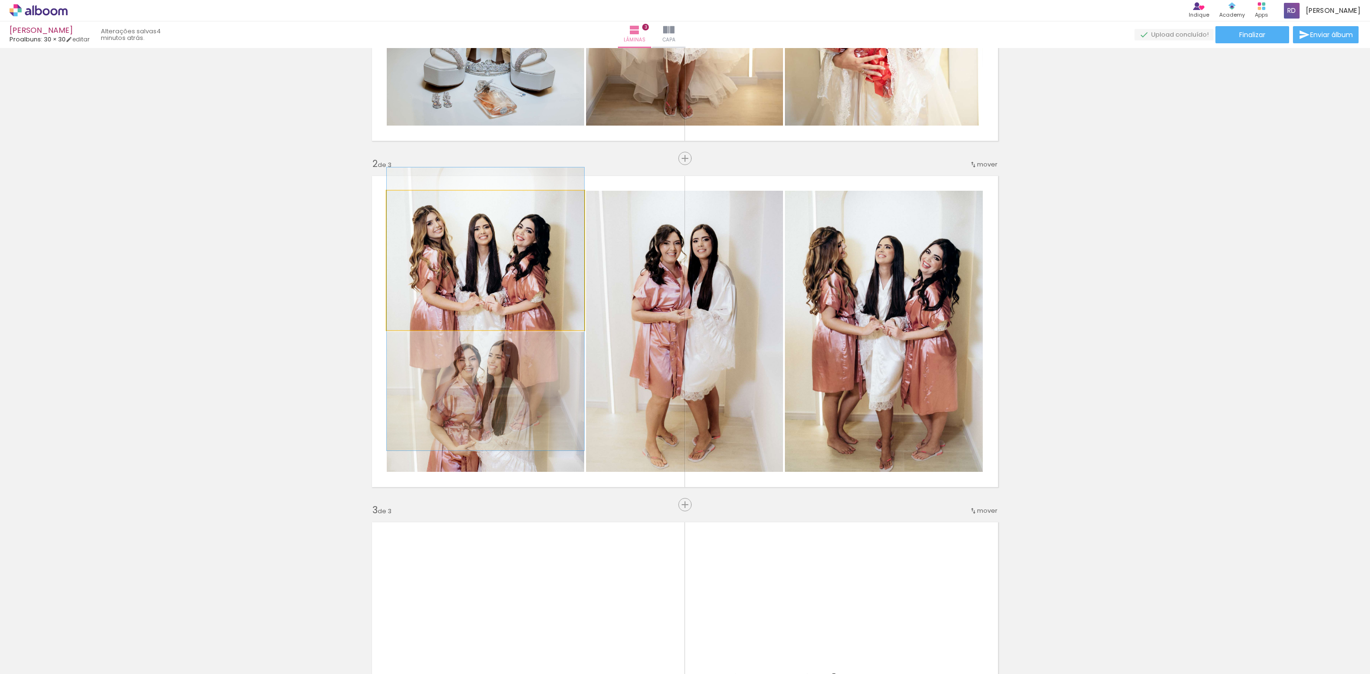
drag, startPoint x: 494, startPoint y: 274, endPoint x: 495, endPoint y: 323, distance: 48.5
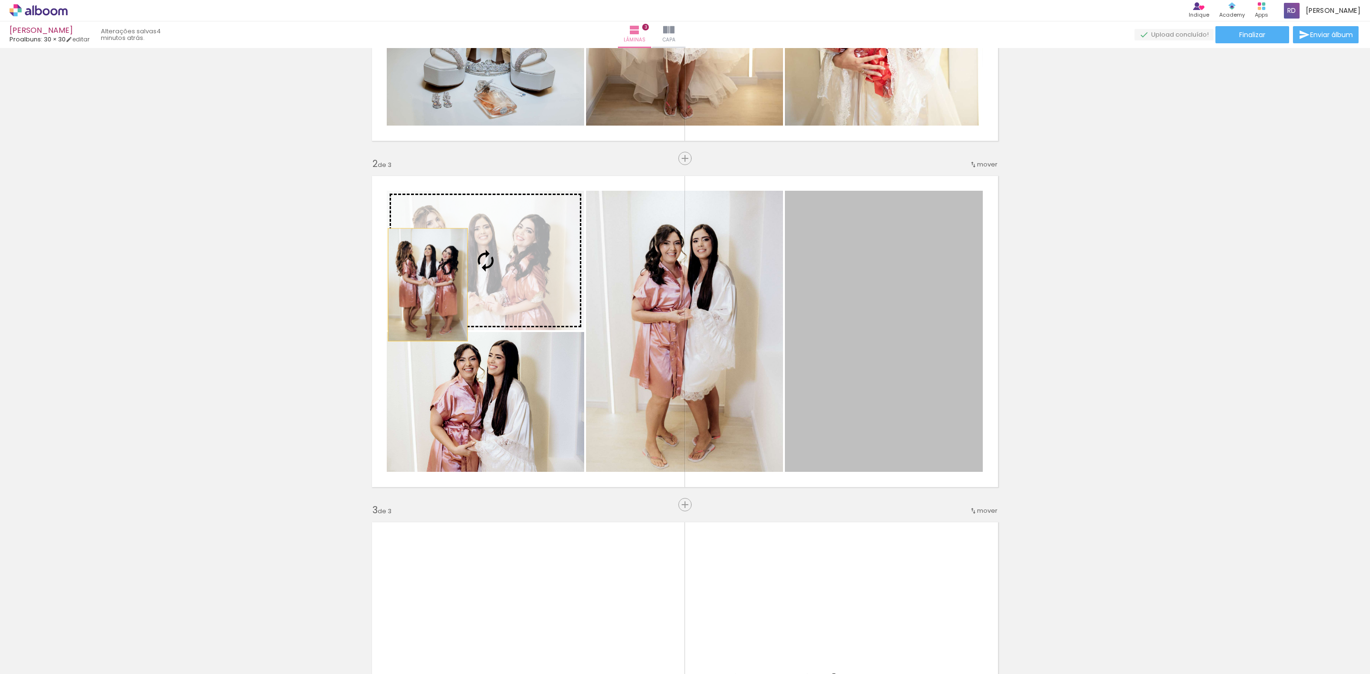
drag, startPoint x: 902, startPoint y: 347, endPoint x: 422, endPoint y: 284, distance: 484.0
click at [0, 0] on slot at bounding box center [0, 0] width 0 height 0
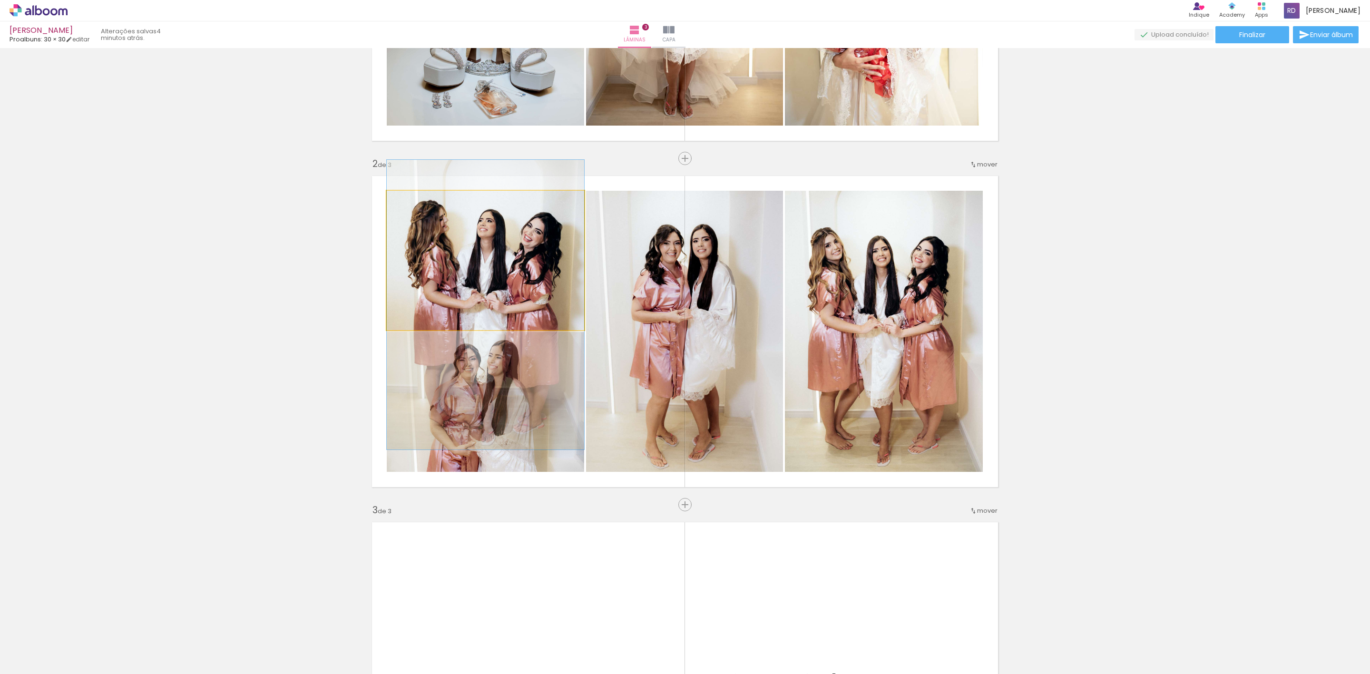
drag, startPoint x: 490, startPoint y: 274, endPoint x: 491, endPoint y: 318, distance: 44.2
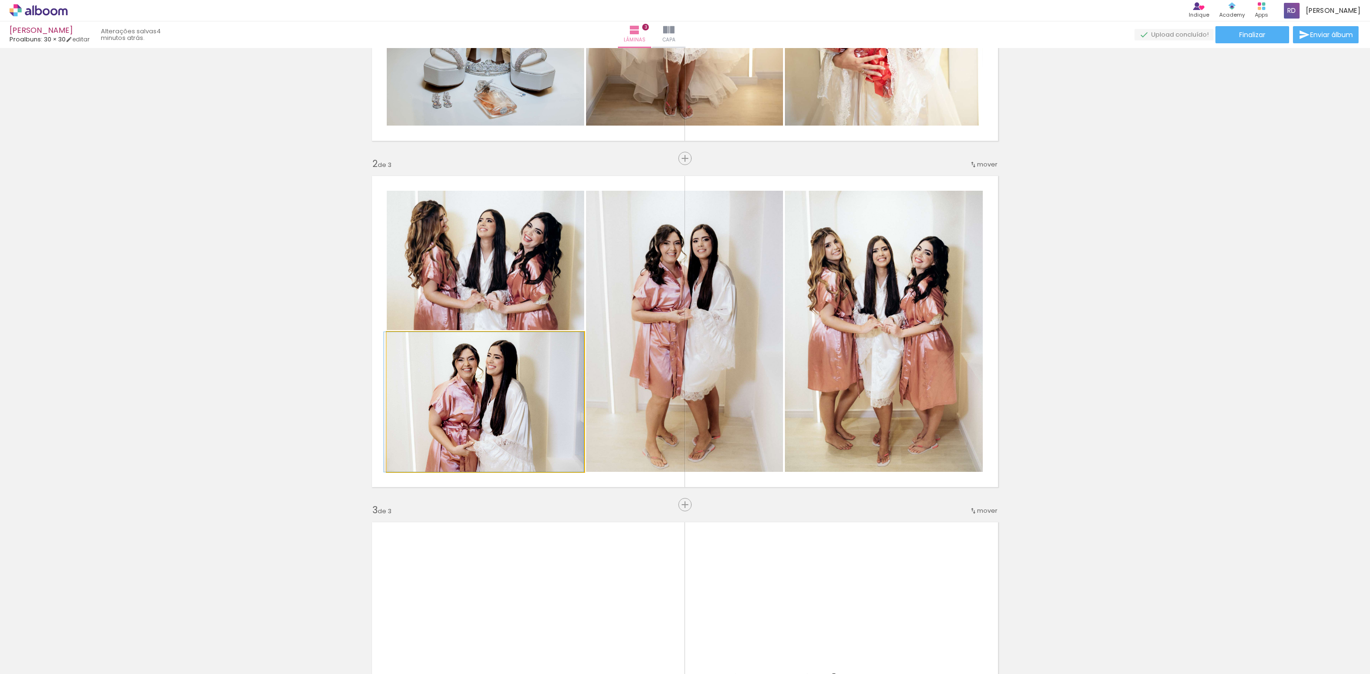
drag, startPoint x: 546, startPoint y: 417, endPoint x: 543, endPoint y: 405, distance: 12.2
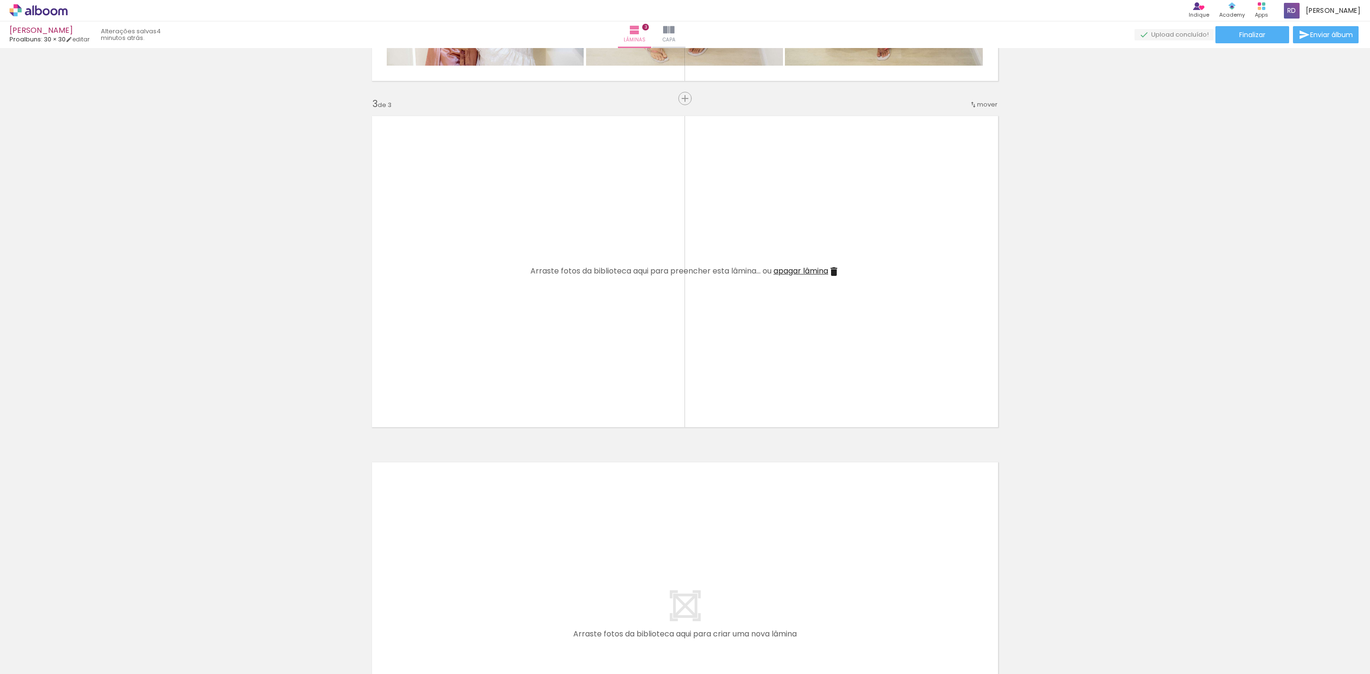
scroll to position [680, 0]
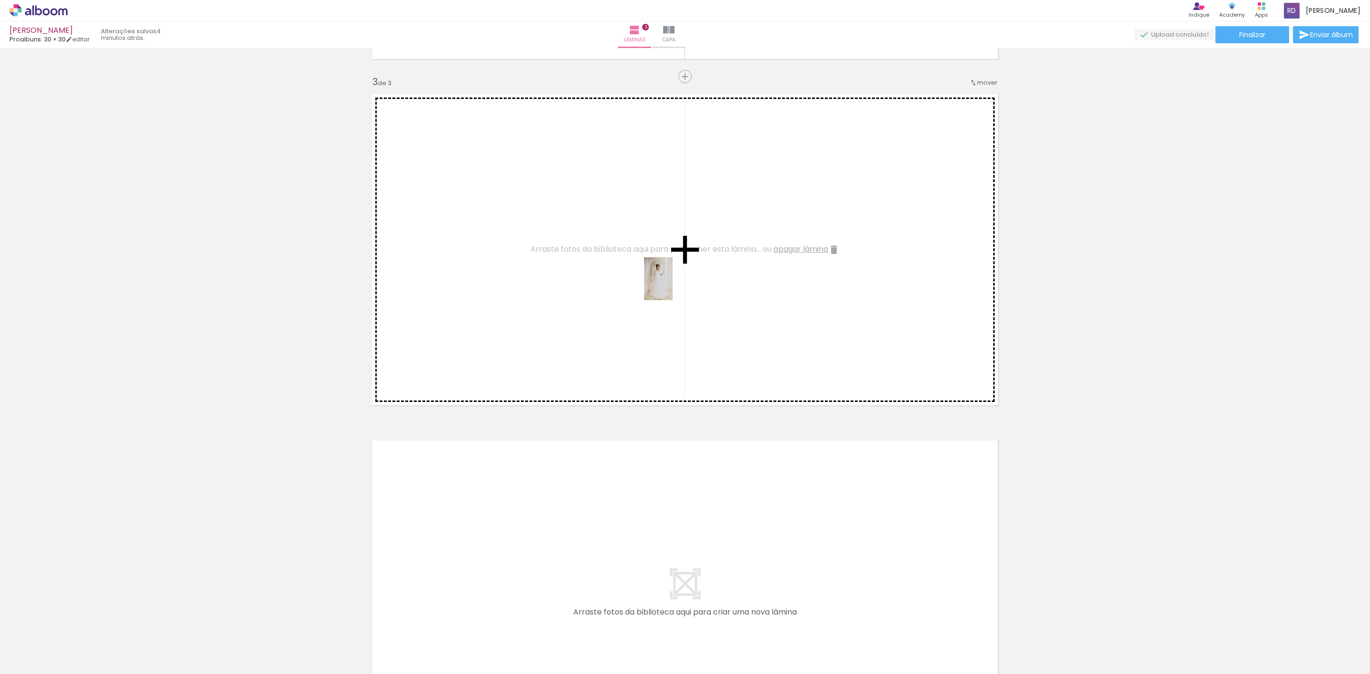
drag, startPoint x: 856, startPoint y: 654, endPoint x: 673, endPoint y: 286, distance: 411.0
click at [673, 286] on quentale-workspace at bounding box center [685, 337] width 1370 height 674
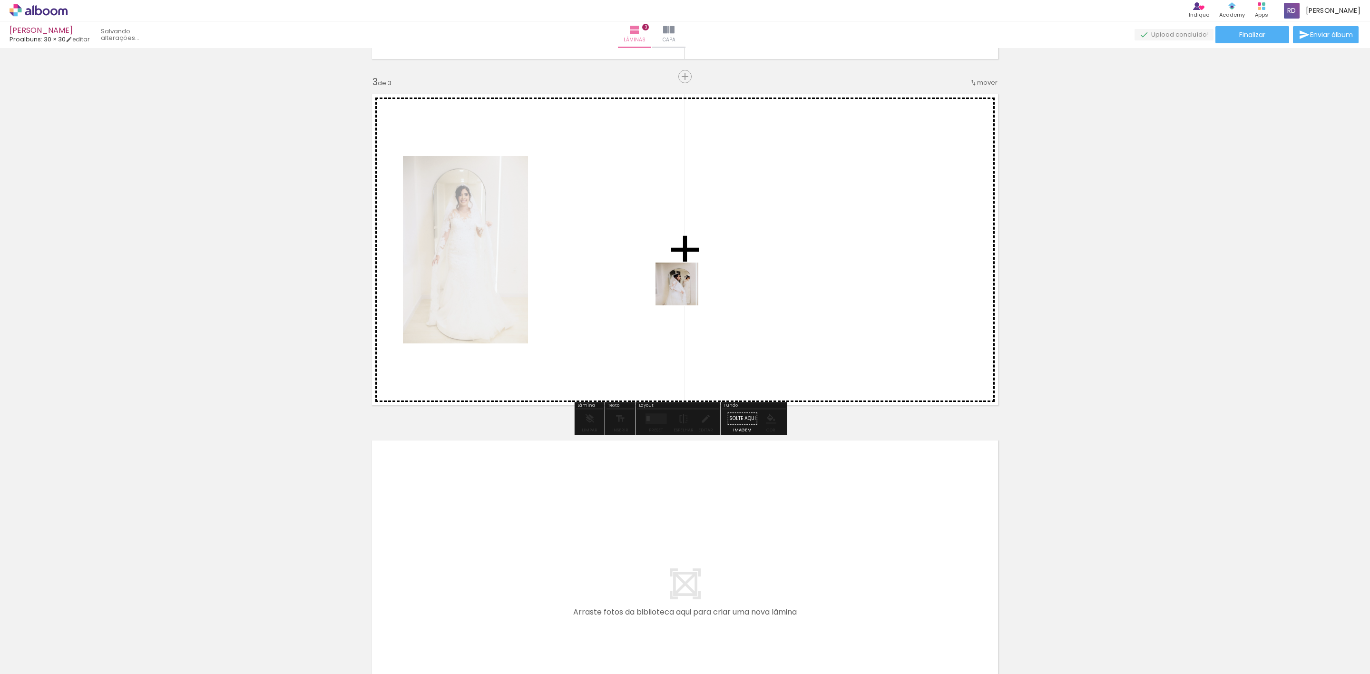
drag, startPoint x: 891, startPoint y: 644, endPoint x: 669, endPoint y: 256, distance: 447.0
click at [669, 256] on quentale-workspace at bounding box center [685, 337] width 1370 height 674
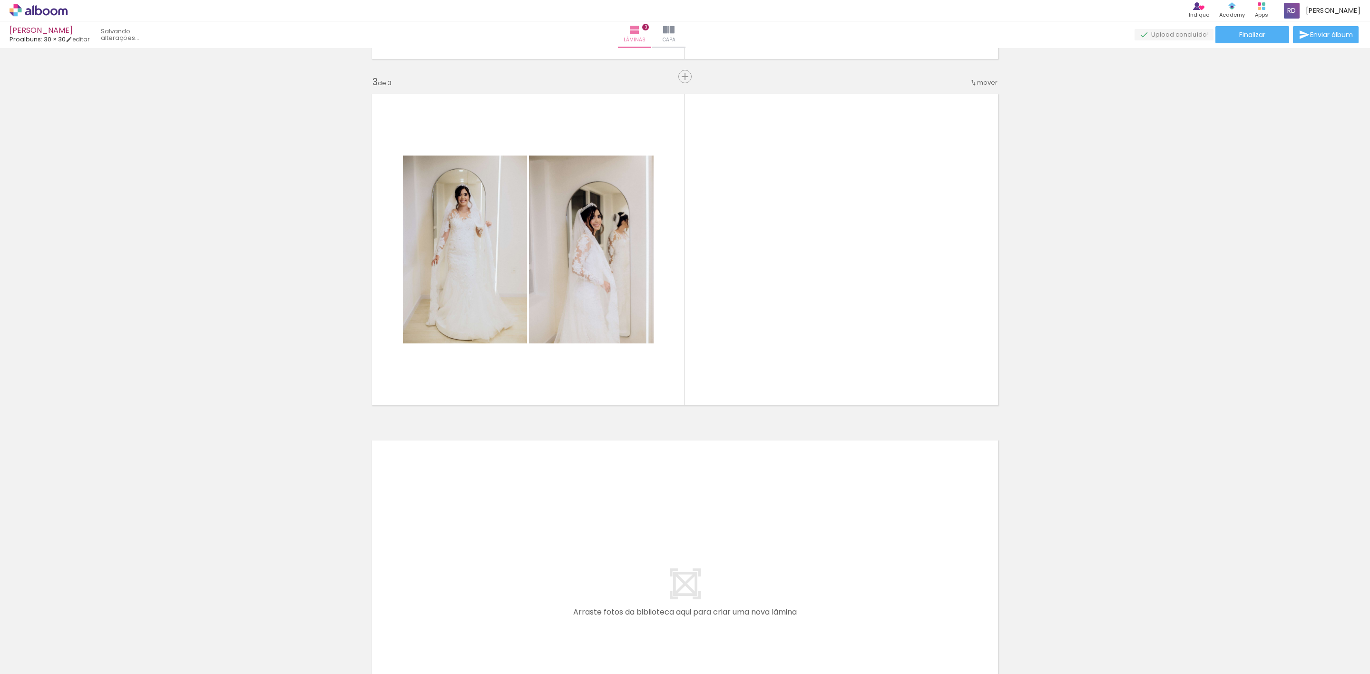
scroll to position [0, 3401]
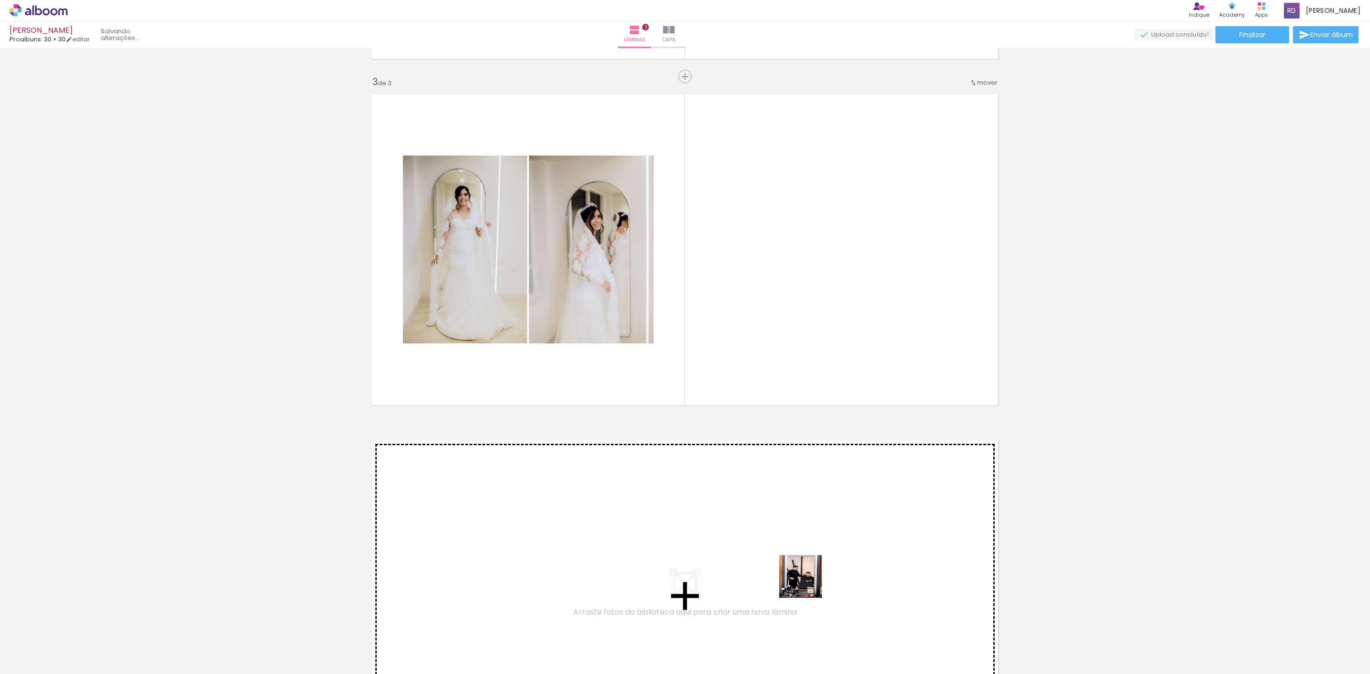
drag, startPoint x: 808, startPoint y: 584, endPoint x: 684, endPoint y: 619, distance: 128.7
click at [819, 265] on quentale-workspace at bounding box center [685, 337] width 1370 height 674
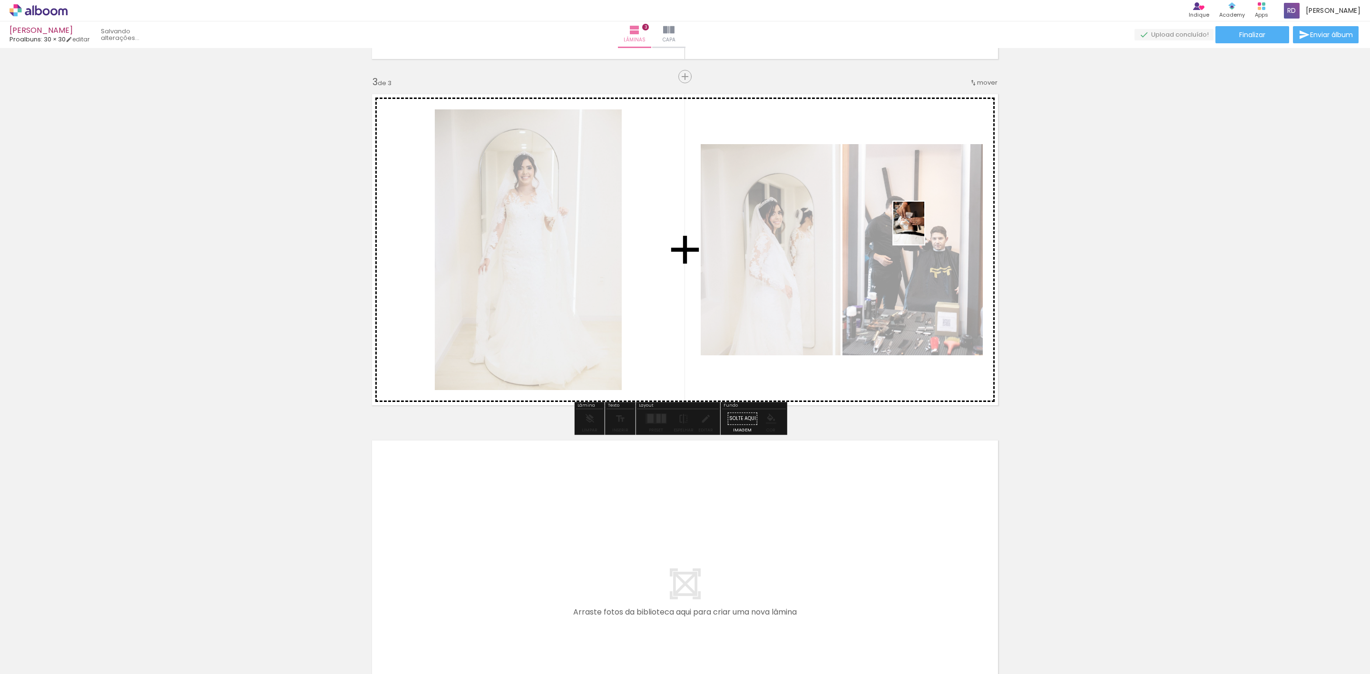
drag, startPoint x: 692, startPoint y: 646, endPoint x: 922, endPoint y: 230, distance: 475.4
click at [922, 230] on quentale-workspace at bounding box center [685, 337] width 1370 height 674
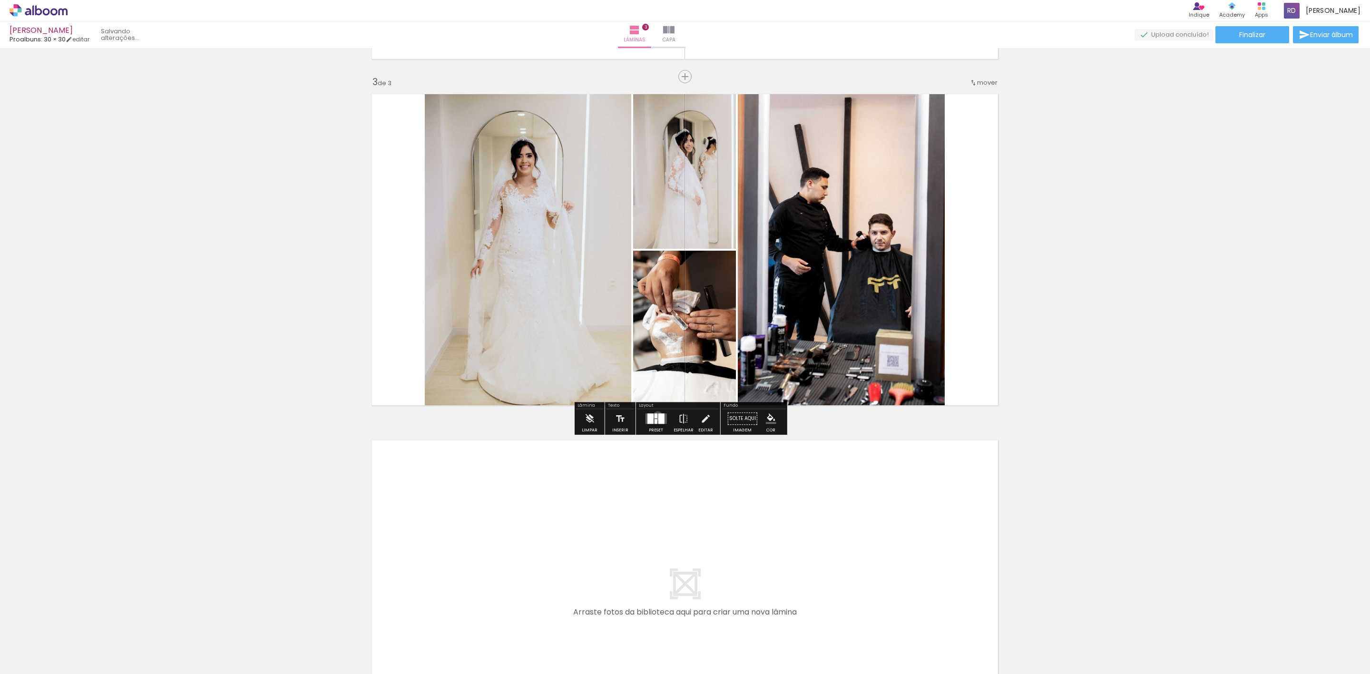
click at [658, 416] on div at bounding box center [661, 418] width 6 height 10
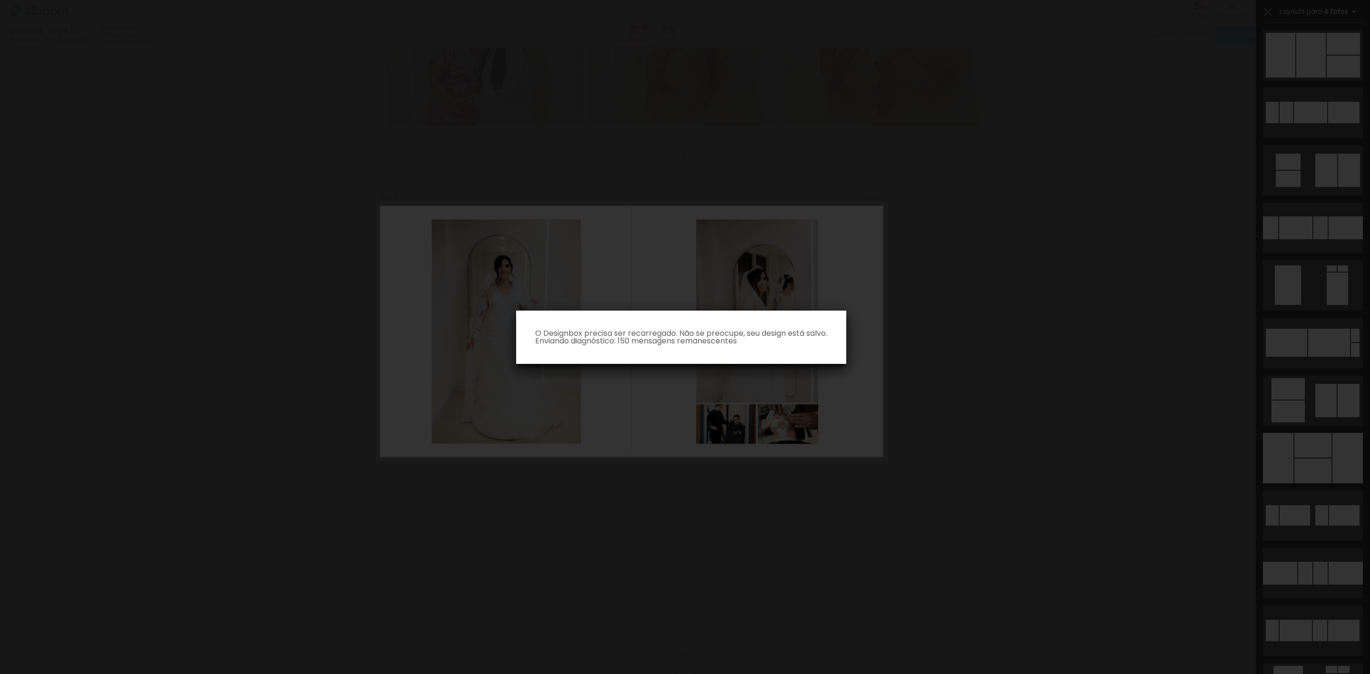
scroll to position [8460, 0]
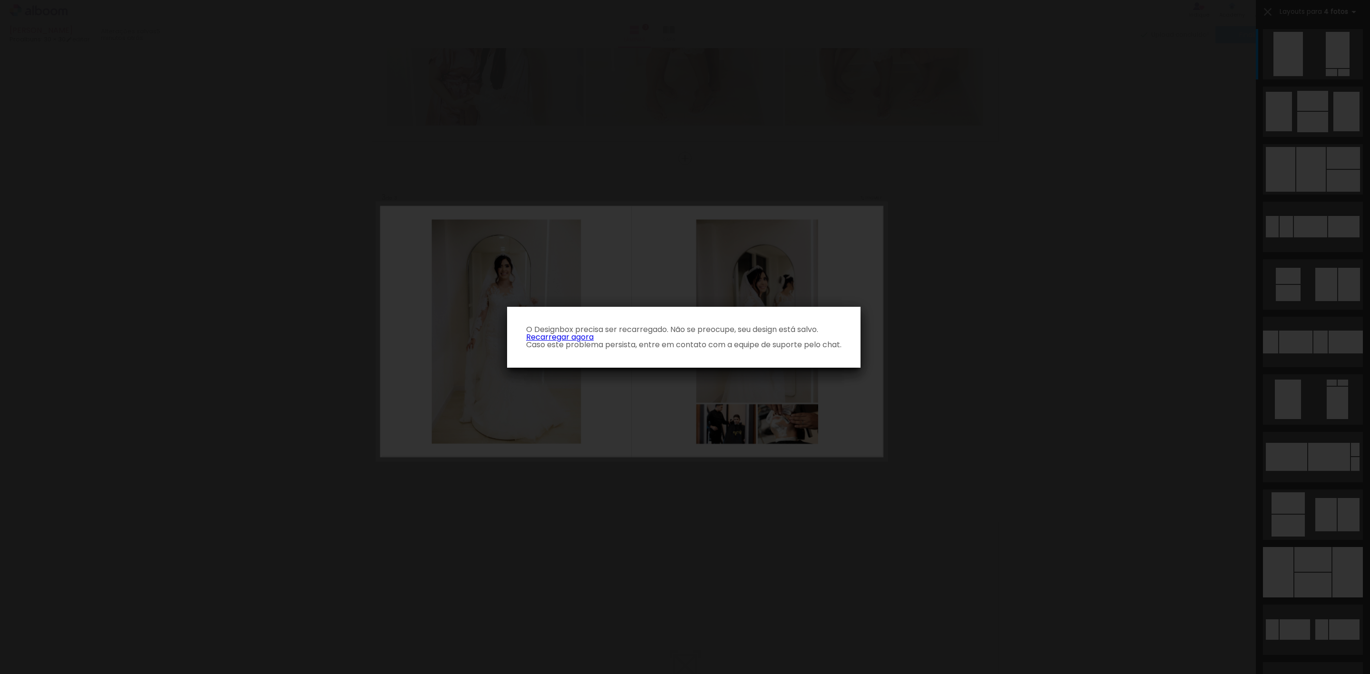
click at [583, 337] on link "Recarregar agora" at bounding box center [560, 337] width 68 height 11
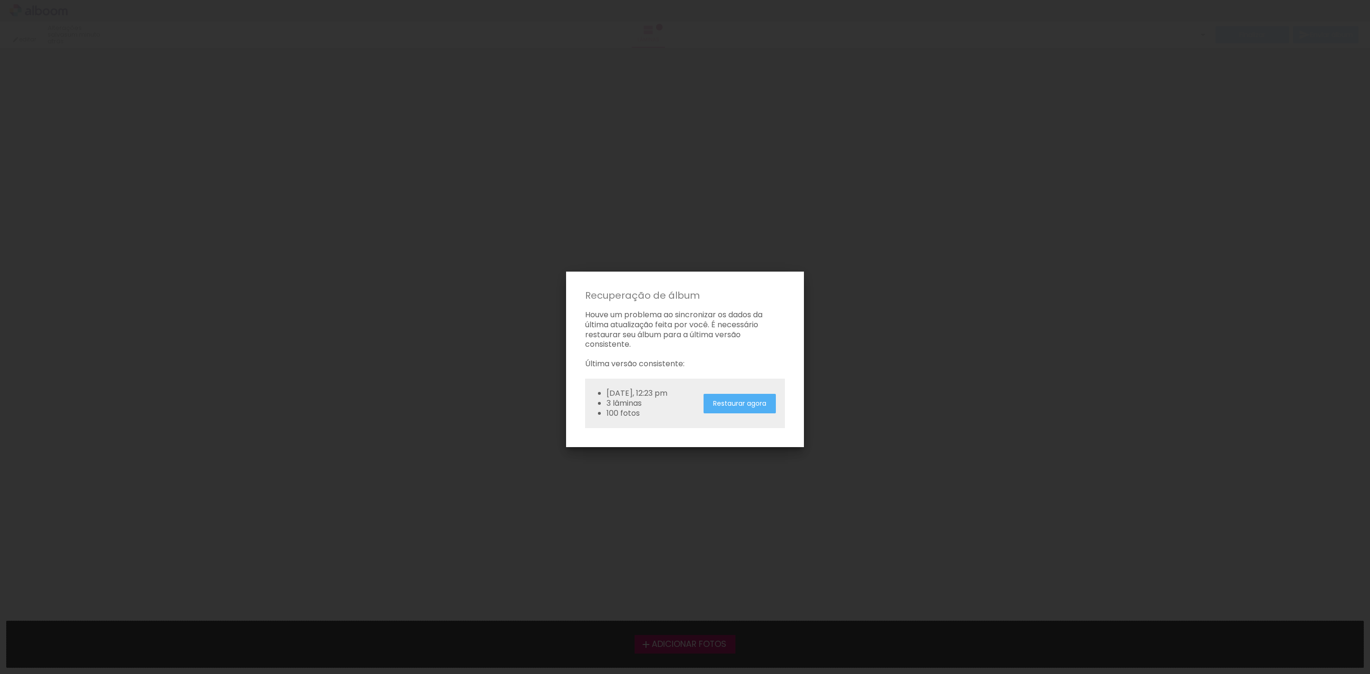
click at [0, 0] on slot "Restaurar agora" at bounding box center [0, 0] width 0 height 0
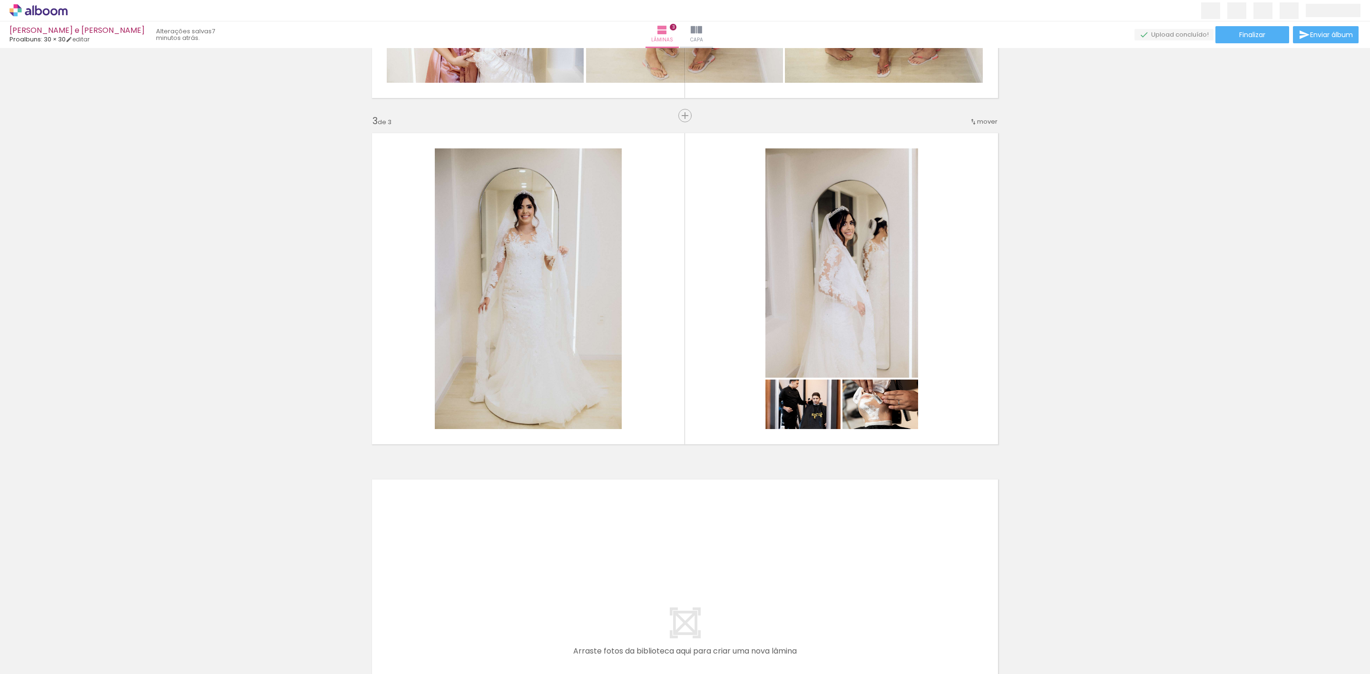
scroll to position [642, 0]
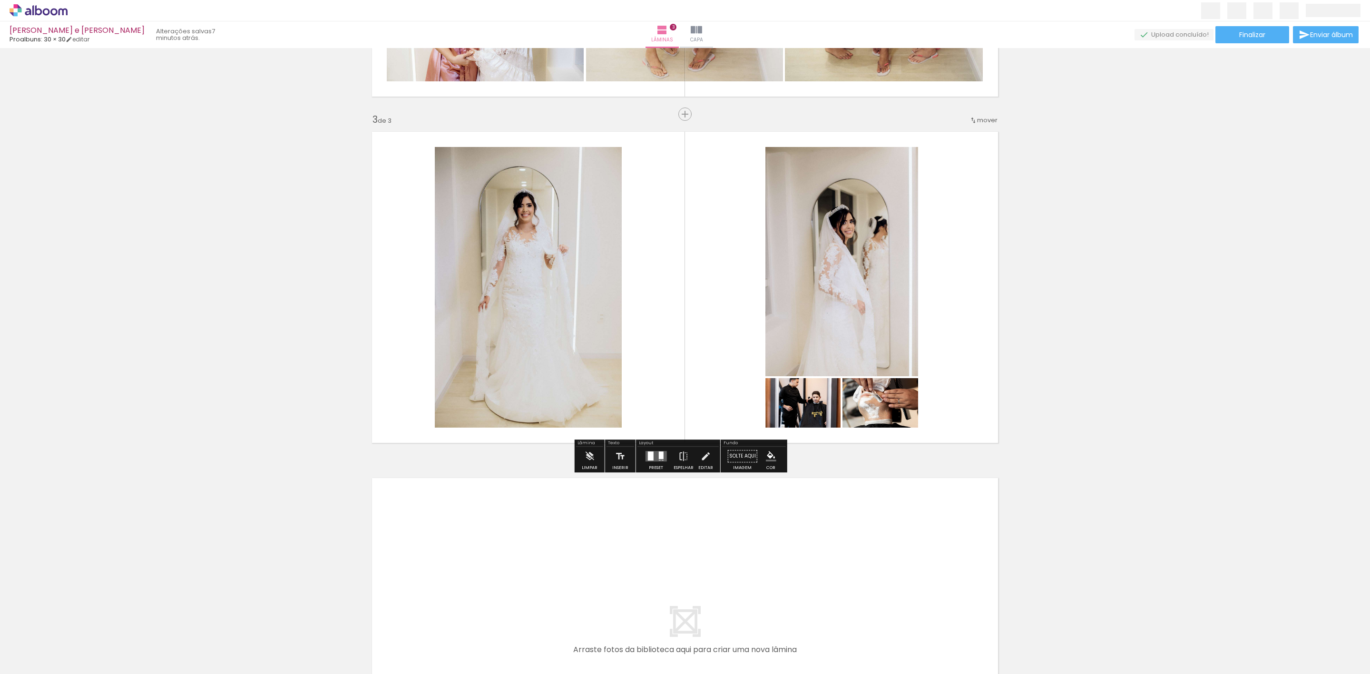
click at [648, 463] on div at bounding box center [656, 456] width 26 height 19
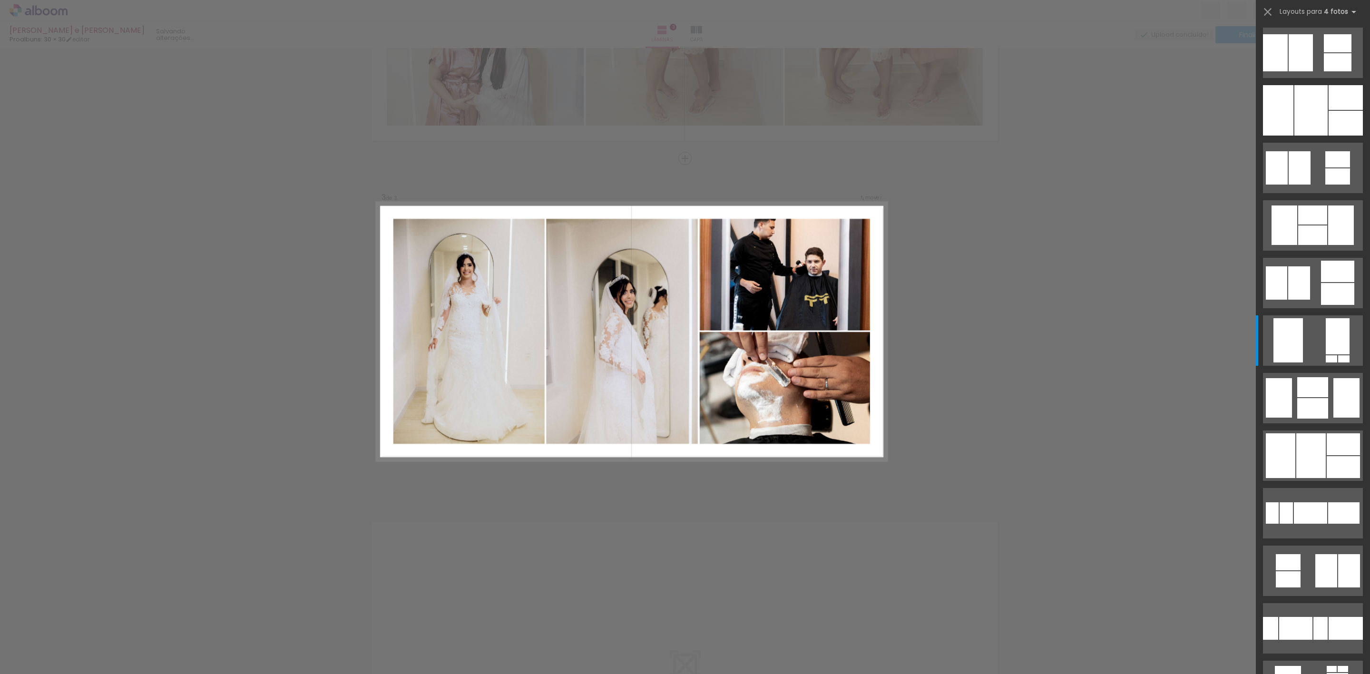
scroll to position [8104, 0]
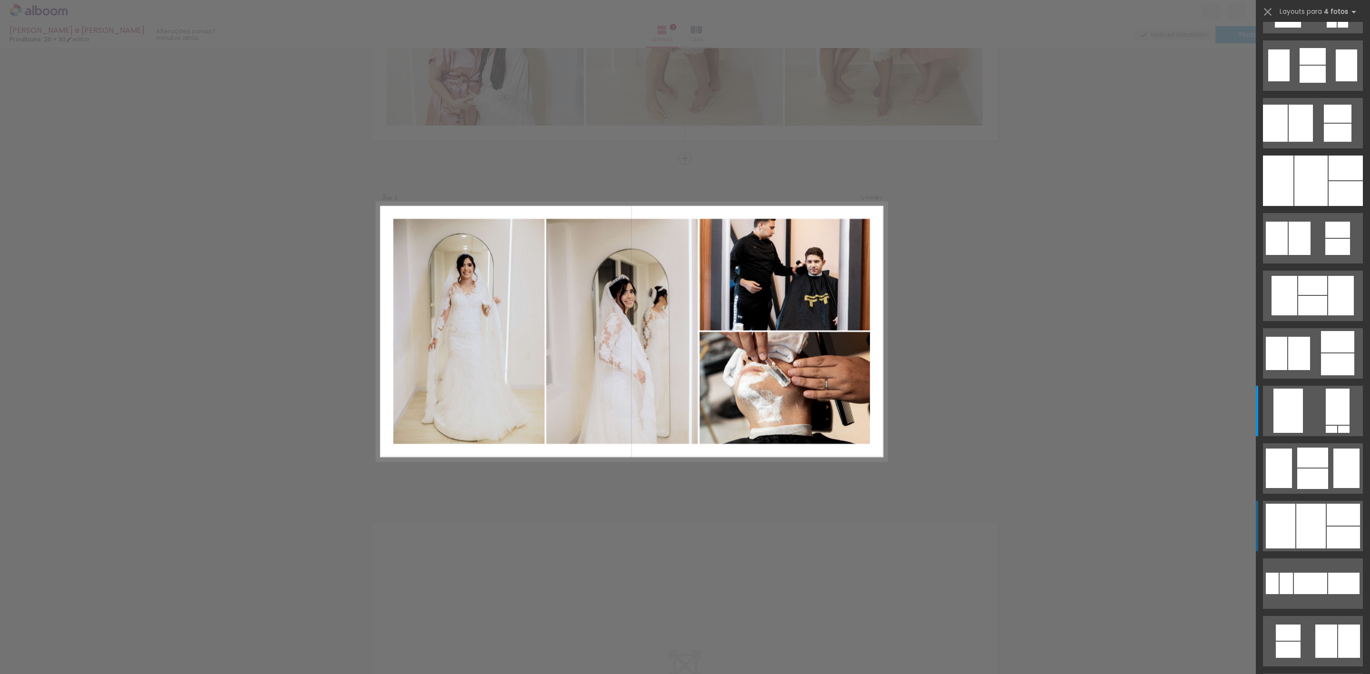
click at [1309, 468] on div at bounding box center [1312, 458] width 31 height 20
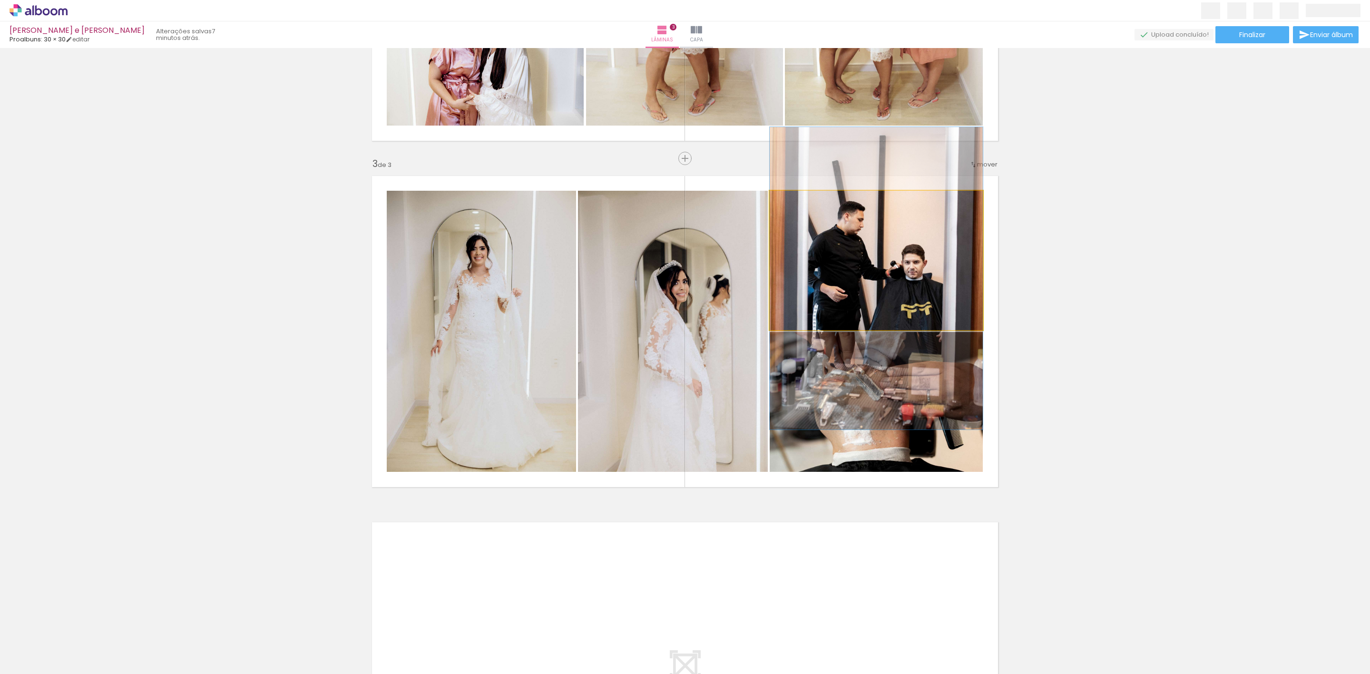
drag, startPoint x: 878, startPoint y: 240, endPoint x: 882, endPoint y: 258, distance: 18.6
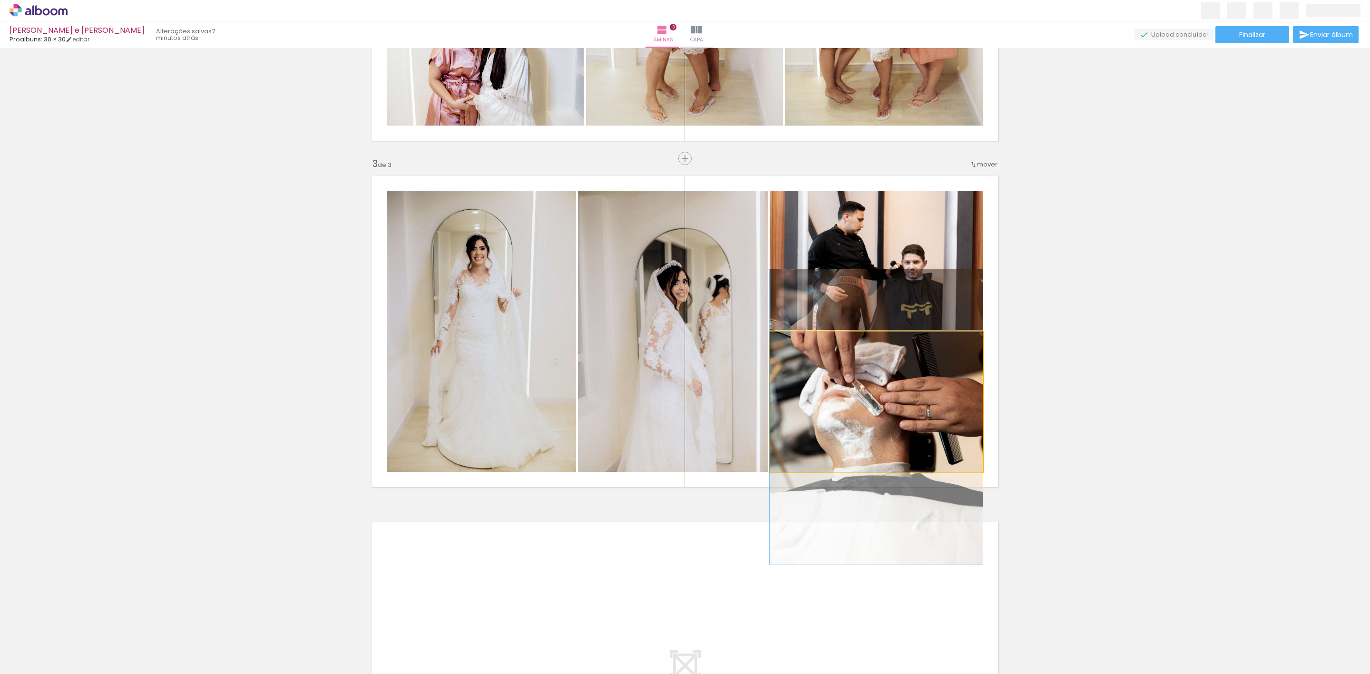
drag, startPoint x: 905, startPoint y: 403, endPoint x: 906, endPoint y: 418, distance: 15.3
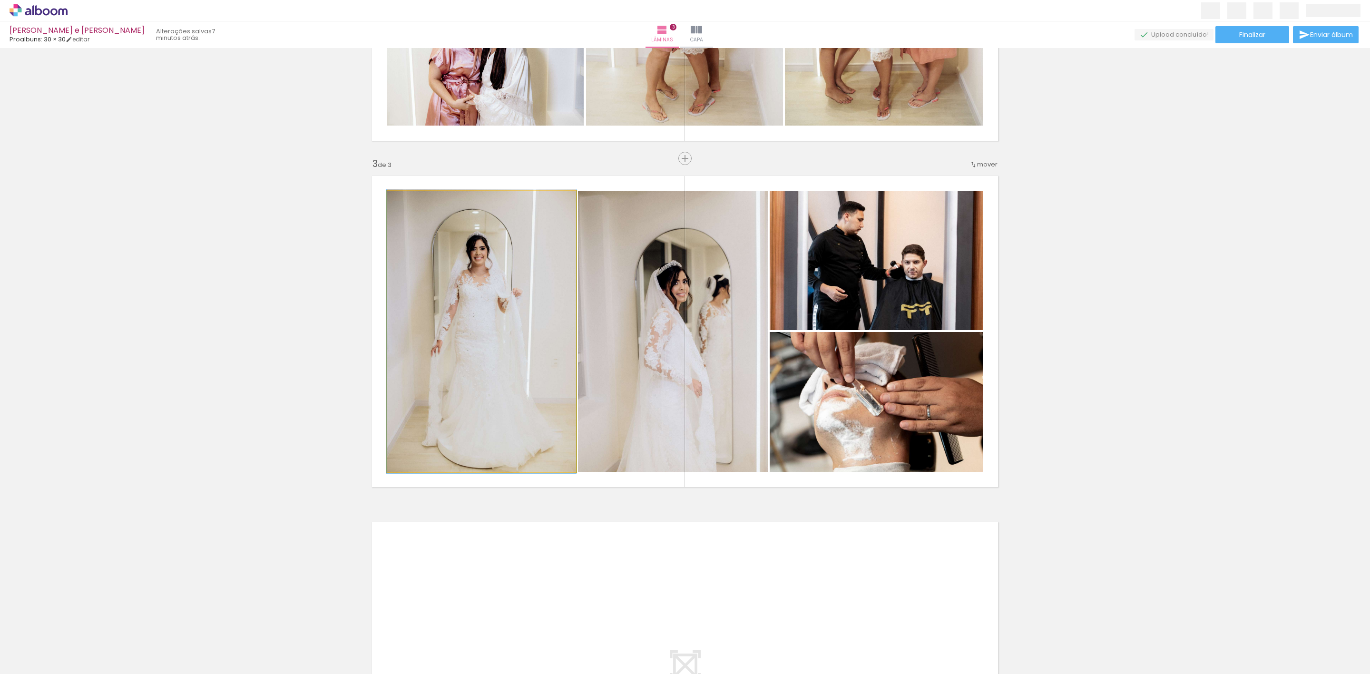
drag, startPoint x: 444, startPoint y: 321, endPoint x: 673, endPoint y: 326, distance: 228.8
click at [0, 0] on slot at bounding box center [0, 0] width 0 height 0
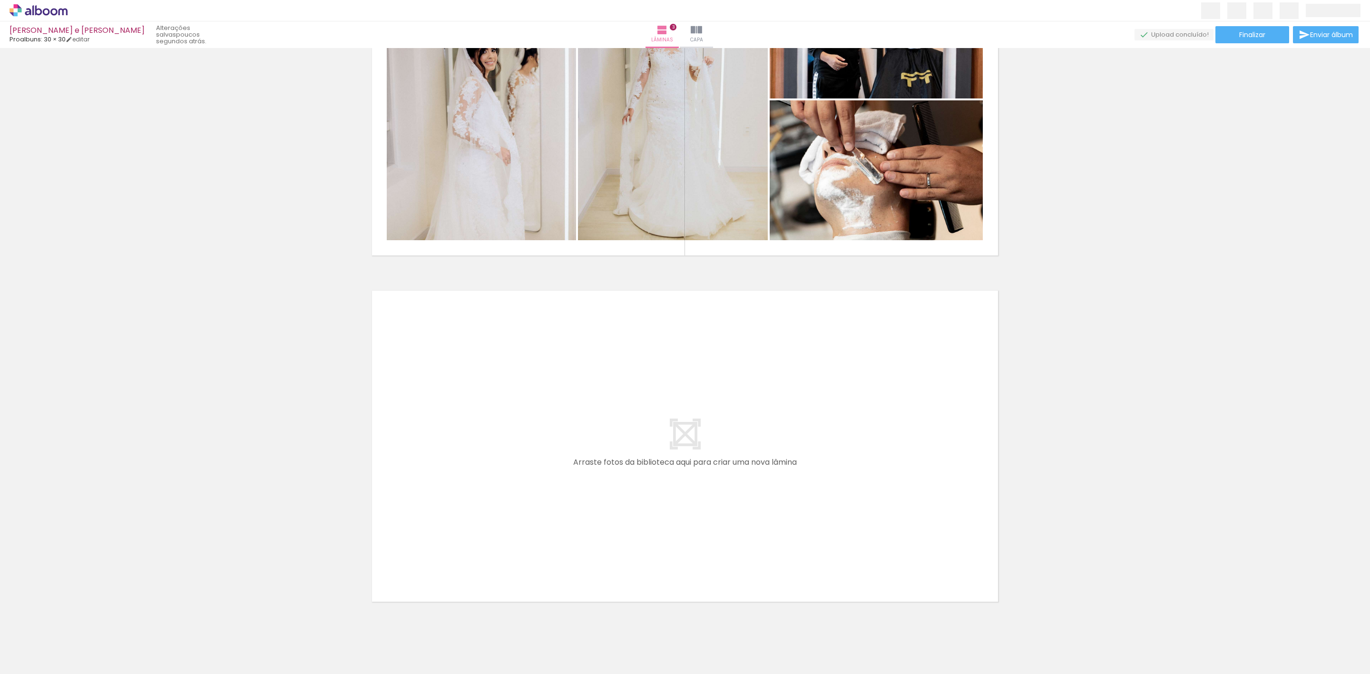
scroll to position [855, 0]
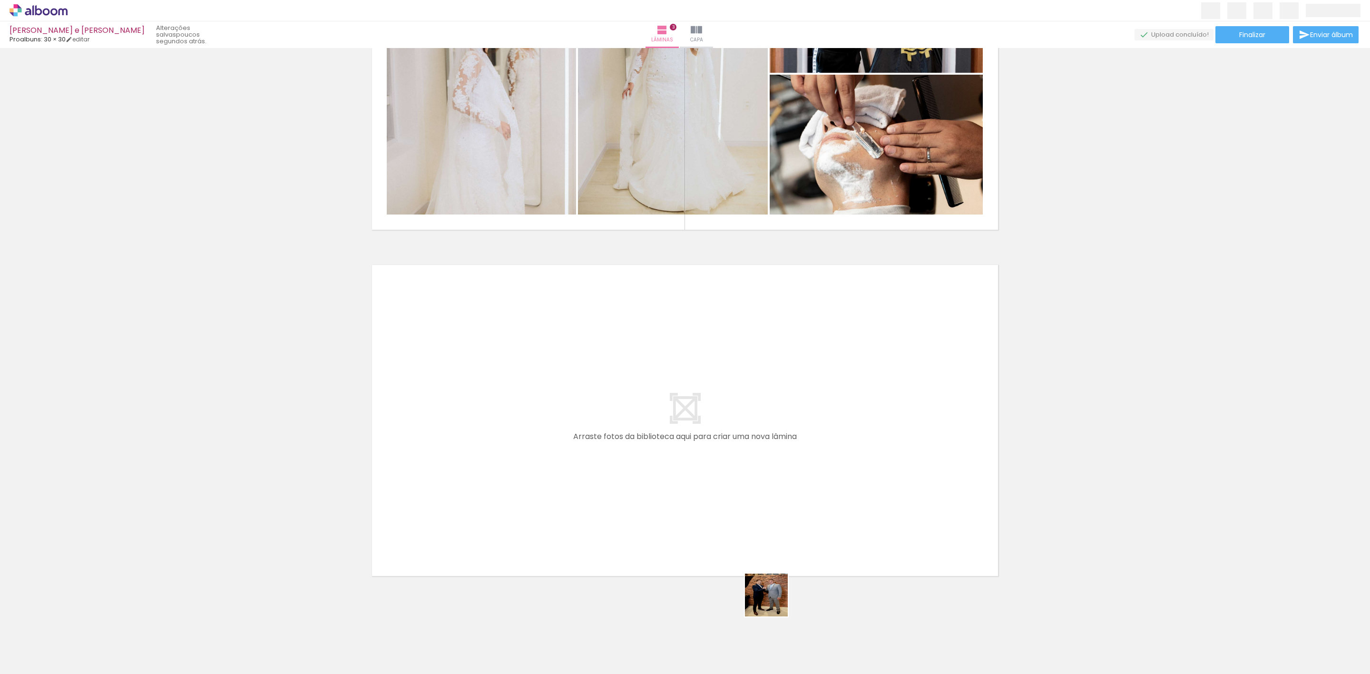
drag, startPoint x: 773, startPoint y: 602, endPoint x: 672, endPoint y: 430, distance: 199.8
click at [672, 430] on quentale-workspace at bounding box center [685, 337] width 1370 height 674
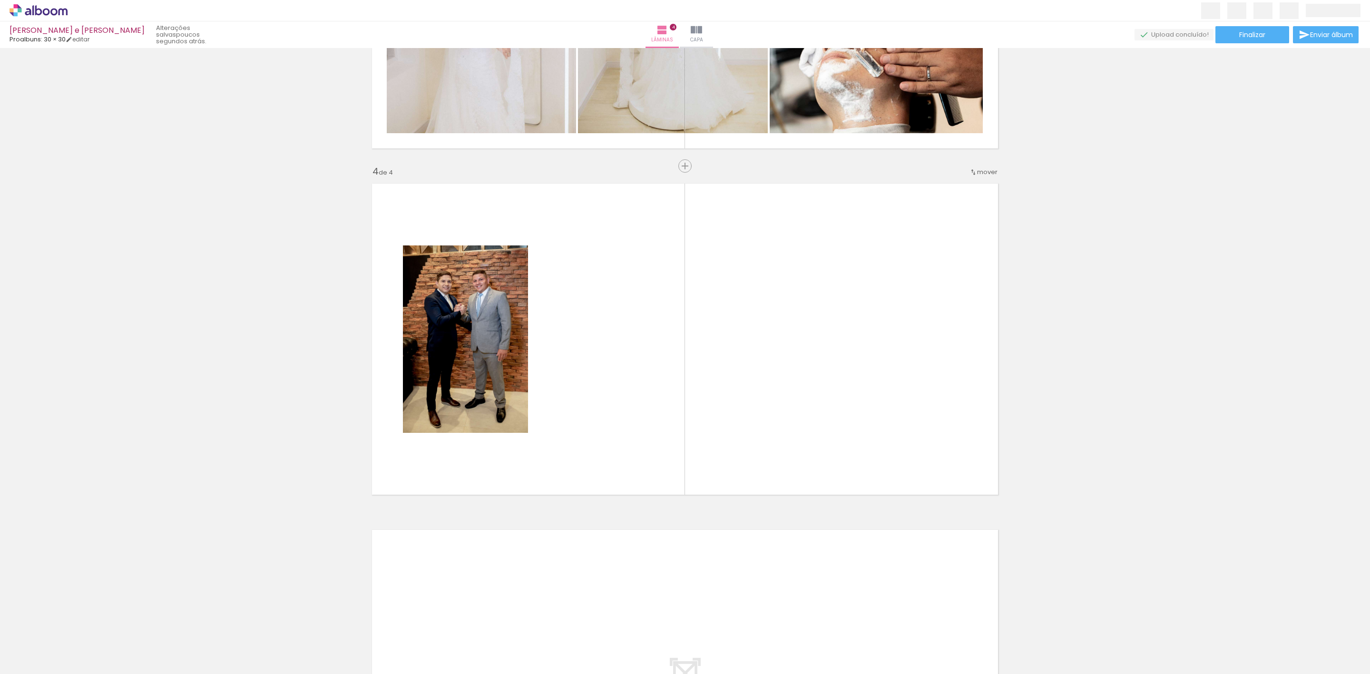
scroll to position [944, 0]
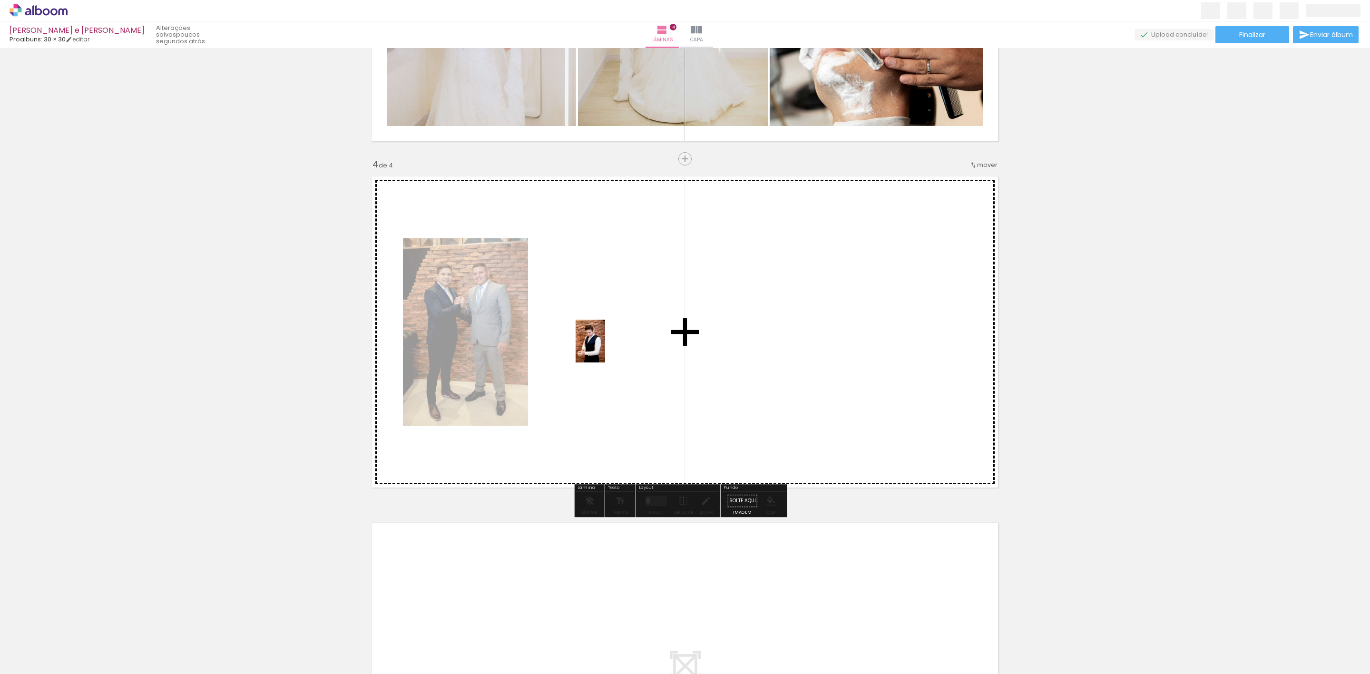
drag, startPoint x: 971, startPoint y: 658, endPoint x: 604, endPoint y: 348, distance: 480.0
click at [604, 348] on quentale-workspace at bounding box center [685, 337] width 1370 height 674
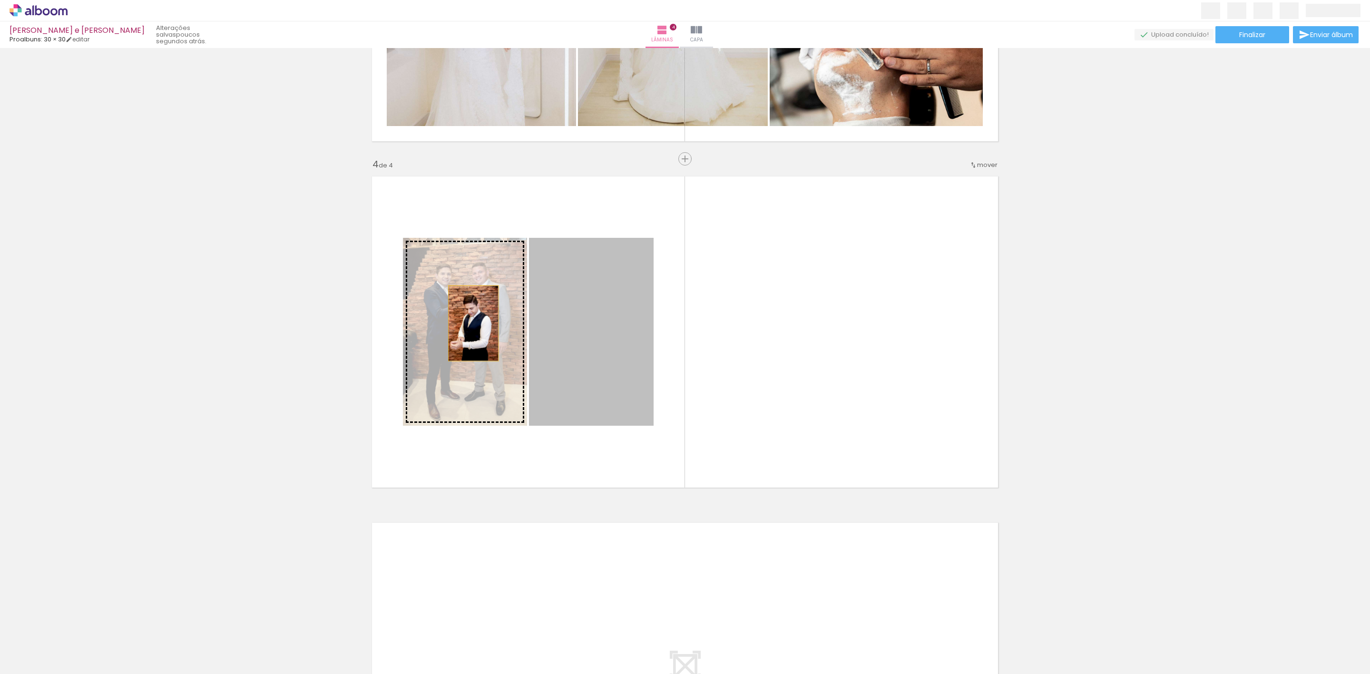
drag, startPoint x: 603, startPoint y: 326, endPoint x: 468, endPoint y: 323, distance: 134.6
click at [0, 0] on slot at bounding box center [0, 0] width 0 height 0
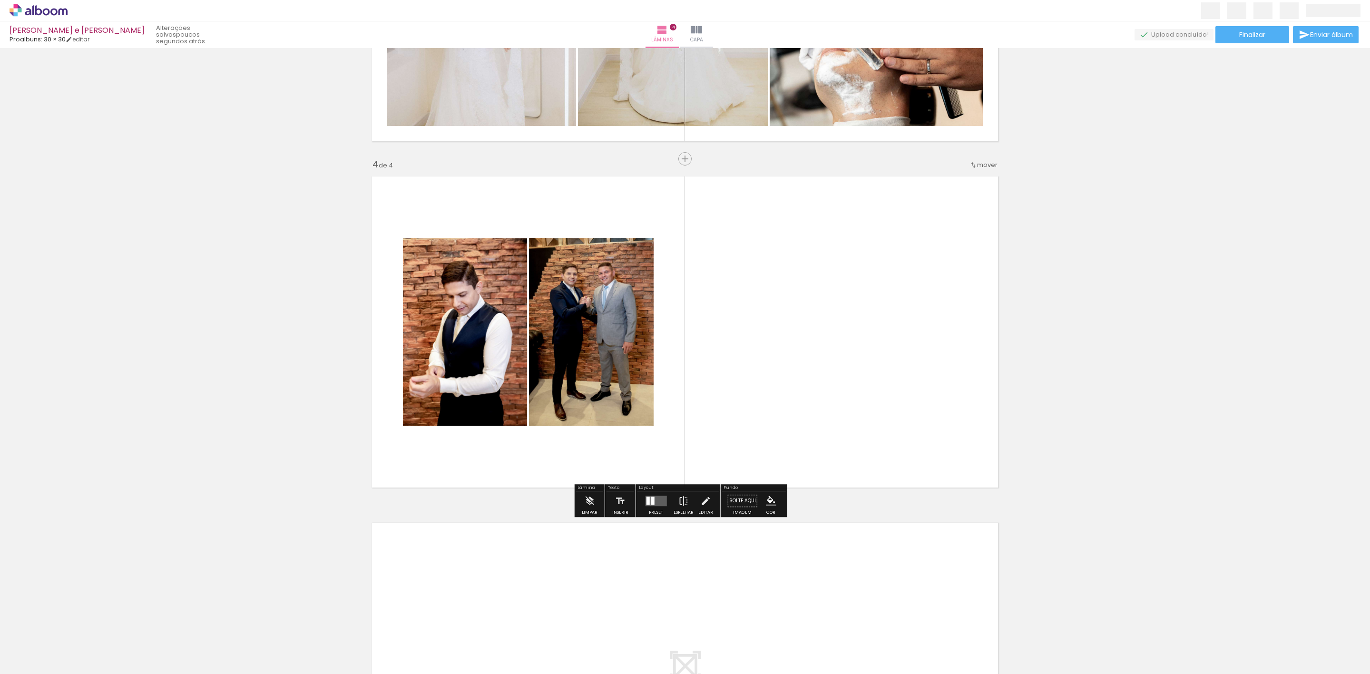
drag, startPoint x: 700, startPoint y: 653, endPoint x: 693, endPoint y: 645, distance: 10.4
click at [769, 322] on quentale-workspace at bounding box center [685, 337] width 1370 height 674
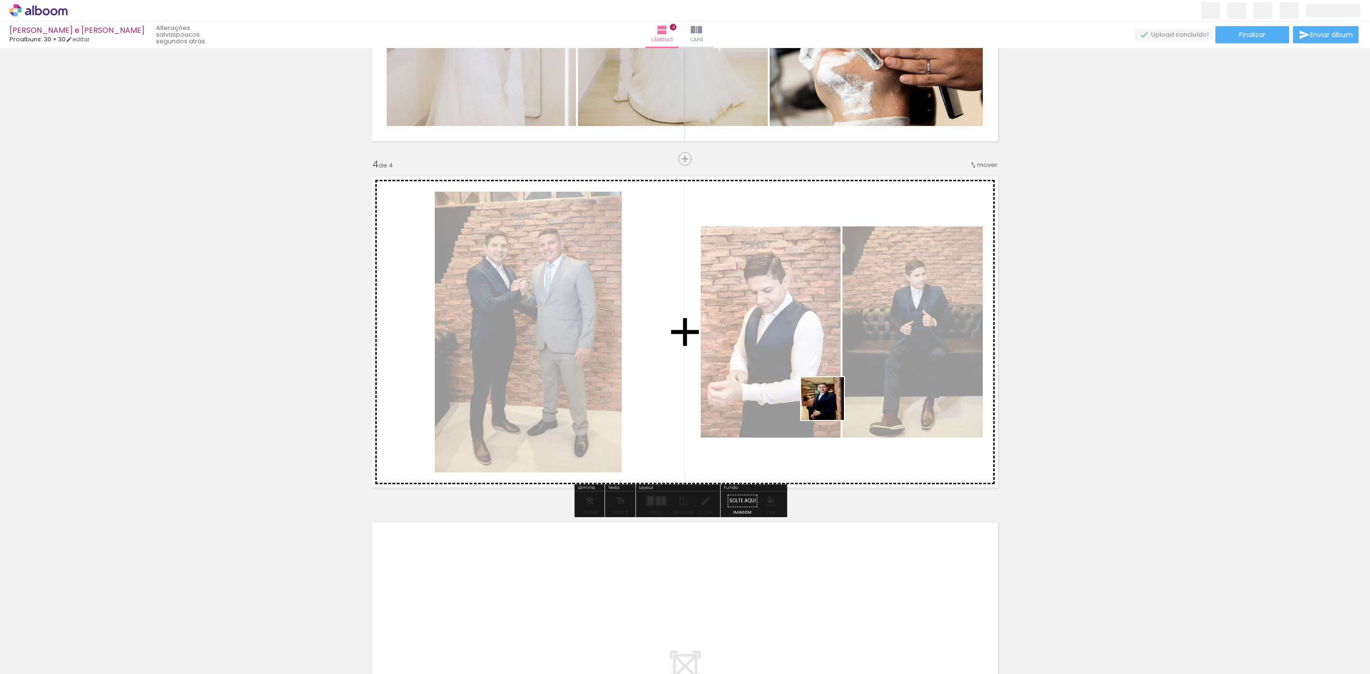
drag, startPoint x: 653, startPoint y: 648, endPoint x: 879, endPoint y: 343, distance: 380.1
click at [879, 343] on quentale-workspace at bounding box center [685, 337] width 1370 height 674
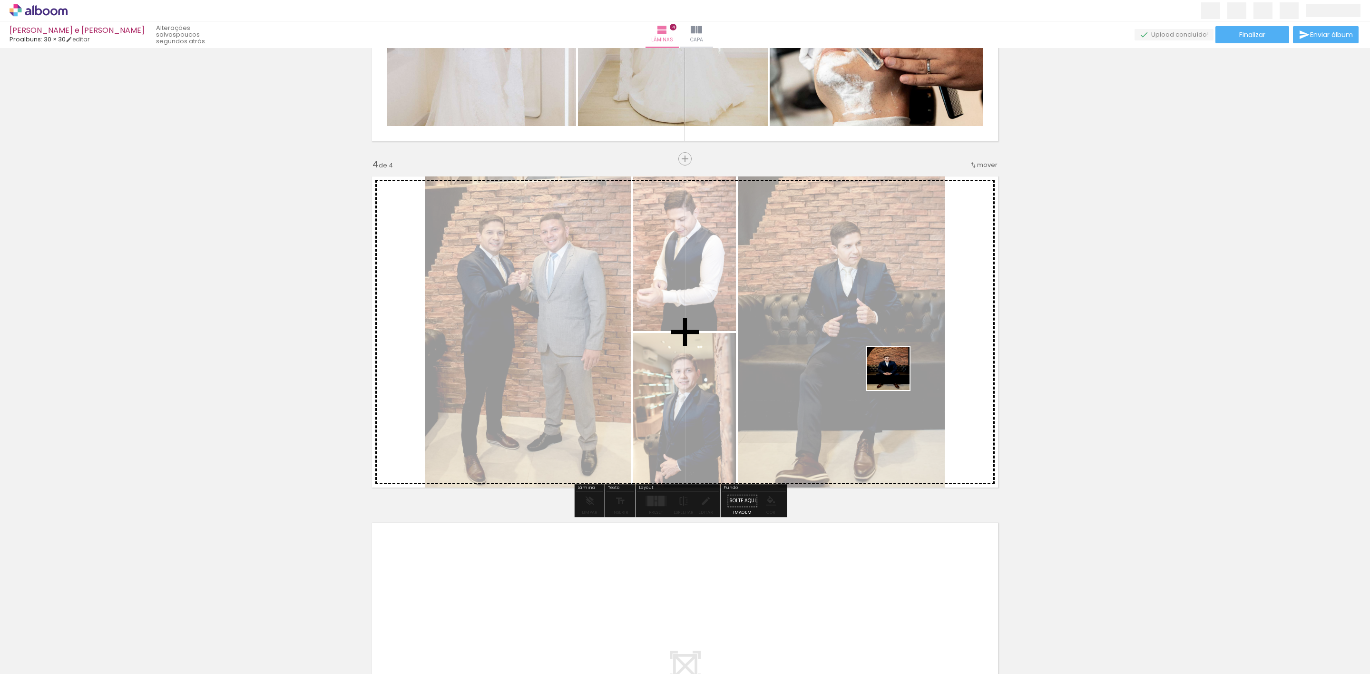
drag, startPoint x: 909, startPoint y: 647, endPoint x: 895, endPoint y: 376, distance: 271.5
click at [895, 376] on quentale-workspace at bounding box center [685, 337] width 1370 height 674
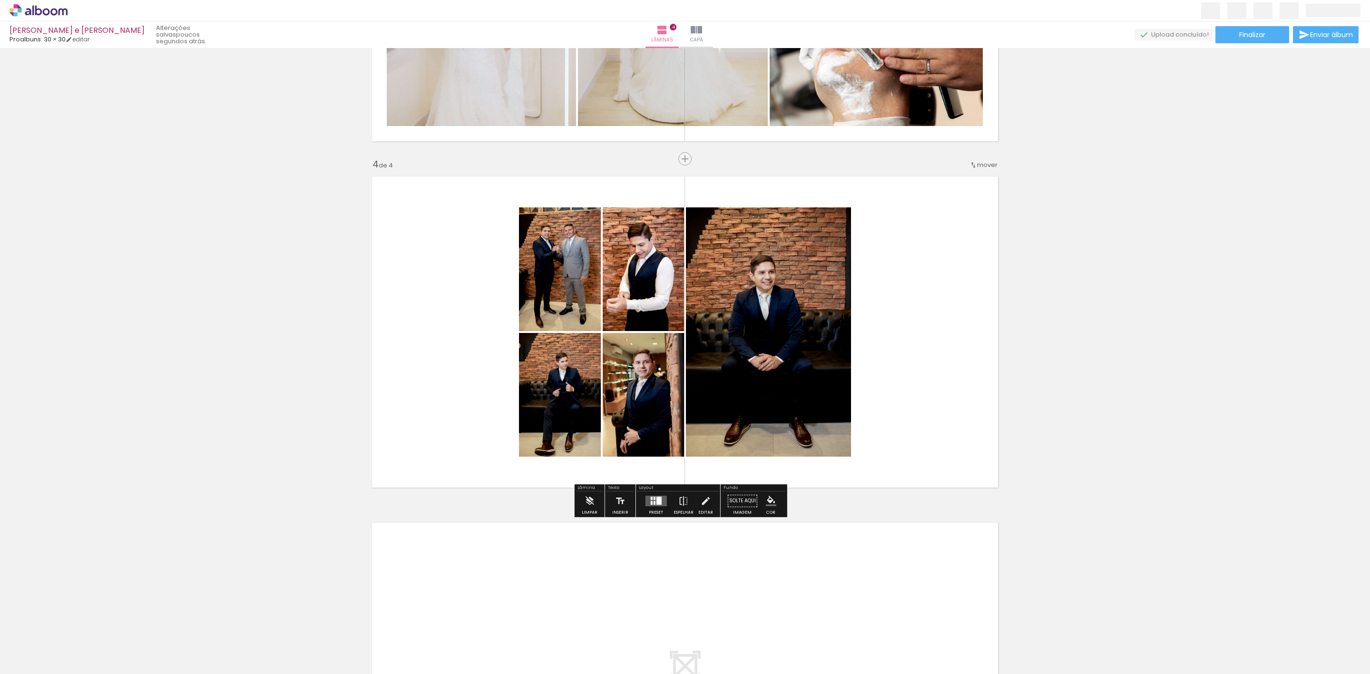
click at [656, 498] on div at bounding box center [658, 501] width 5 height 8
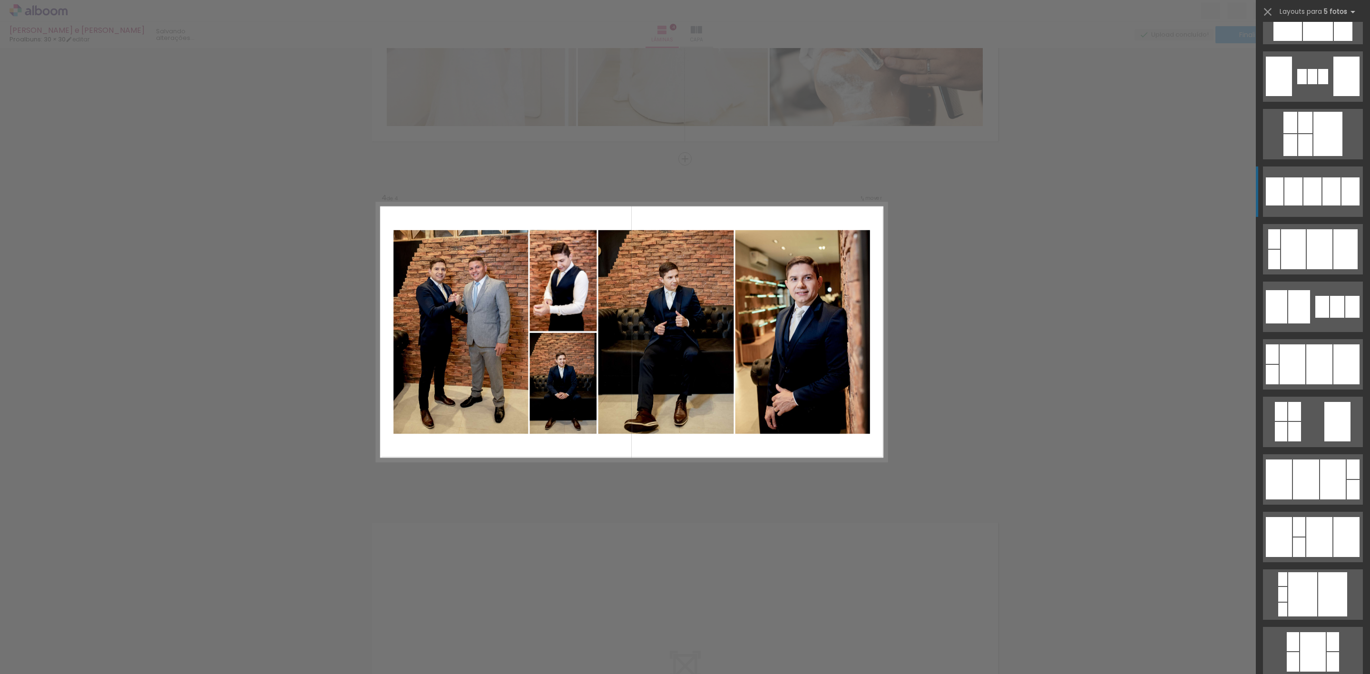
scroll to position [1427, 0]
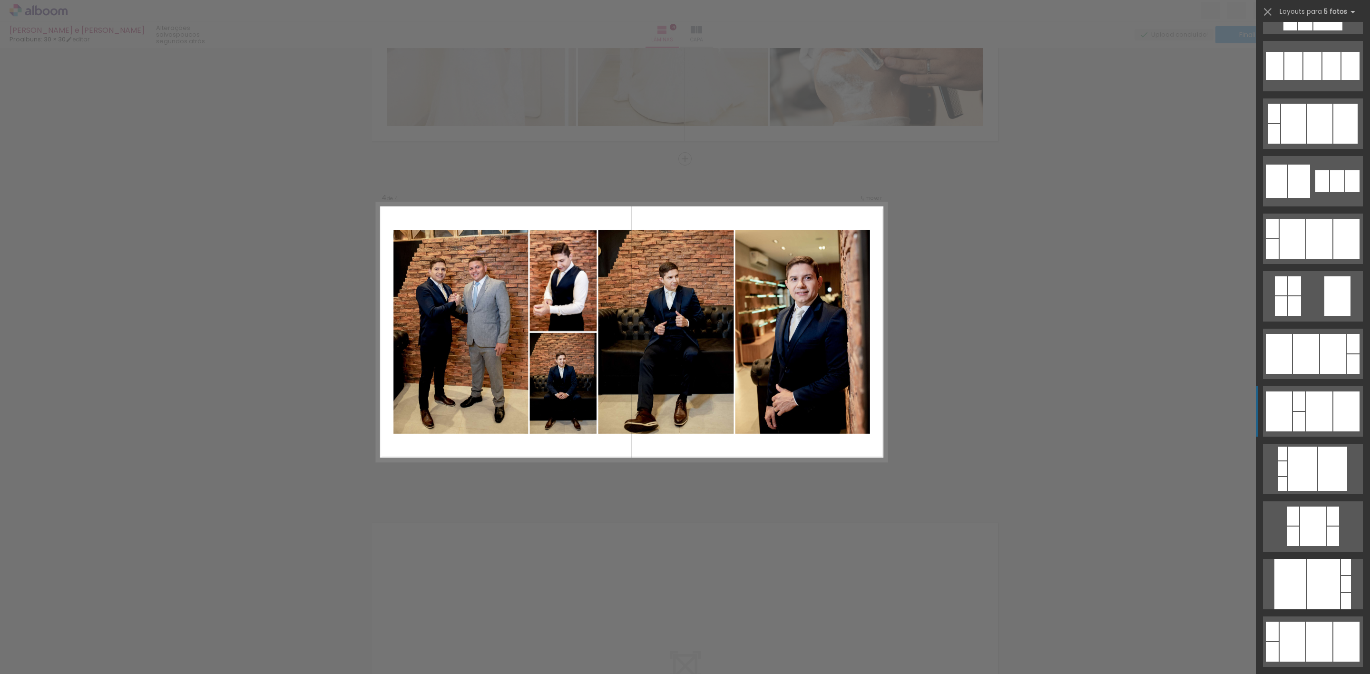
click at [1313, 259] on div at bounding box center [1319, 239] width 26 height 40
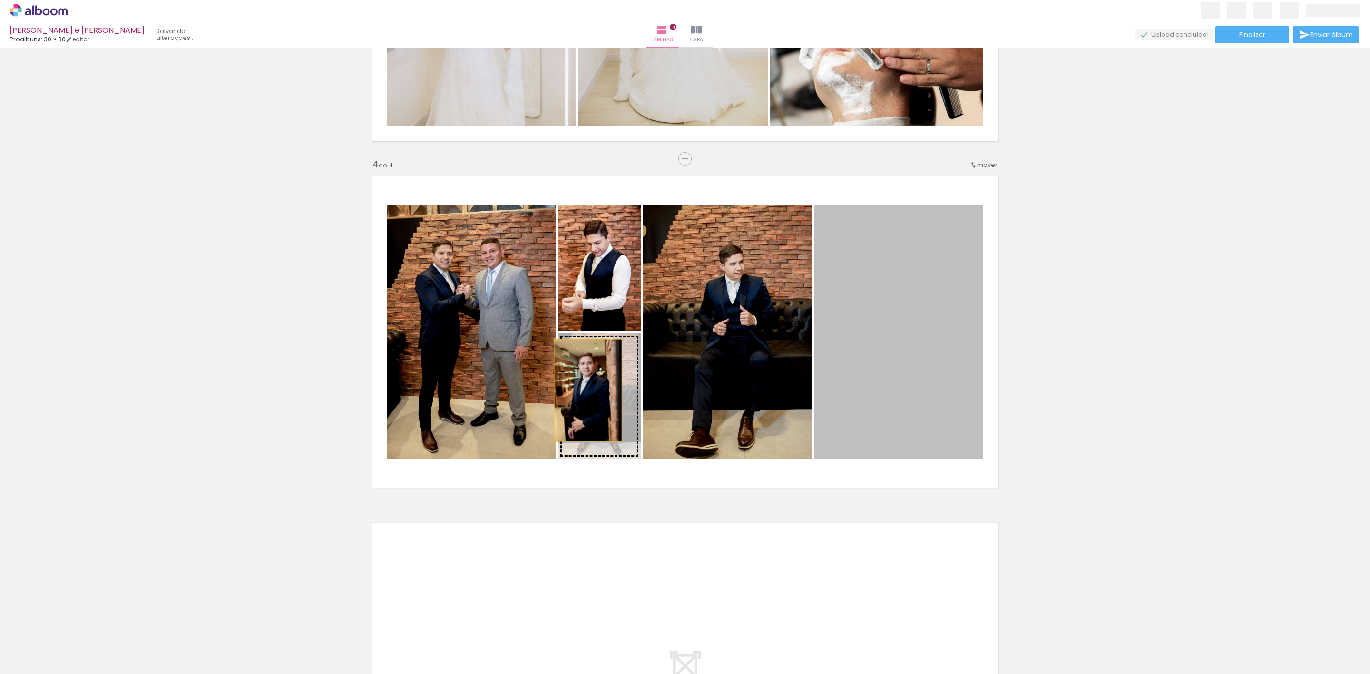
drag, startPoint x: 908, startPoint y: 366, endPoint x: 583, endPoint y: 390, distance: 326.3
click at [0, 0] on slot at bounding box center [0, 0] width 0 height 0
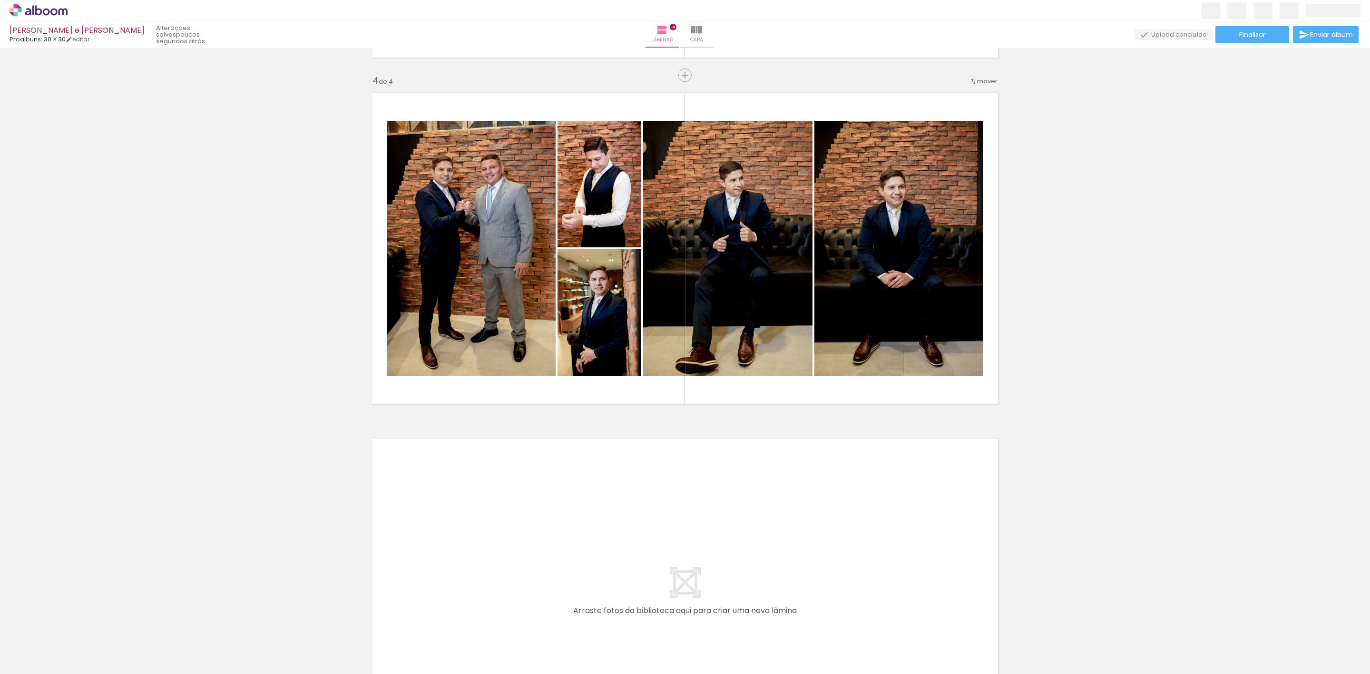
scroll to position [1016, 0]
